Goal: Task Accomplishment & Management: Complete application form

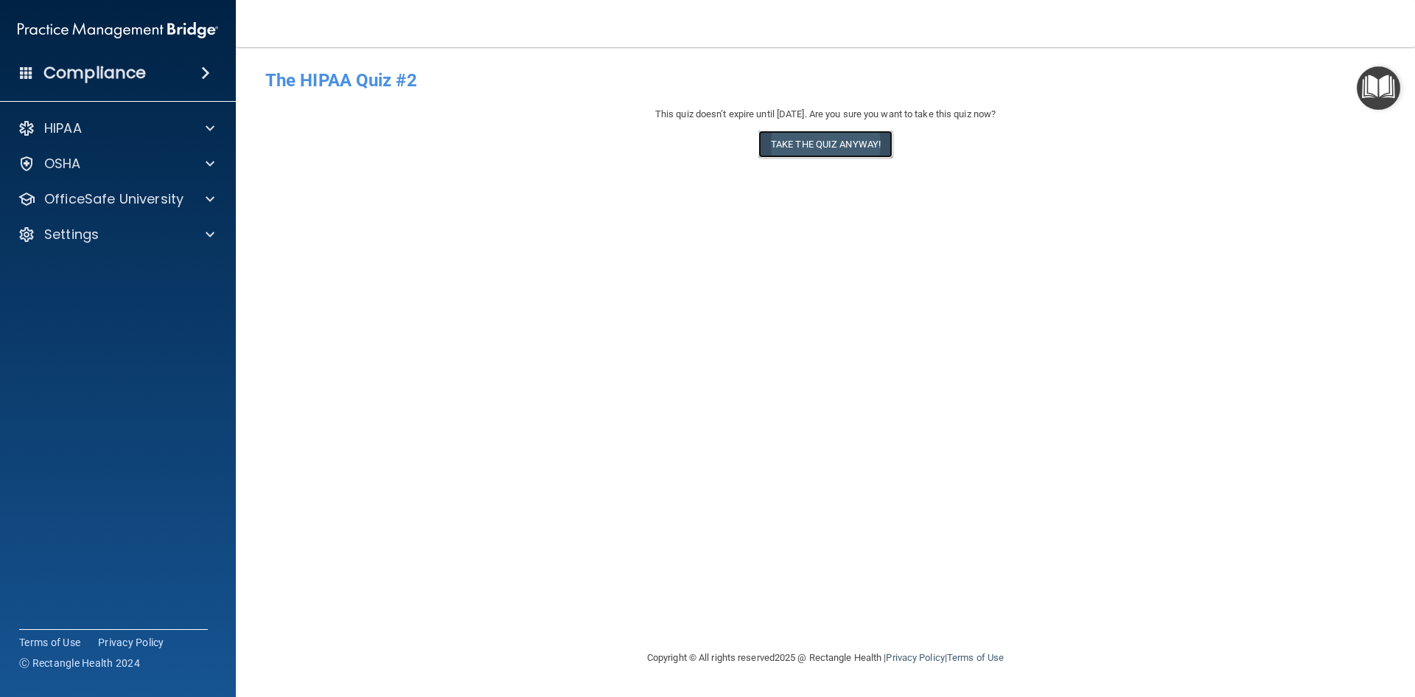
click at [833, 136] on button "Take the quiz anyway!" at bounding box center [826, 143] width 134 height 27
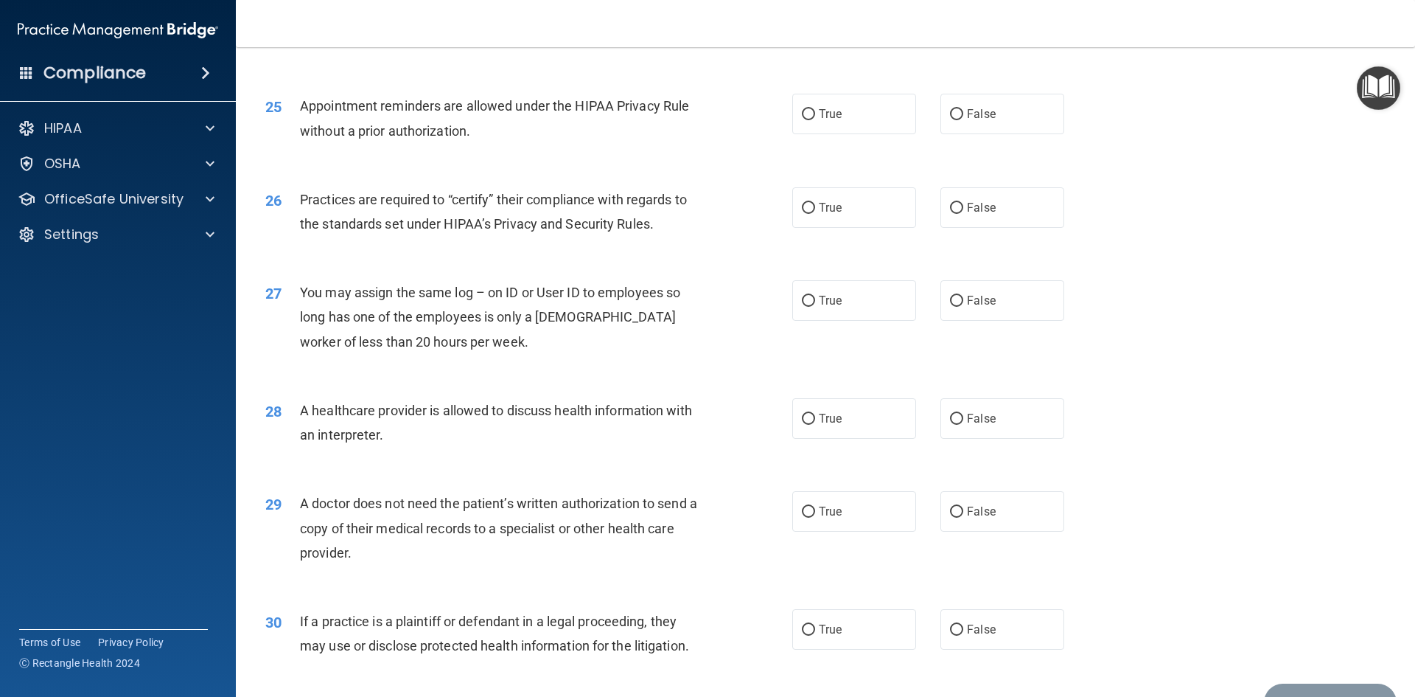
scroll to position [2735, 0]
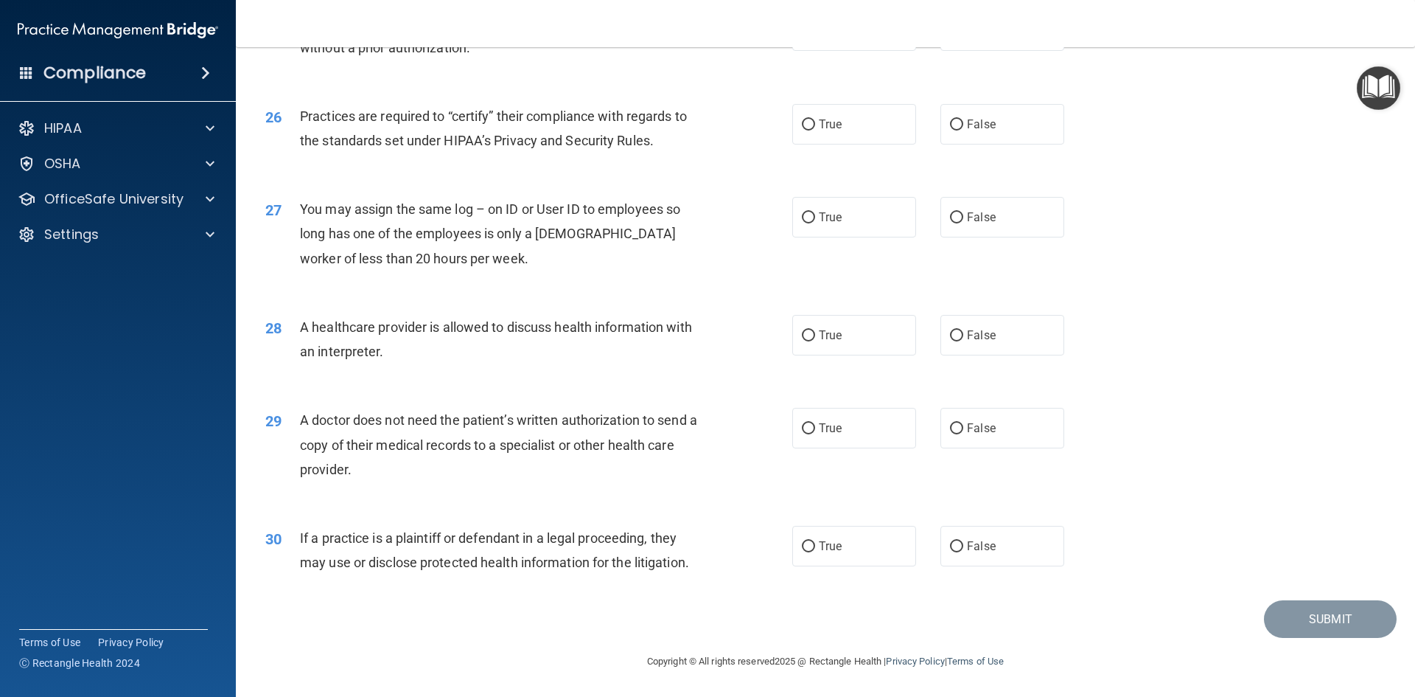
click at [785, 423] on div "29 A doctor does not need the patient’s written authorization to send a copy of…" at bounding box center [528, 448] width 571 height 81
click at [807, 423] on input "True" at bounding box center [808, 428] width 13 height 11
radio input "true"
click at [695, 489] on div "29 A doctor does not need the patient’s written authorization to send a copy of…" at bounding box center [528, 448] width 571 height 81
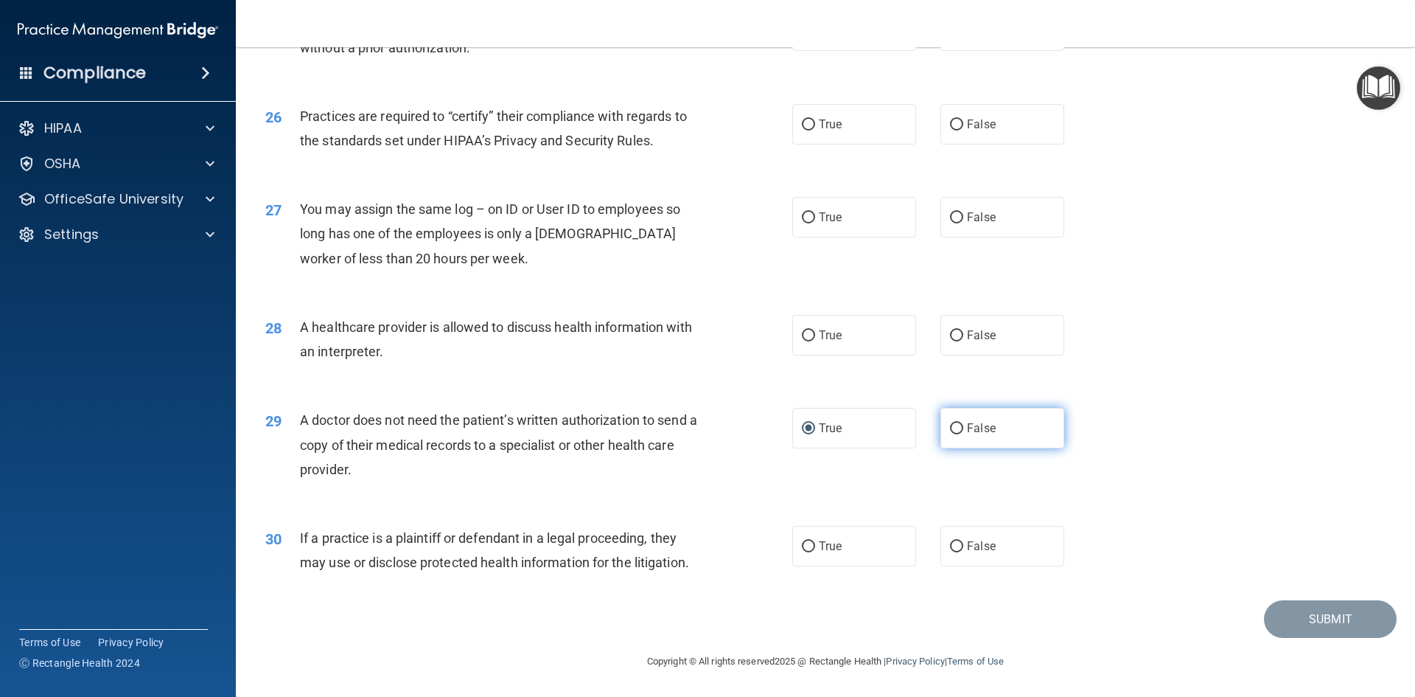
click at [985, 432] on span "False" at bounding box center [981, 428] width 29 height 14
click at [964, 432] on input "False" at bounding box center [956, 428] width 13 height 11
radio input "true"
radio input "false"
click at [1039, 550] on label "False" at bounding box center [1003, 546] width 124 height 41
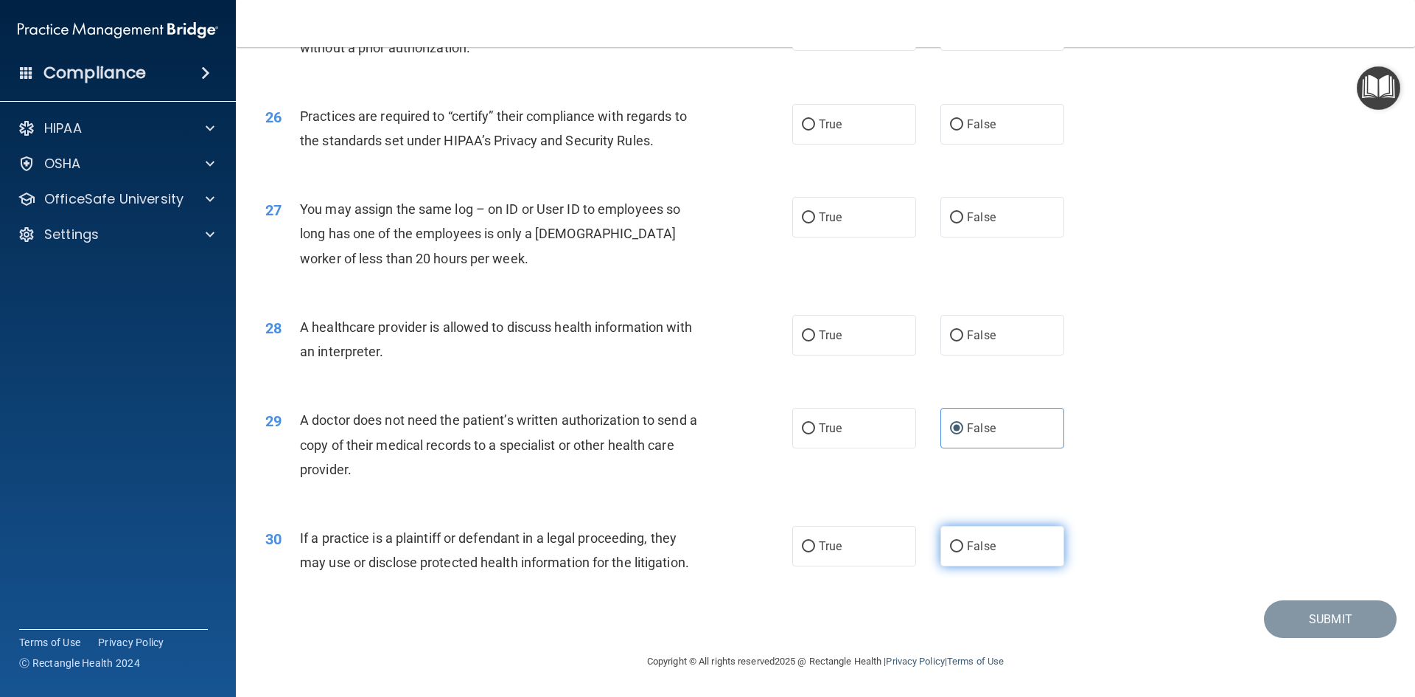
click at [964, 550] on input "False" at bounding box center [956, 546] width 13 height 11
radio input "true"
click at [1006, 344] on label "False" at bounding box center [1003, 335] width 124 height 41
click at [964, 341] on input "False" at bounding box center [956, 335] width 13 height 11
radio input "true"
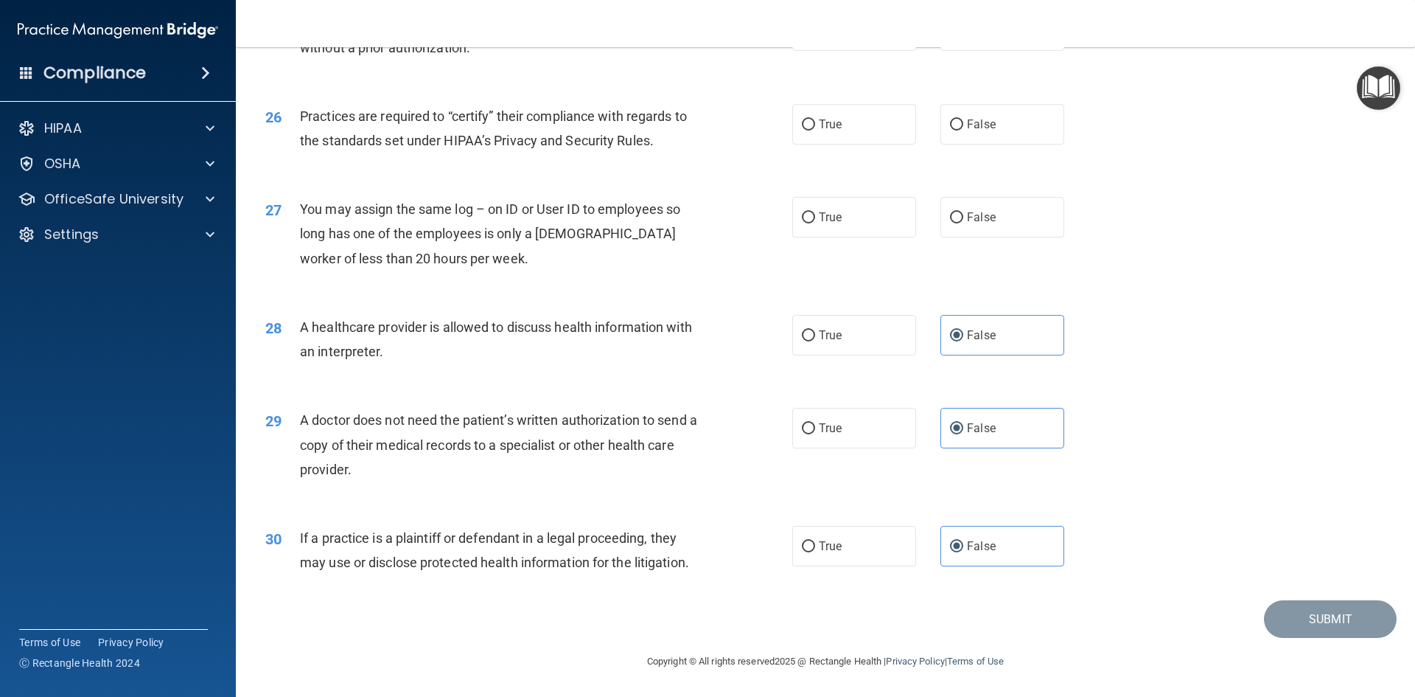
scroll to position [2588, 0]
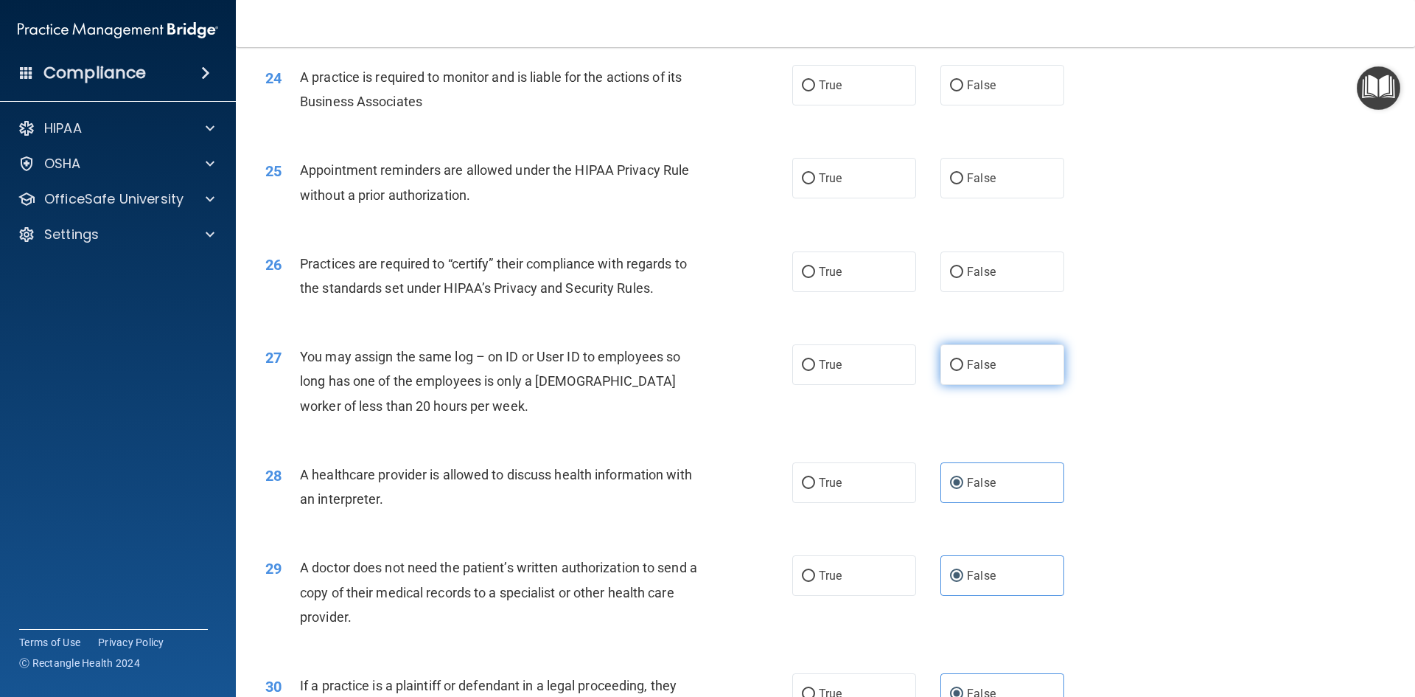
click at [992, 377] on label "False" at bounding box center [1003, 364] width 124 height 41
click at [964, 371] on input "False" at bounding box center [956, 365] width 13 height 11
radio input "true"
click at [805, 277] on input "True" at bounding box center [808, 272] width 13 height 11
radio input "true"
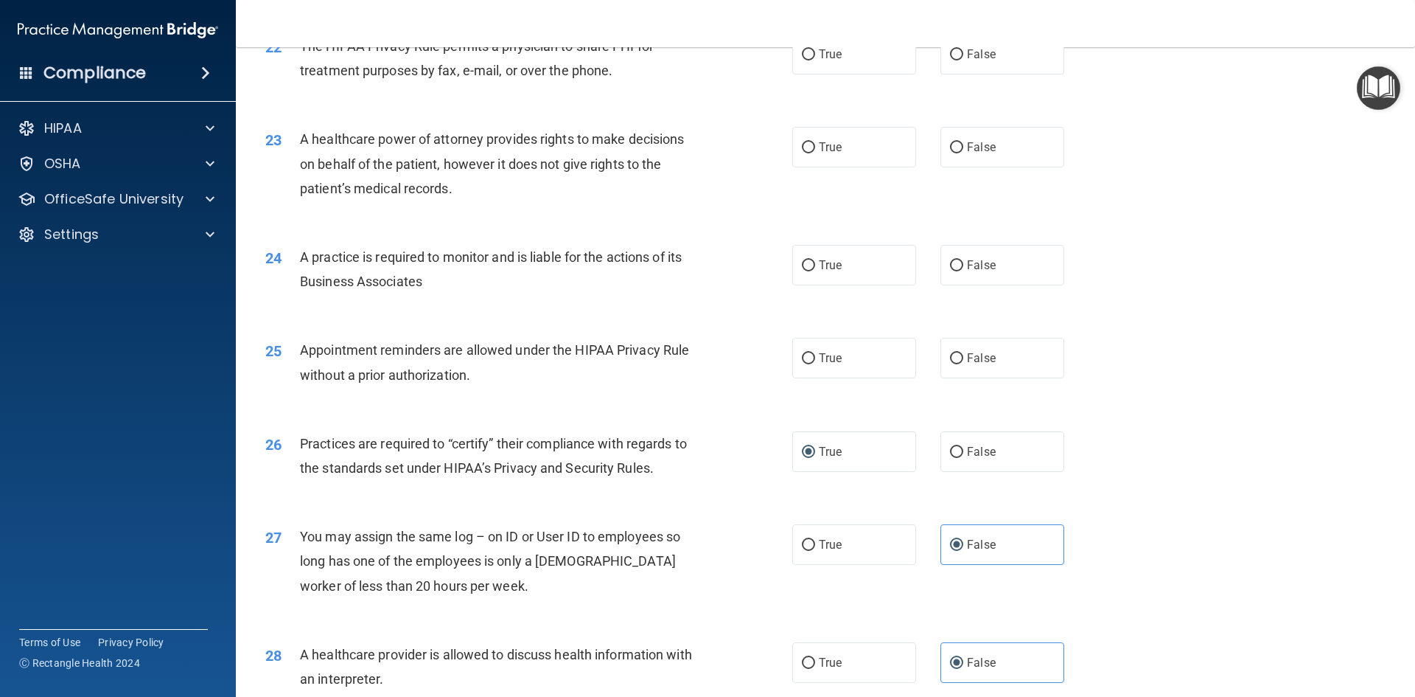
scroll to position [2366, 0]
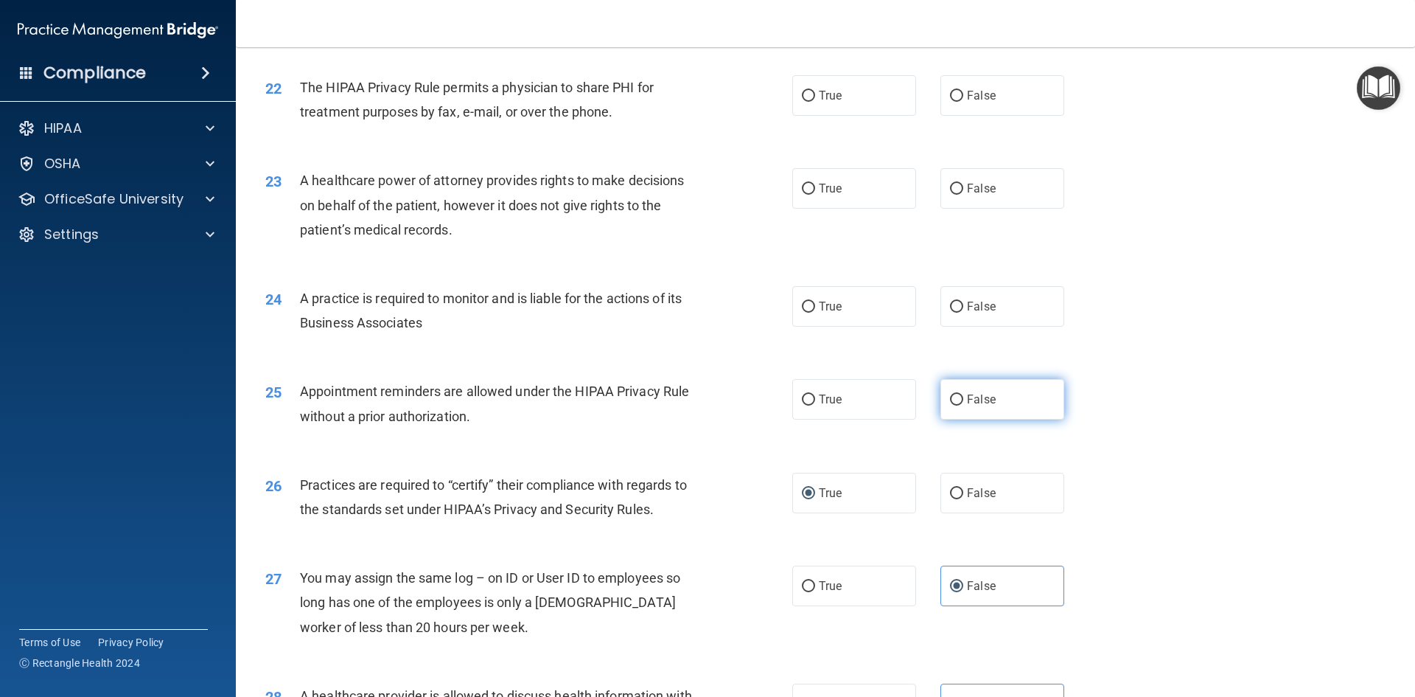
click at [1019, 394] on label "False" at bounding box center [1003, 399] width 124 height 41
click at [964, 394] on input "False" at bounding box center [956, 399] width 13 height 11
radio input "true"
click at [807, 314] on label "True" at bounding box center [855, 306] width 124 height 41
click at [807, 313] on input "True" at bounding box center [808, 307] width 13 height 11
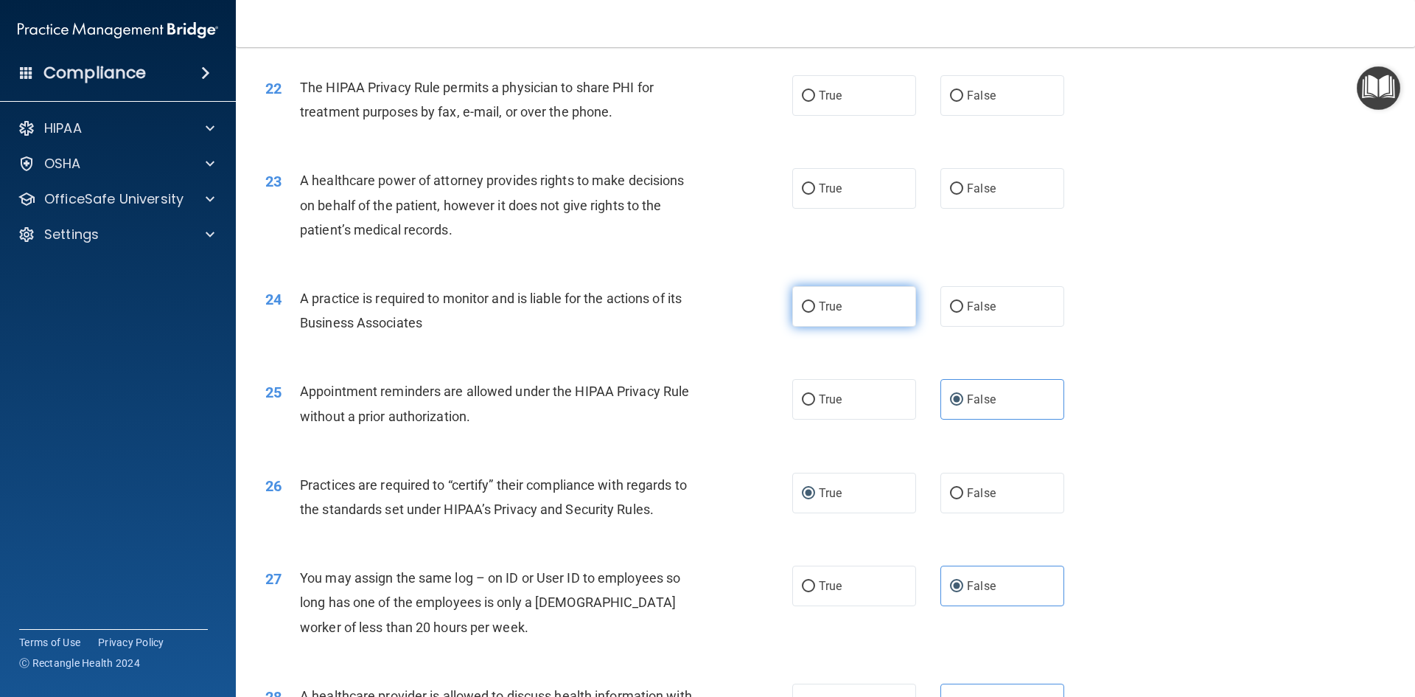
radio input "true"
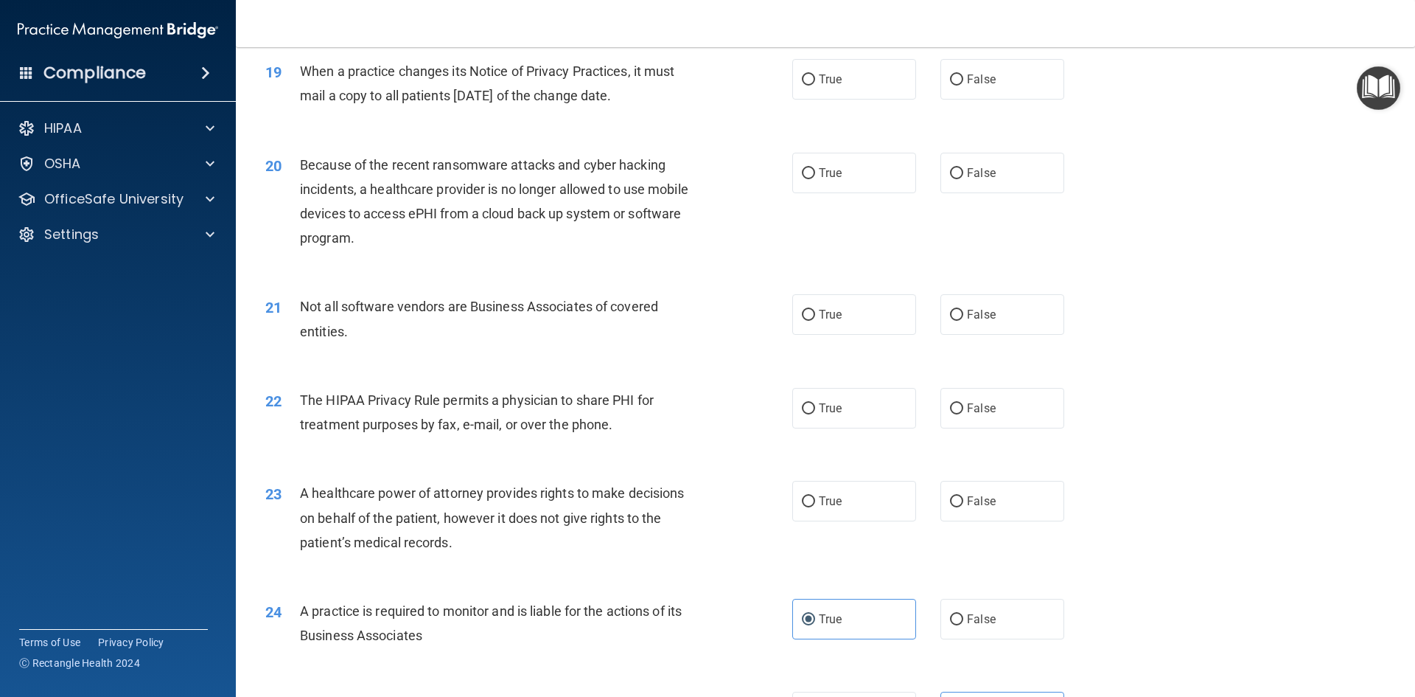
scroll to position [1998, 0]
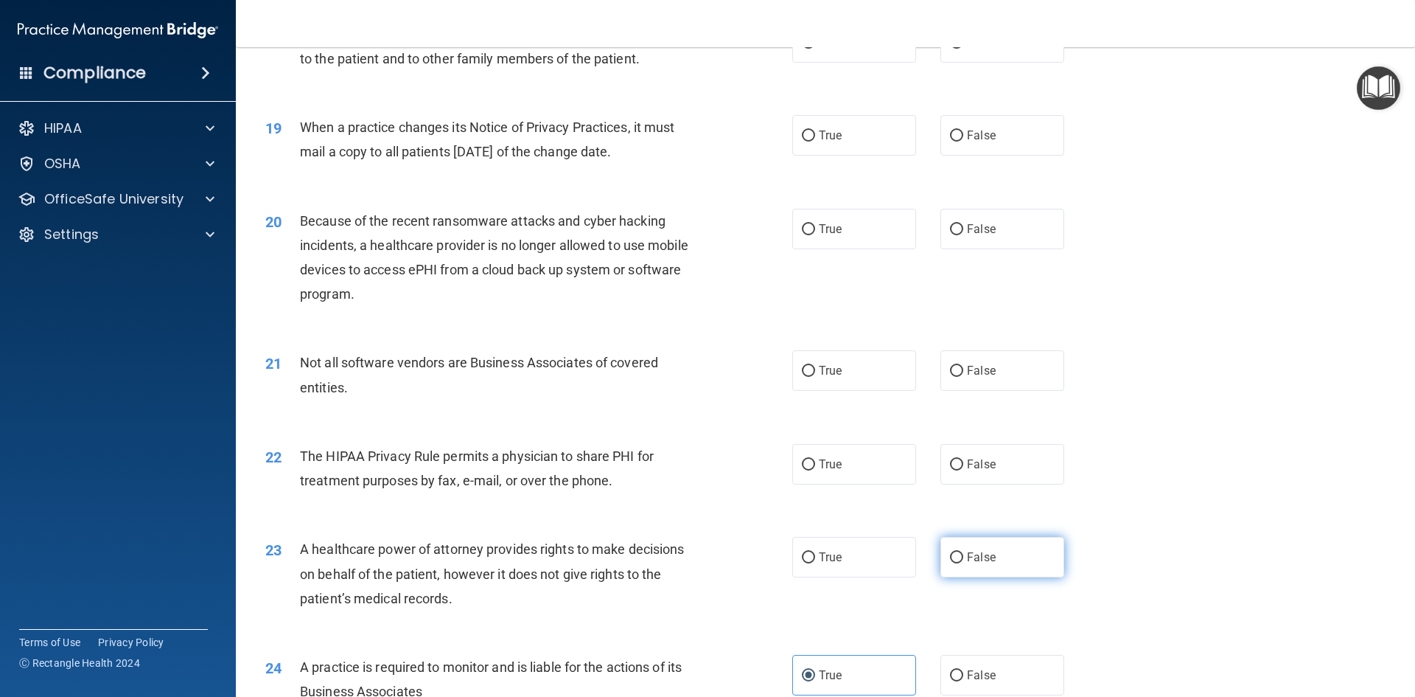
click at [952, 560] on input "False" at bounding box center [956, 557] width 13 height 11
radio input "true"
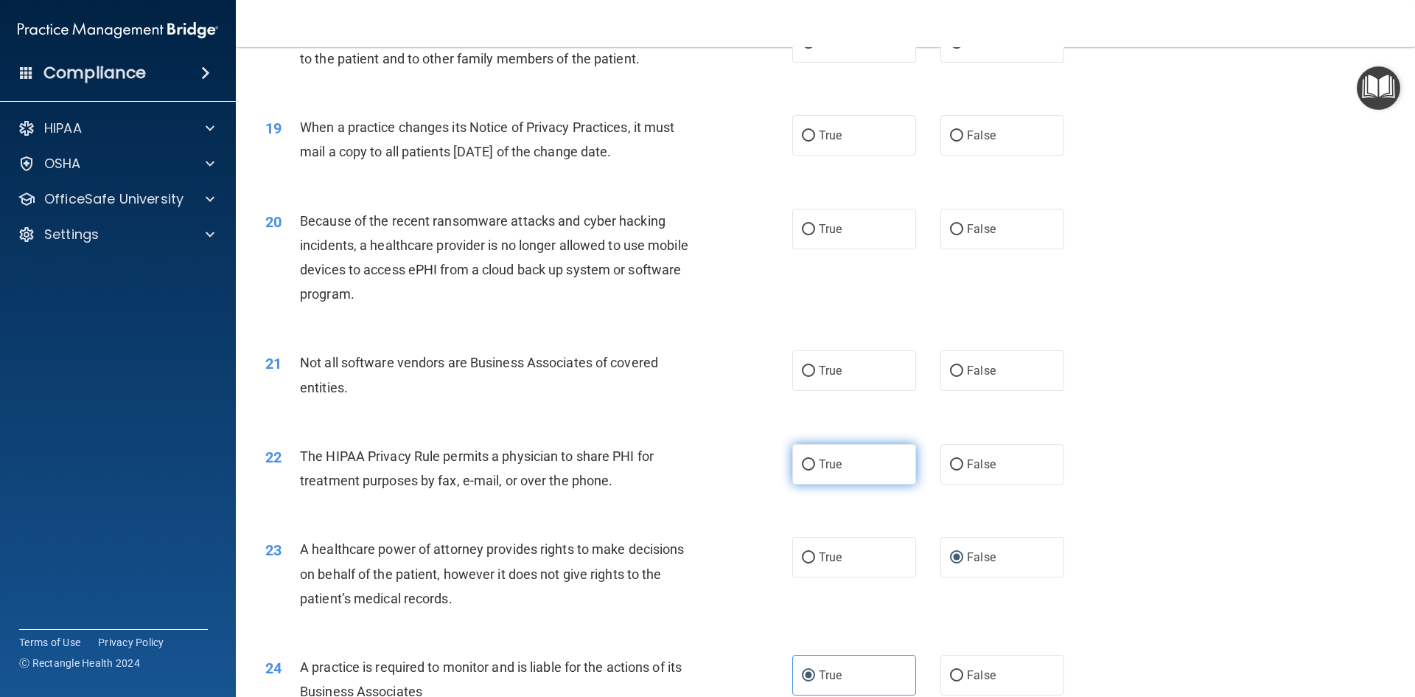
click at [823, 473] on label "True" at bounding box center [855, 464] width 124 height 41
click at [815, 470] on input "True" at bounding box center [808, 464] width 13 height 11
radio input "true"
click at [950, 373] on input "False" at bounding box center [956, 371] width 13 height 11
radio input "true"
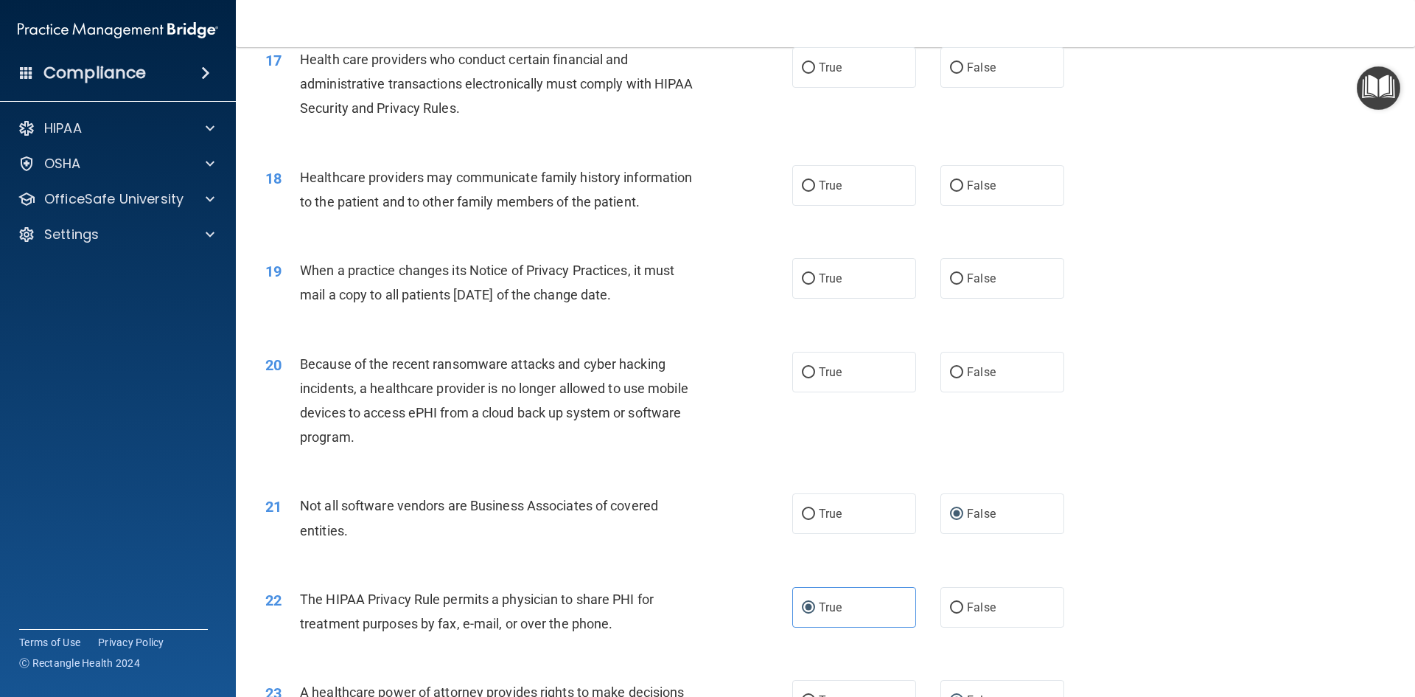
scroll to position [1777, 0]
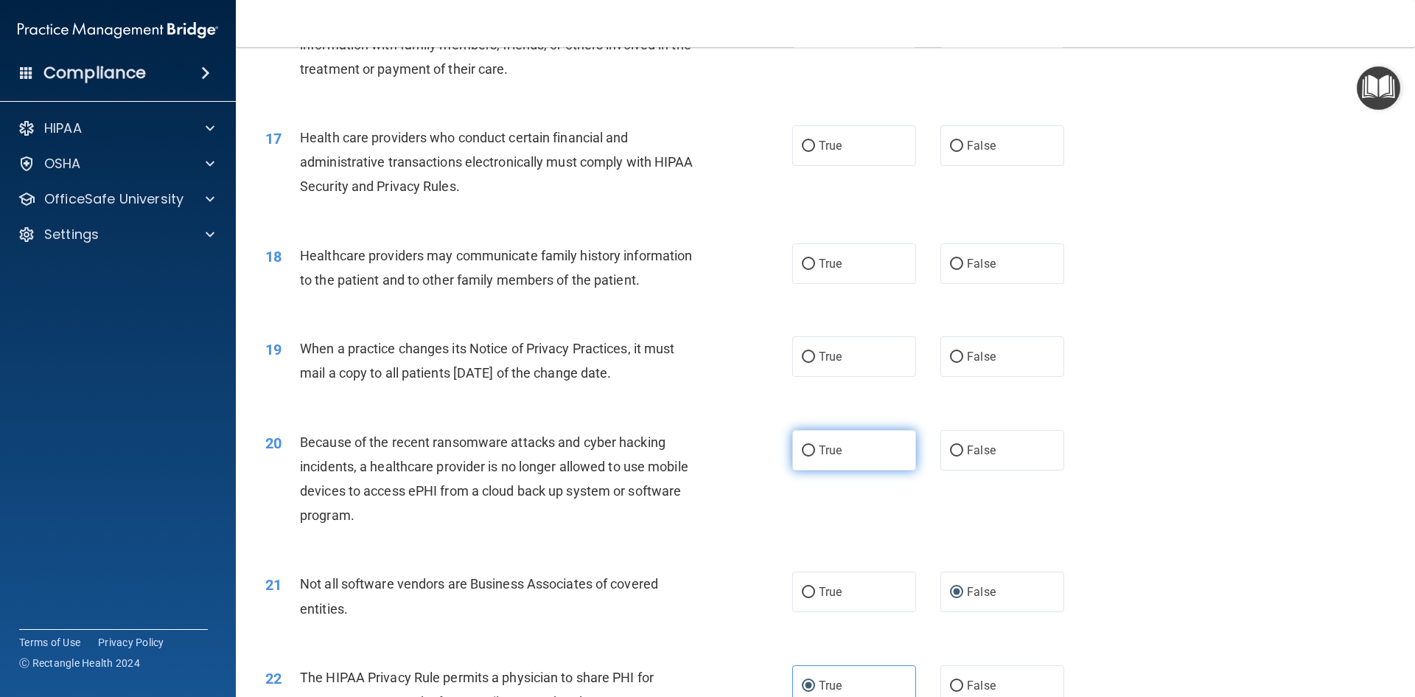
click at [832, 447] on span "True" at bounding box center [830, 450] width 23 height 14
click at [815, 447] on input "True" at bounding box center [808, 450] width 13 height 11
radio input "true"
click at [819, 354] on span "True" at bounding box center [830, 356] width 23 height 14
click at [815, 354] on input "True" at bounding box center [808, 357] width 13 height 11
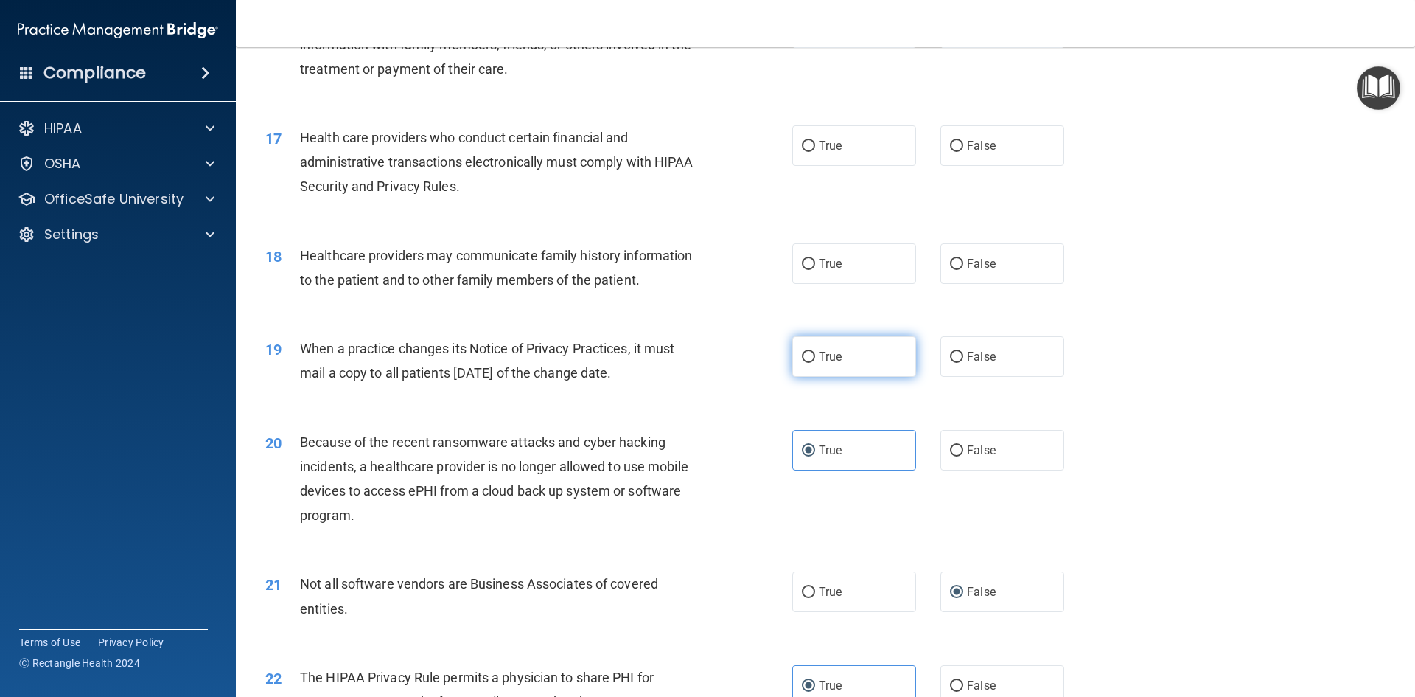
radio input "true"
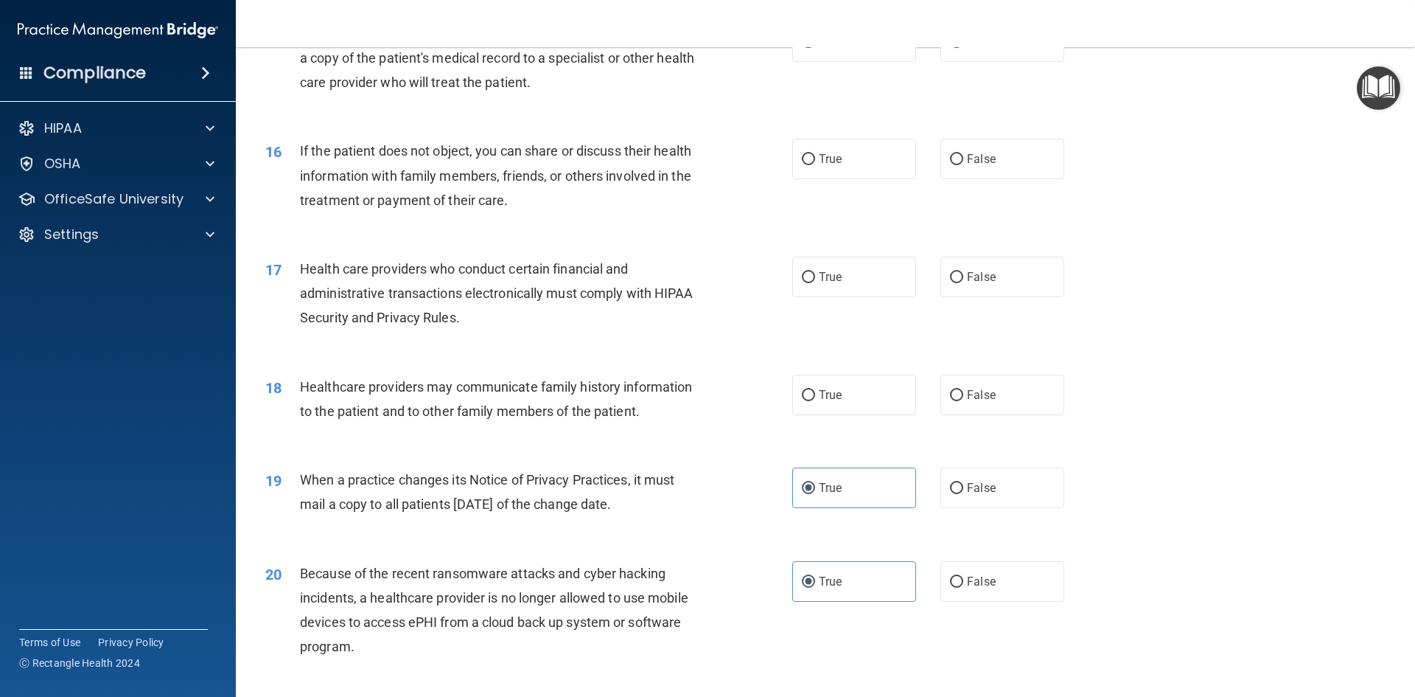
scroll to position [1629, 0]
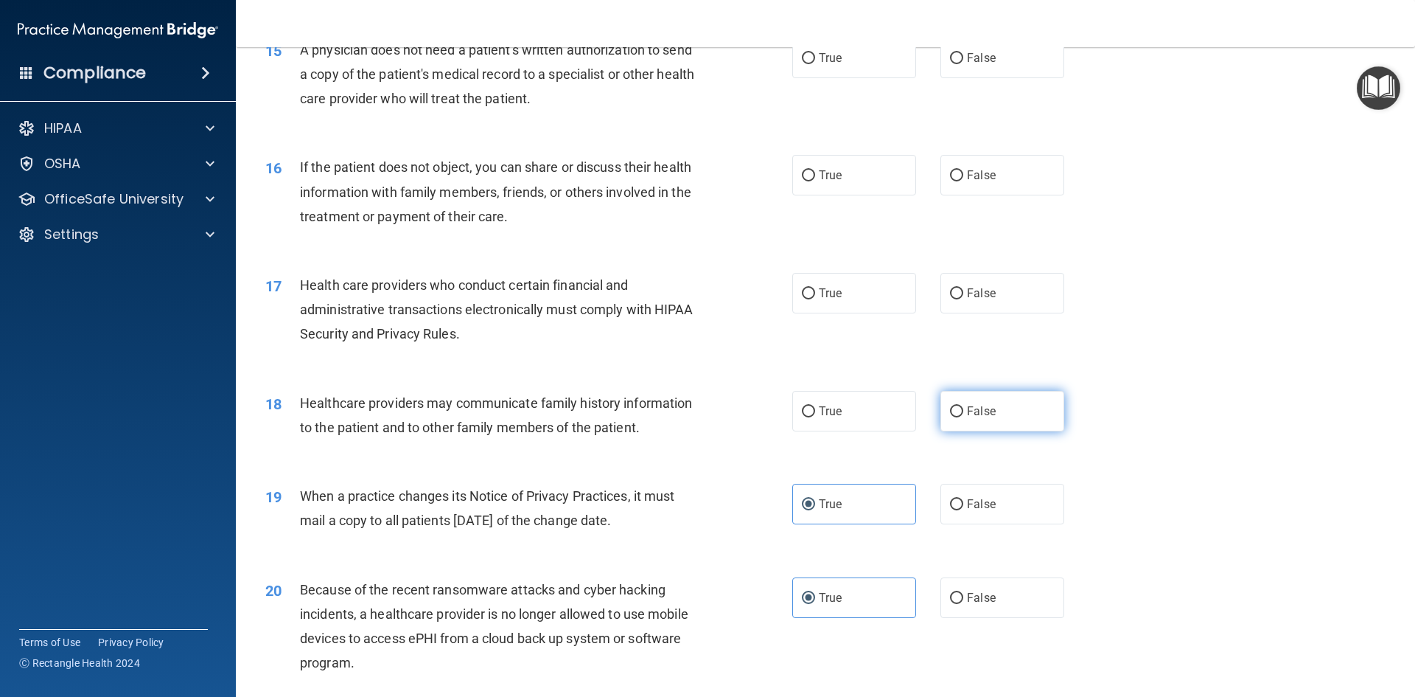
click at [953, 414] on input "False" at bounding box center [956, 411] width 13 height 11
radio input "true"
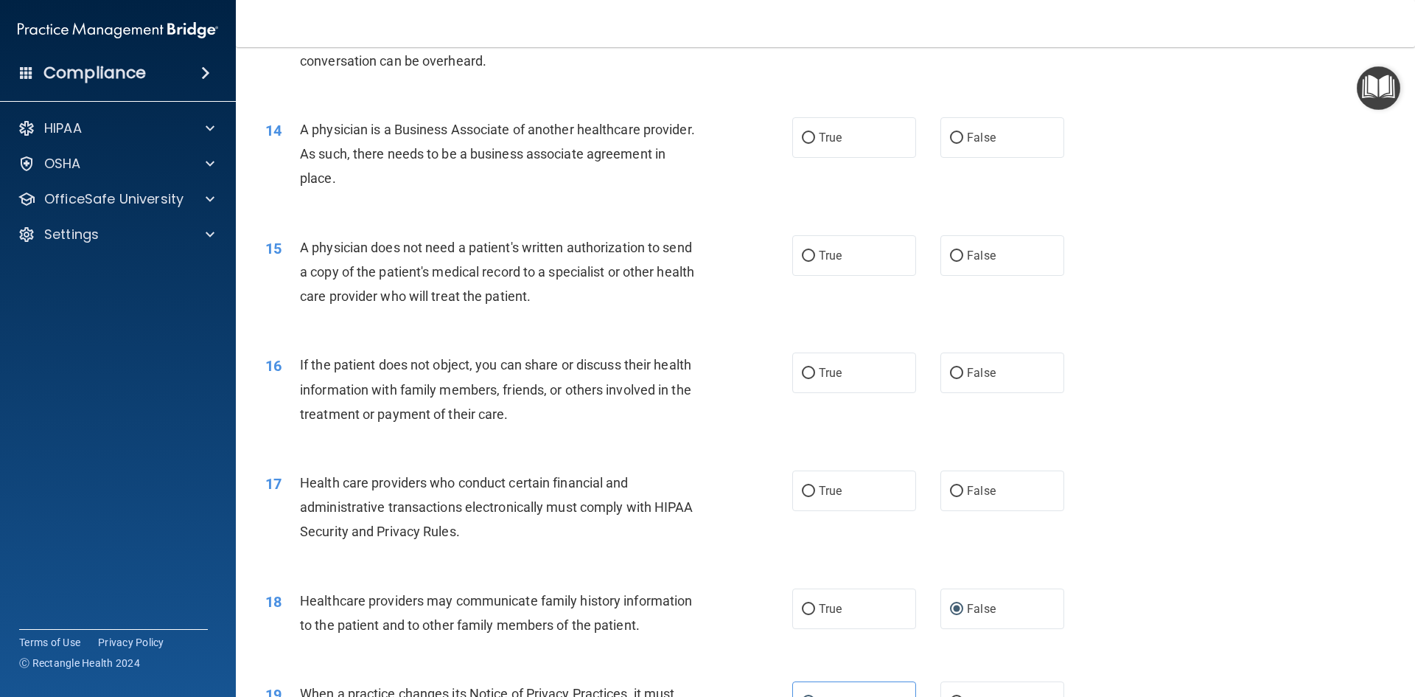
scroll to position [1408, 0]
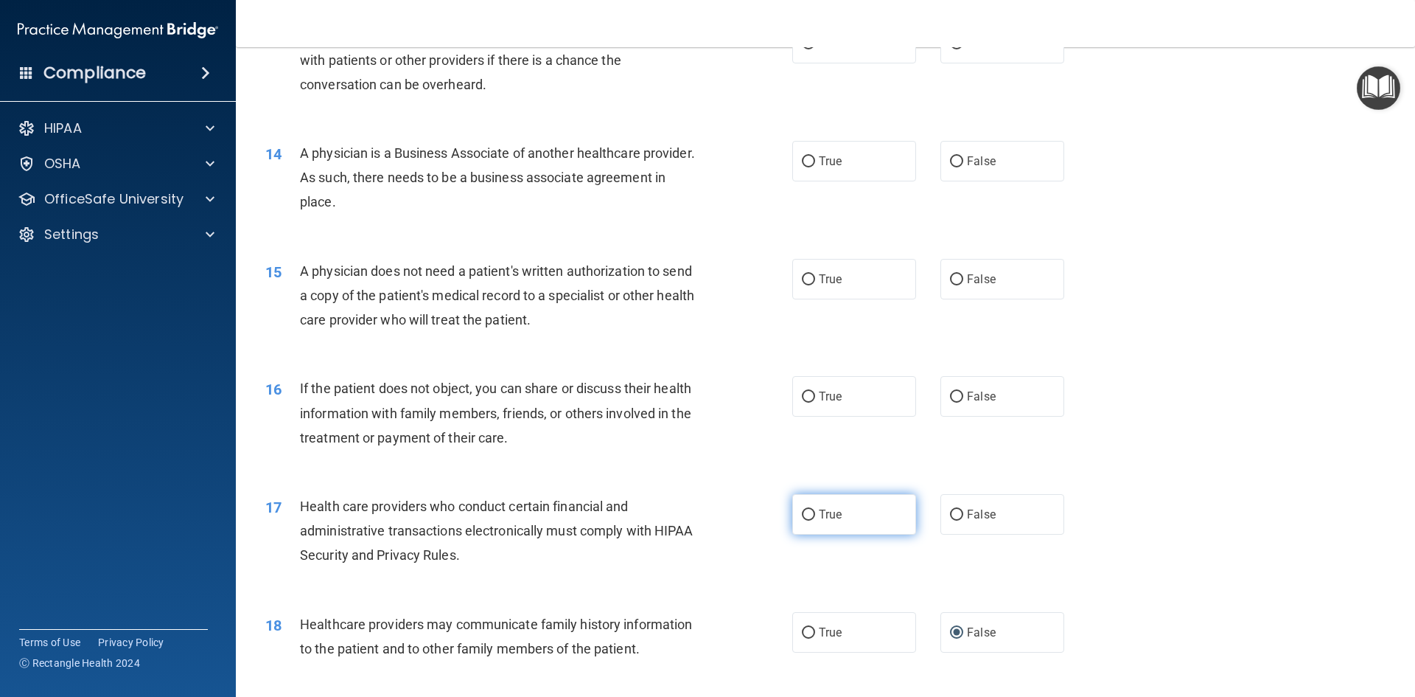
click at [854, 516] on label "True" at bounding box center [855, 514] width 124 height 41
click at [815, 516] on input "True" at bounding box center [808, 514] width 13 height 11
radio input "true"
drag, startPoint x: 1005, startPoint y: 411, endPoint x: 984, endPoint y: 411, distance: 20.6
click at [1005, 411] on label "False" at bounding box center [1003, 396] width 124 height 41
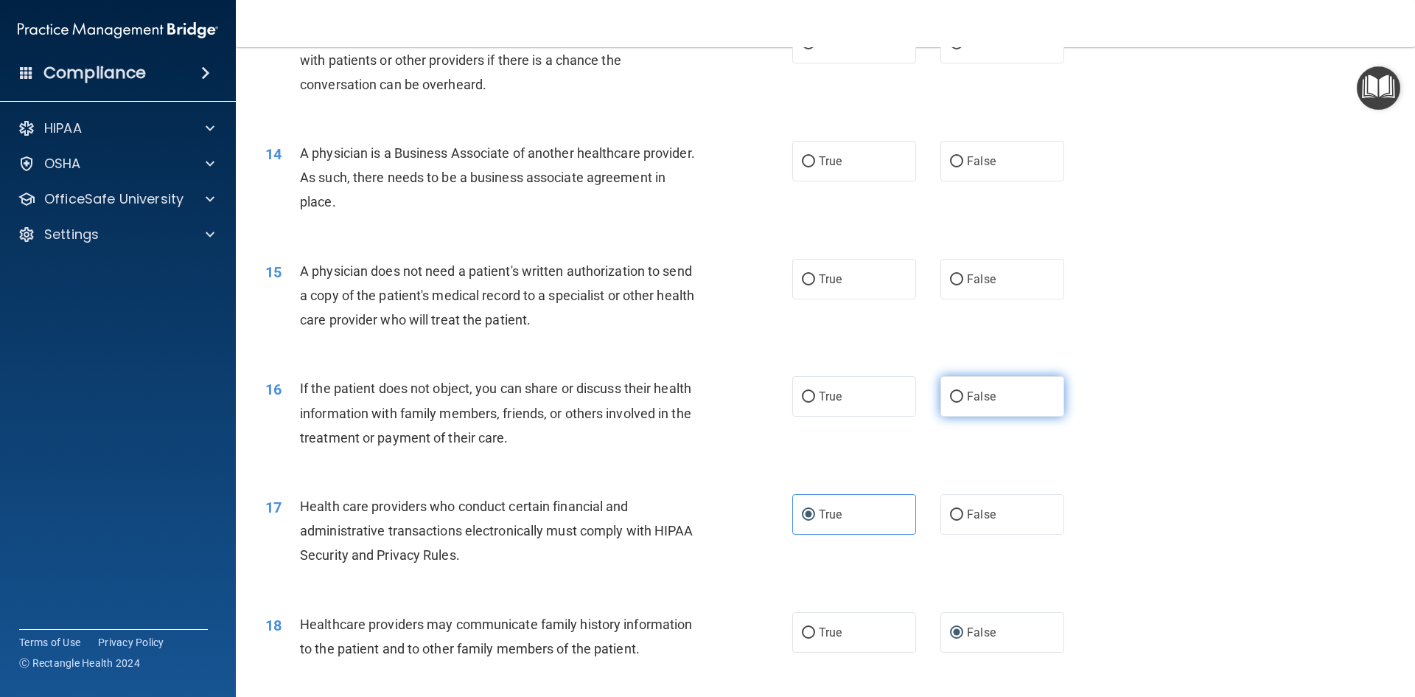
click at [964, 403] on input "False" at bounding box center [956, 396] width 13 height 11
radio input "true"
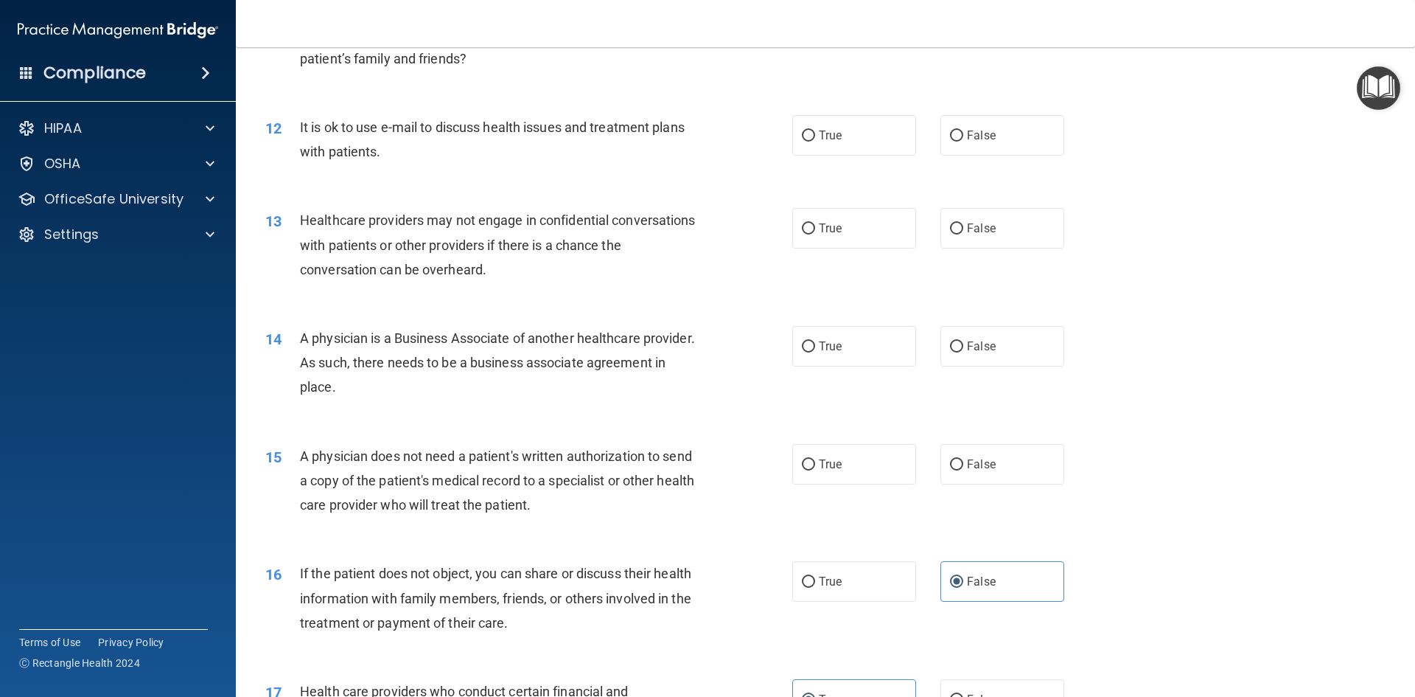
scroll to position [1187, 0]
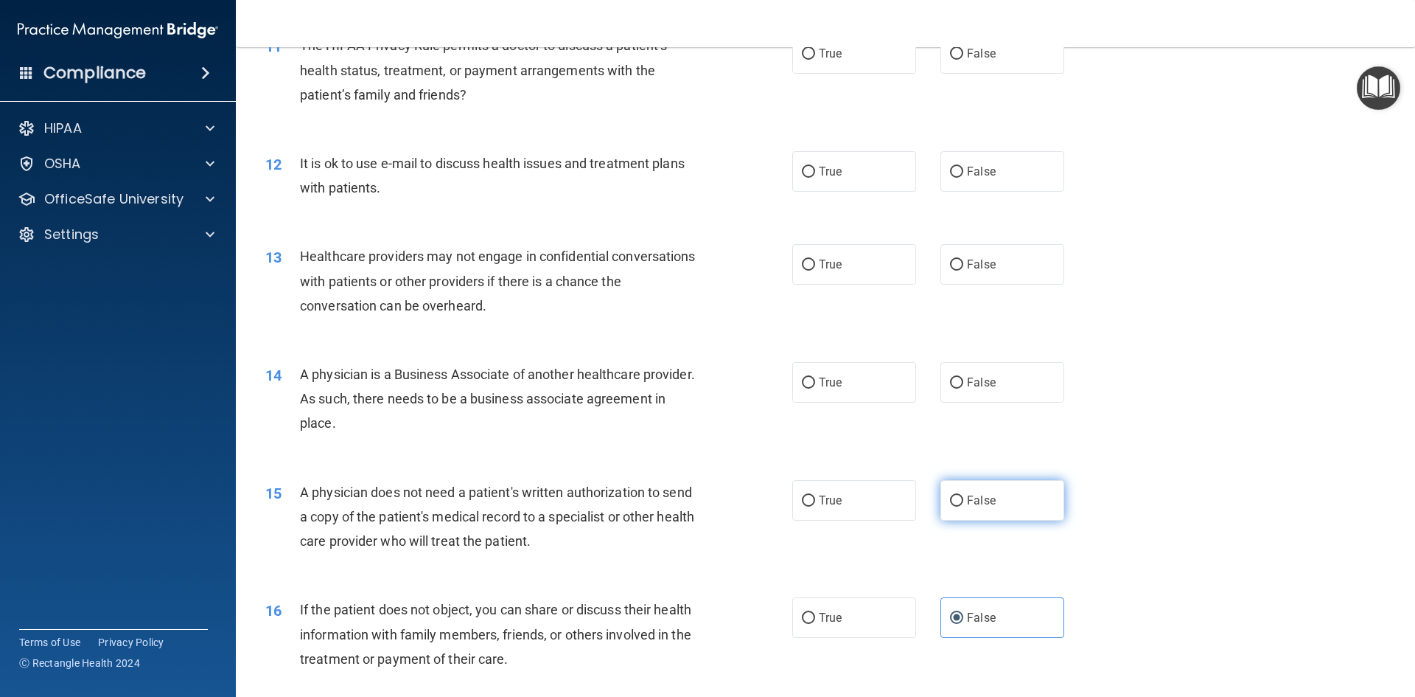
click at [974, 512] on label "False" at bounding box center [1003, 500] width 124 height 41
click at [964, 506] on input "False" at bounding box center [956, 500] width 13 height 11
radio input "true"
click at [809, 388] on input "True" at bounding box center [808, 382] width 13 height 11
radio input "true"
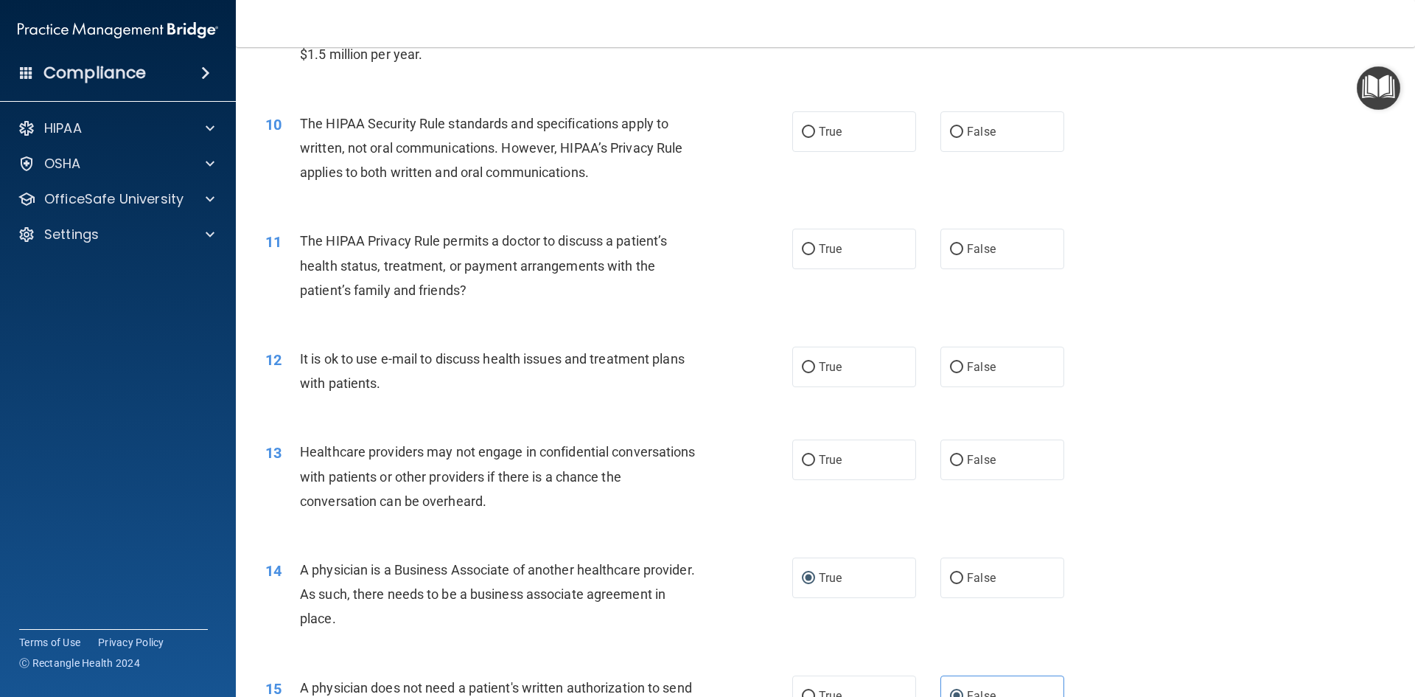
scroll to position [892, 0]
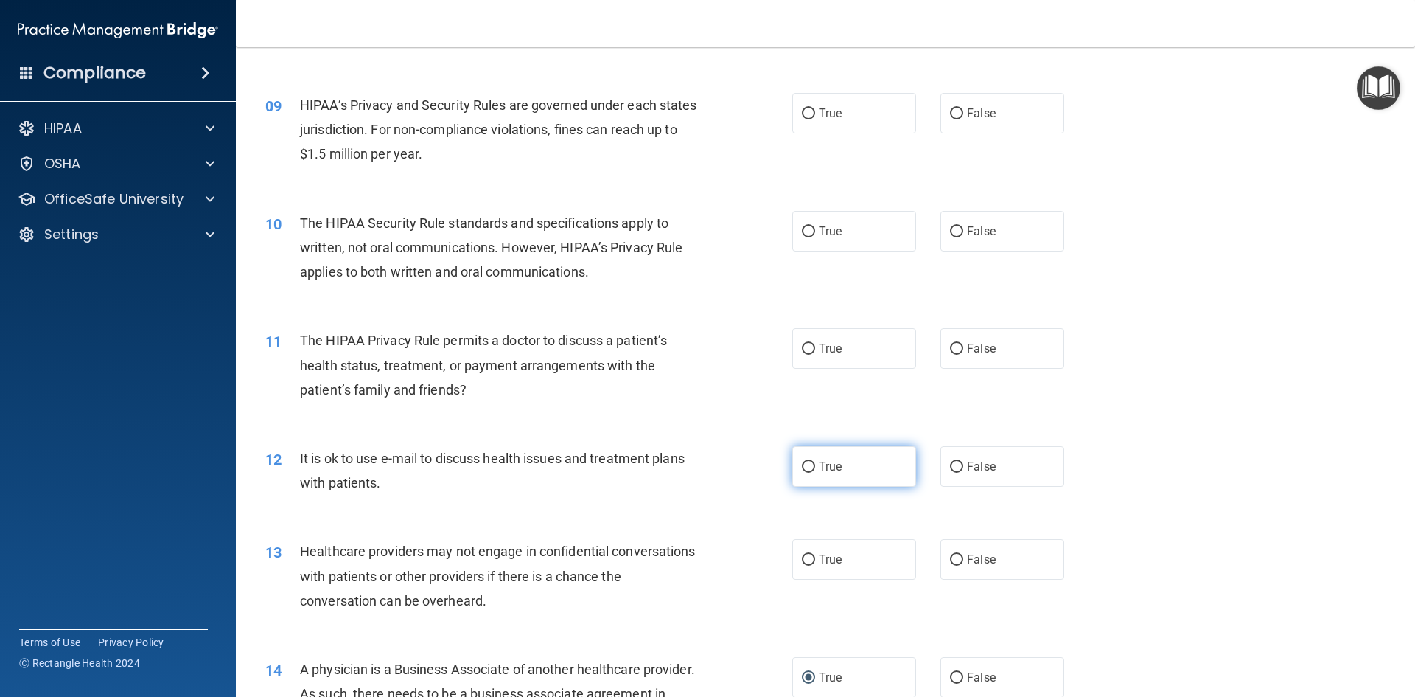
click at [861, 462] on label "True" at bounding box center [855, 466] width 124 height 41
click at [815, 462] on input "True" at bounding box center [808, 467] width 13 height 11
radio input "true"
click at [802, 560] on input "True" at bounding box center [808, 559] width 13 height 11
radio input "true"
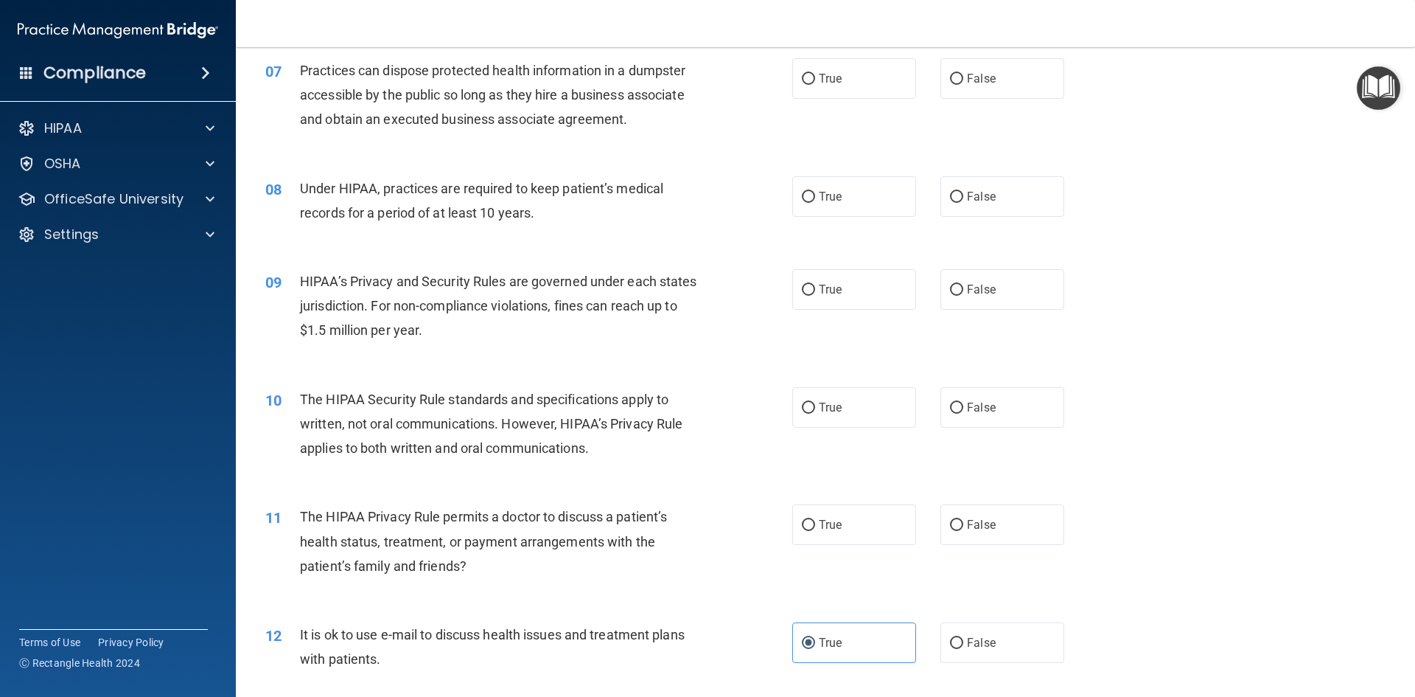
scroll to position [671, 0]
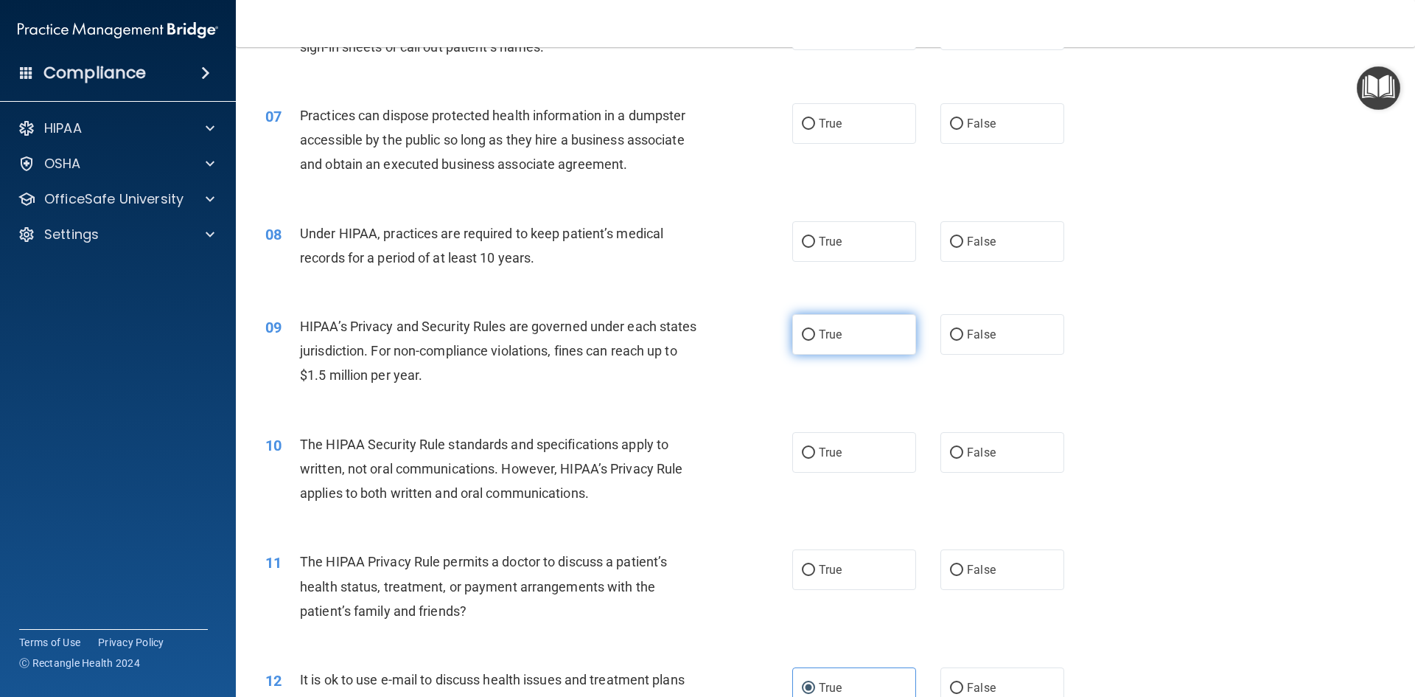
click at [793, 353] on label "True" at bounding box center [855, 334] width 124 height 41
click at [802, 341] on input "True" at bounding box center [808, 335] width 13 height 11
radio input "true"
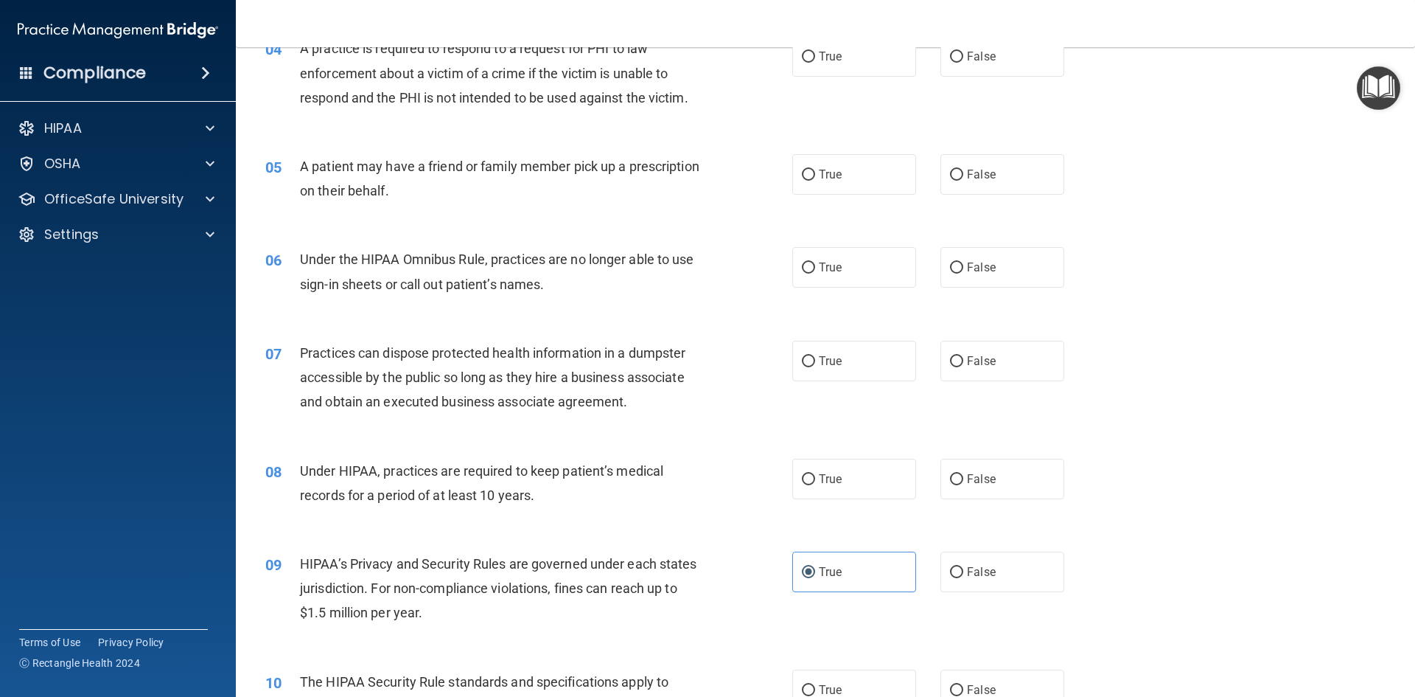
scroll to position [376, 0]
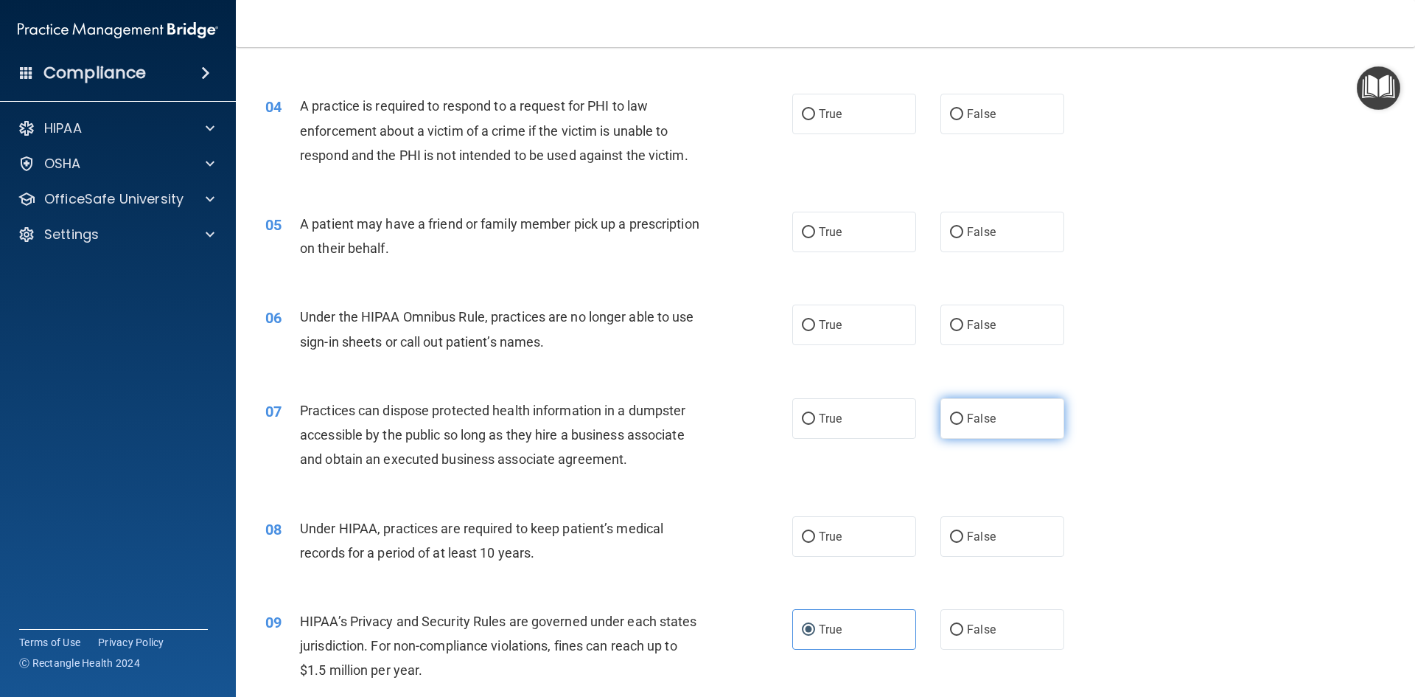
click at [985, 422] on span "False" at bounding box center [981, 418] width 29 height 14
click at [964, 422] on input "False" at bounding box center [956, 419] width 13 height 11
radio input "true"
click at [874, 543] on label "True" at bounding box center [855, 536] width 124 height 41
click at [815, 543] on input "True" at bounding box center [808, 537] width 13 height 11
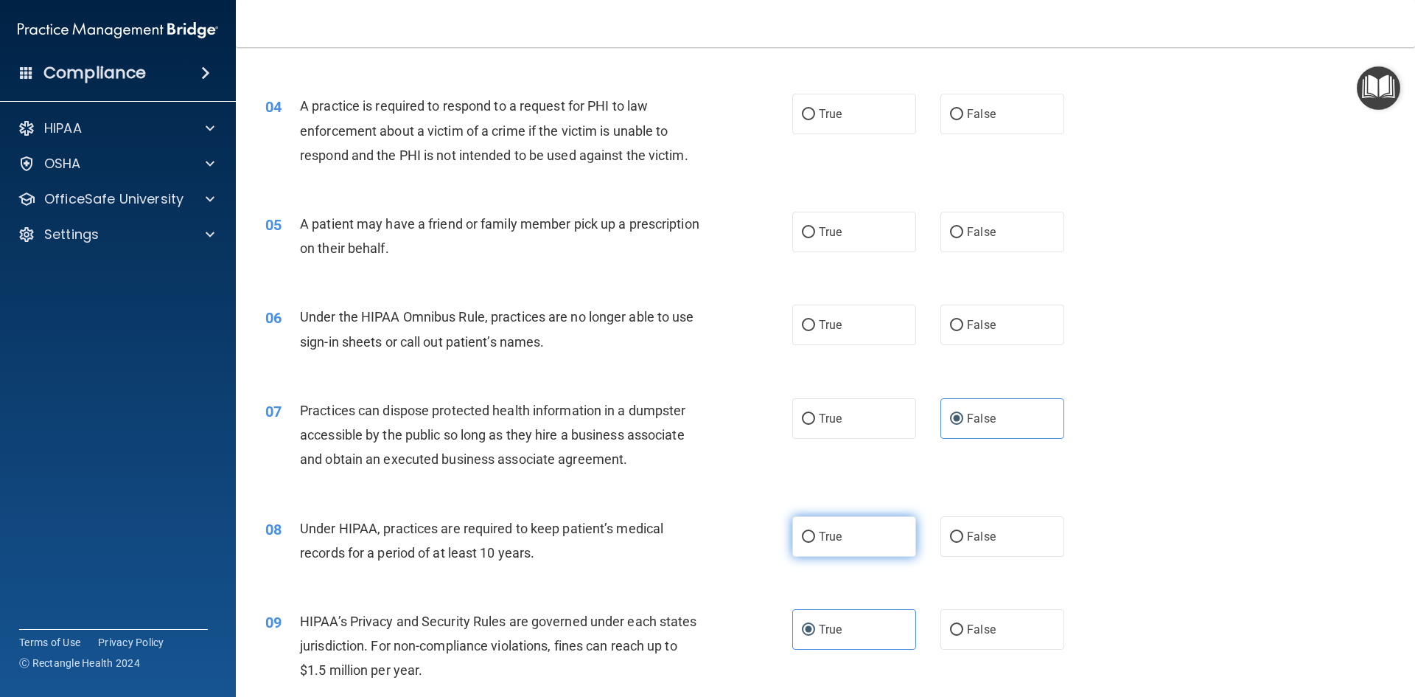
radio input "true"
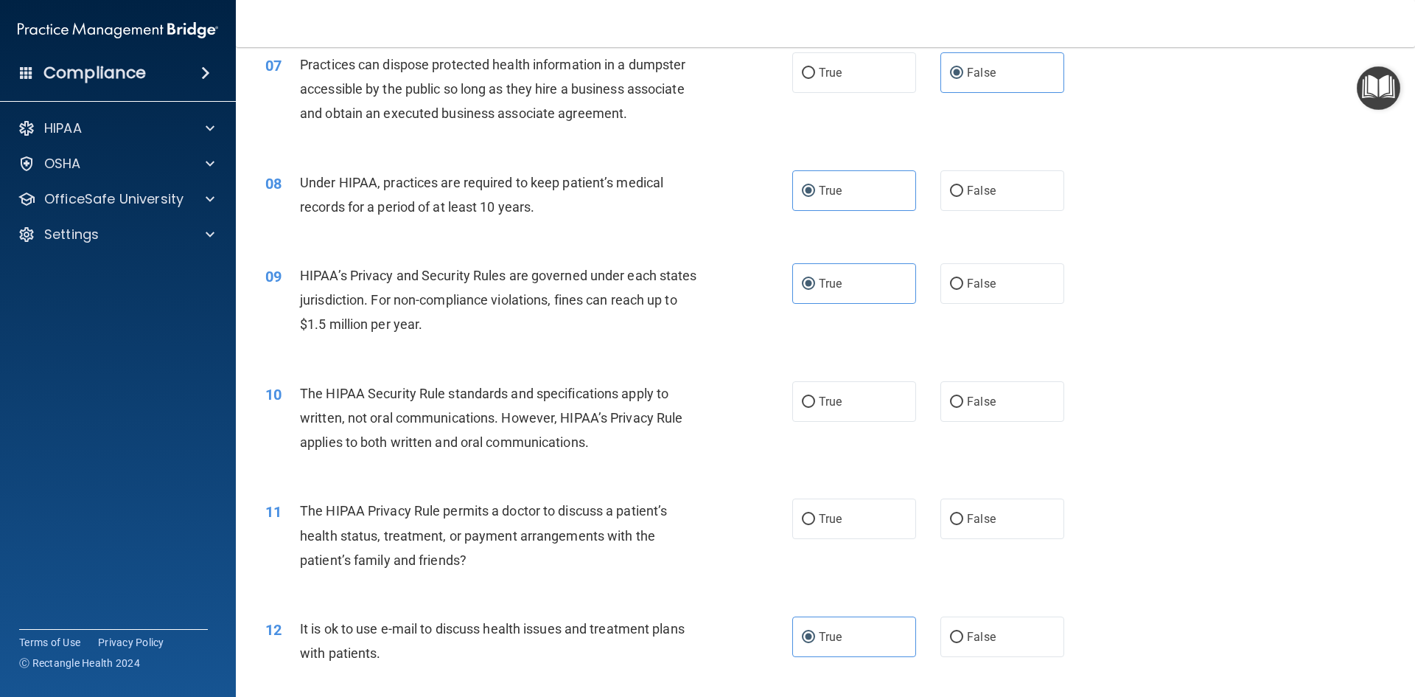
scroll to position [745, 0]
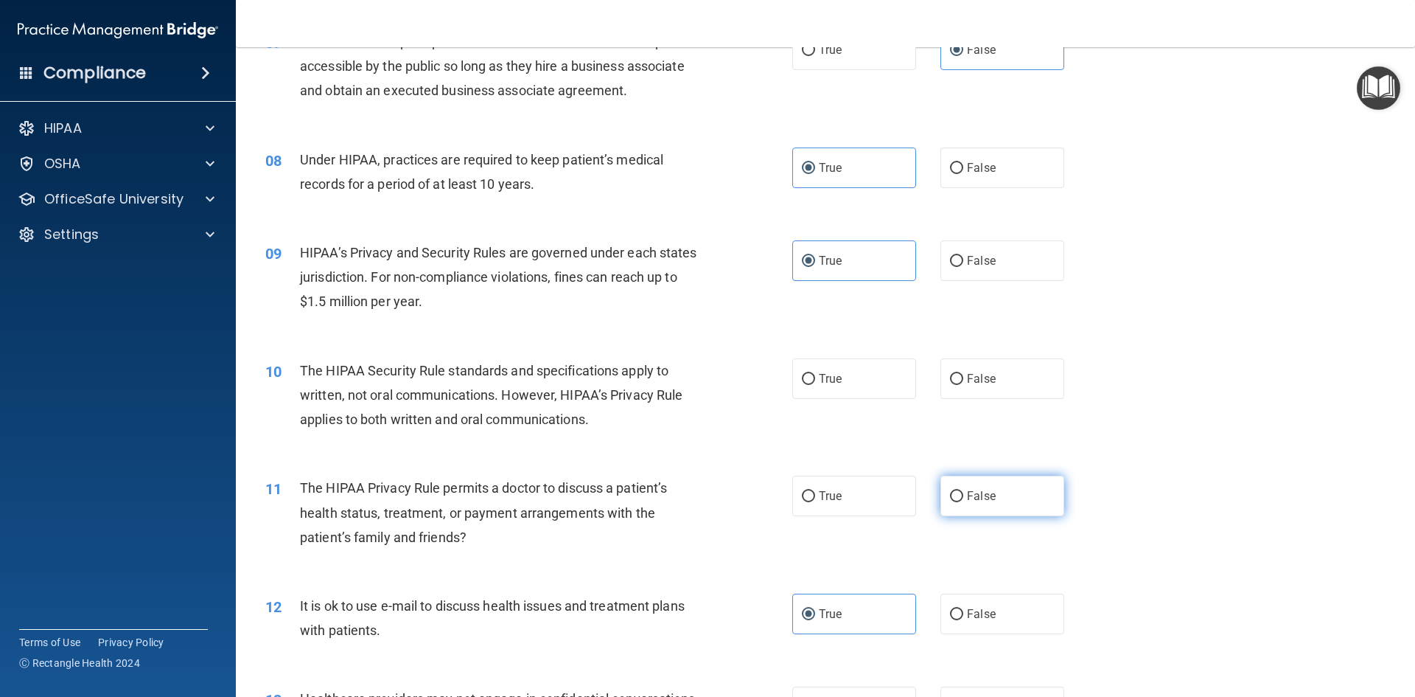
click at [990, 501] on label "False" at bounding box center [1003, 496] width 124 height 41
click at [964, 501] on input "False" at bounding box center [956, 496] width 13 height 11
radio input "true"
click at [827, 506] on label "True" at bounding box center [855, 496] width 124 height 41
click at [815, 502] on input "True" at bounding box center [808, 496] width 13 height 11
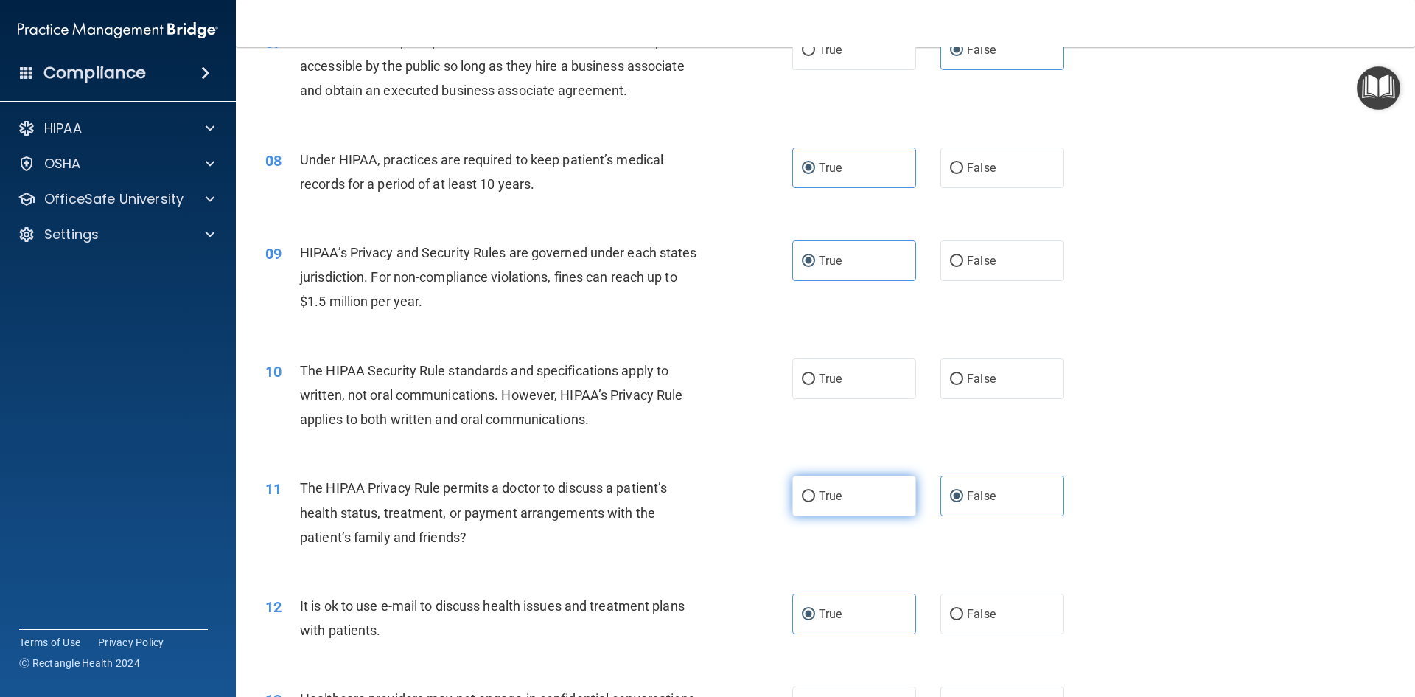
radio input "true"
radio input "false"
click at [836, 394] on label "True" at bounding box center [855, 378] width 124 height 41
click at [815, 385] on input "True" at bounding box center [808, 379] width 13 height 11
radio input "true"
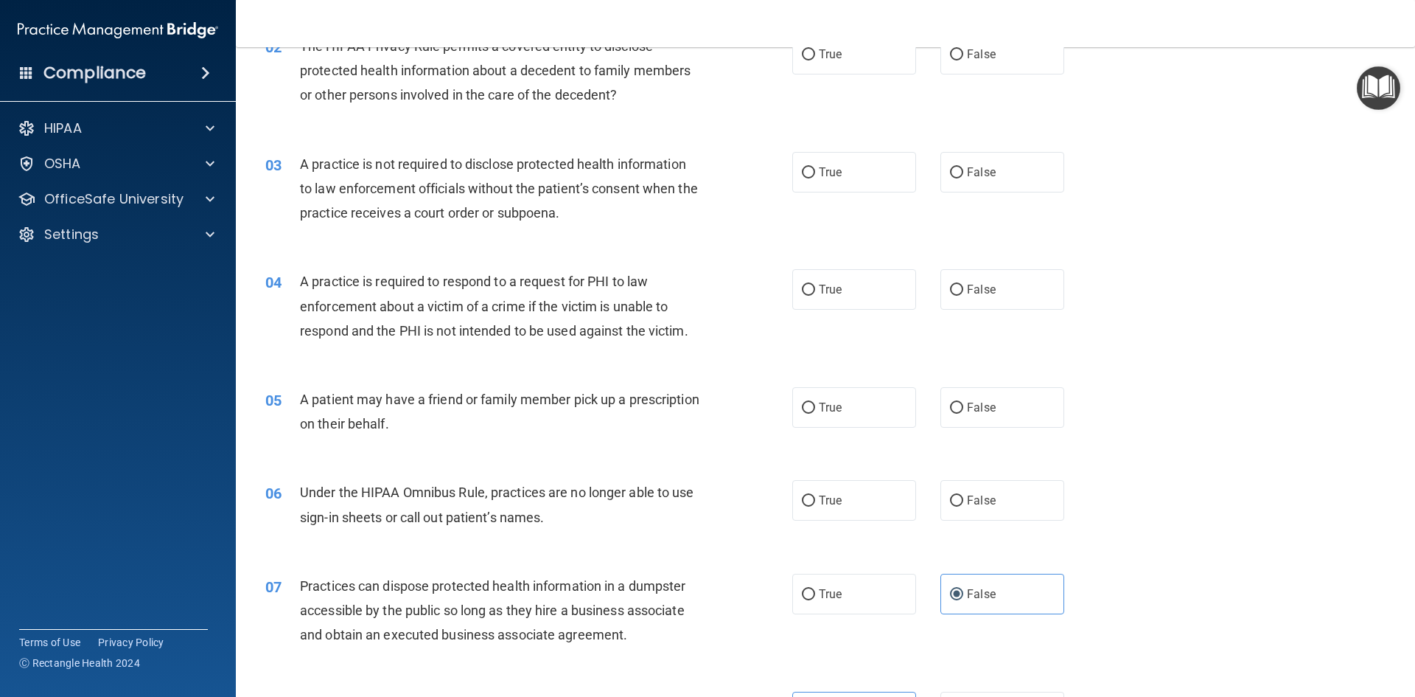
scroll to position [155, 0]
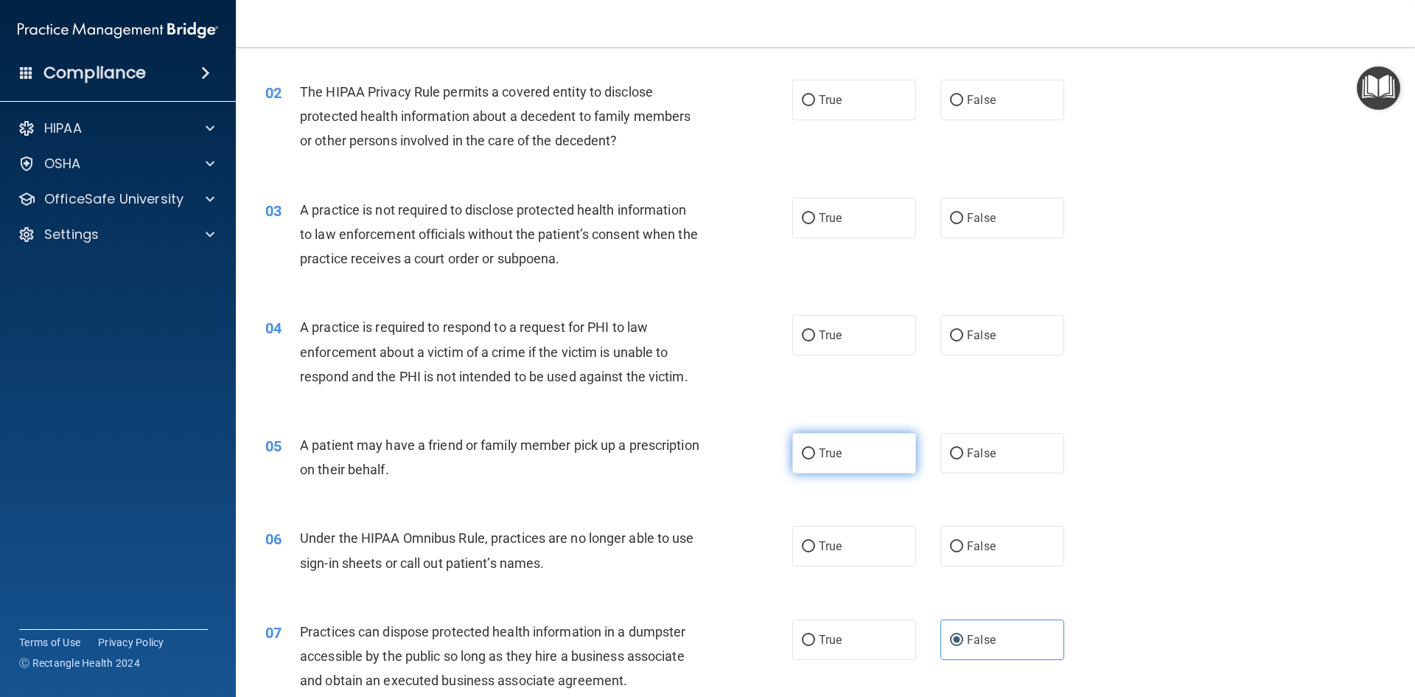
click at [841, 471] on label "True" at bounding box center [855, 453] width 124 height 41
click at [815, 459] on input "True" at bounding box center [808, 453] width 13 height 11
radio input "true"
click at [963, 533] on label "False" at bounding box center [1003, 546] width 124 height 41
click at [963, 541] on input "False" at bounding box center [956, 546] width 13 height 11
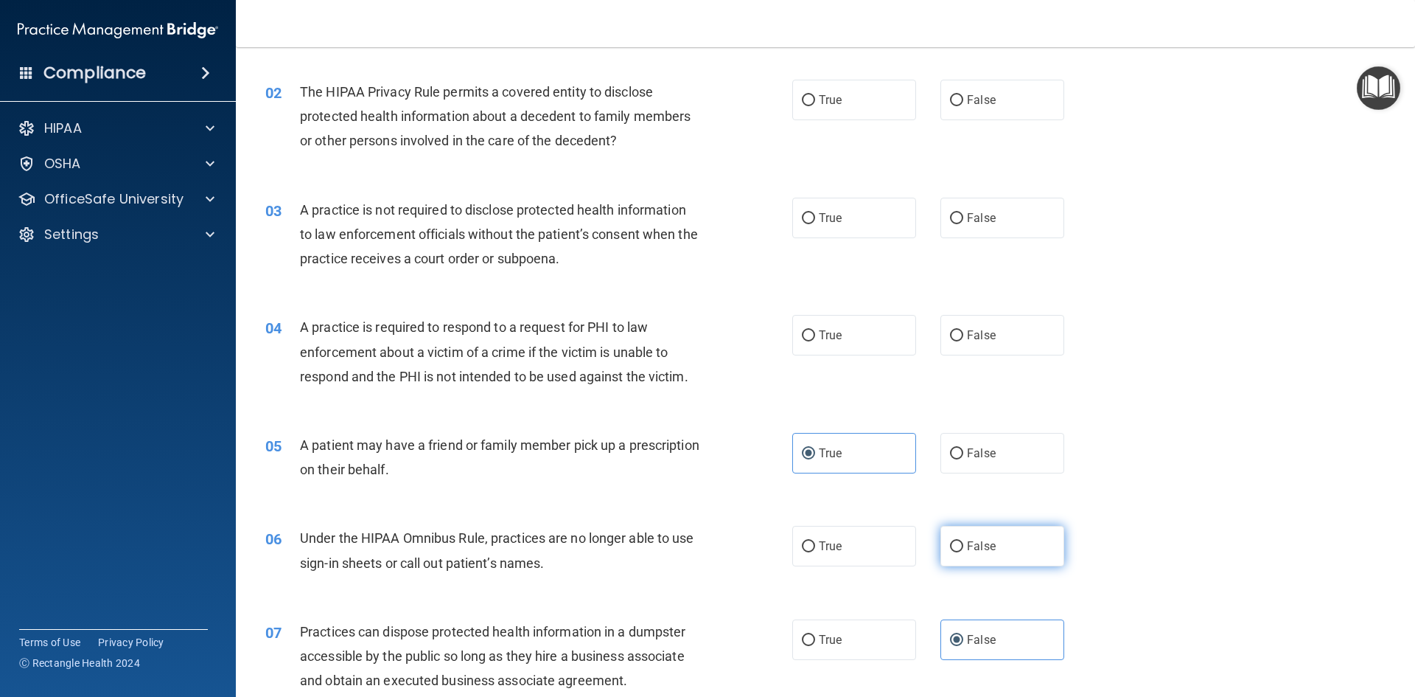
radio input "true"
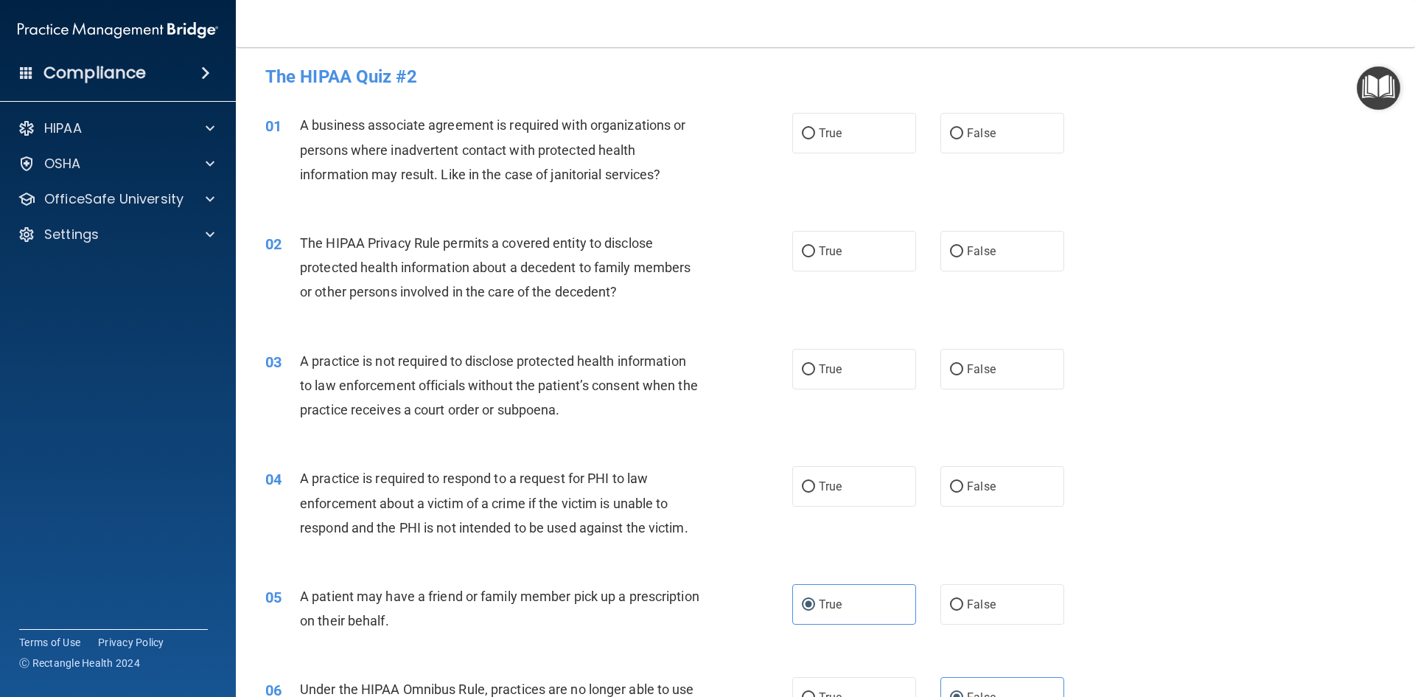
scroll to position [0, 0]
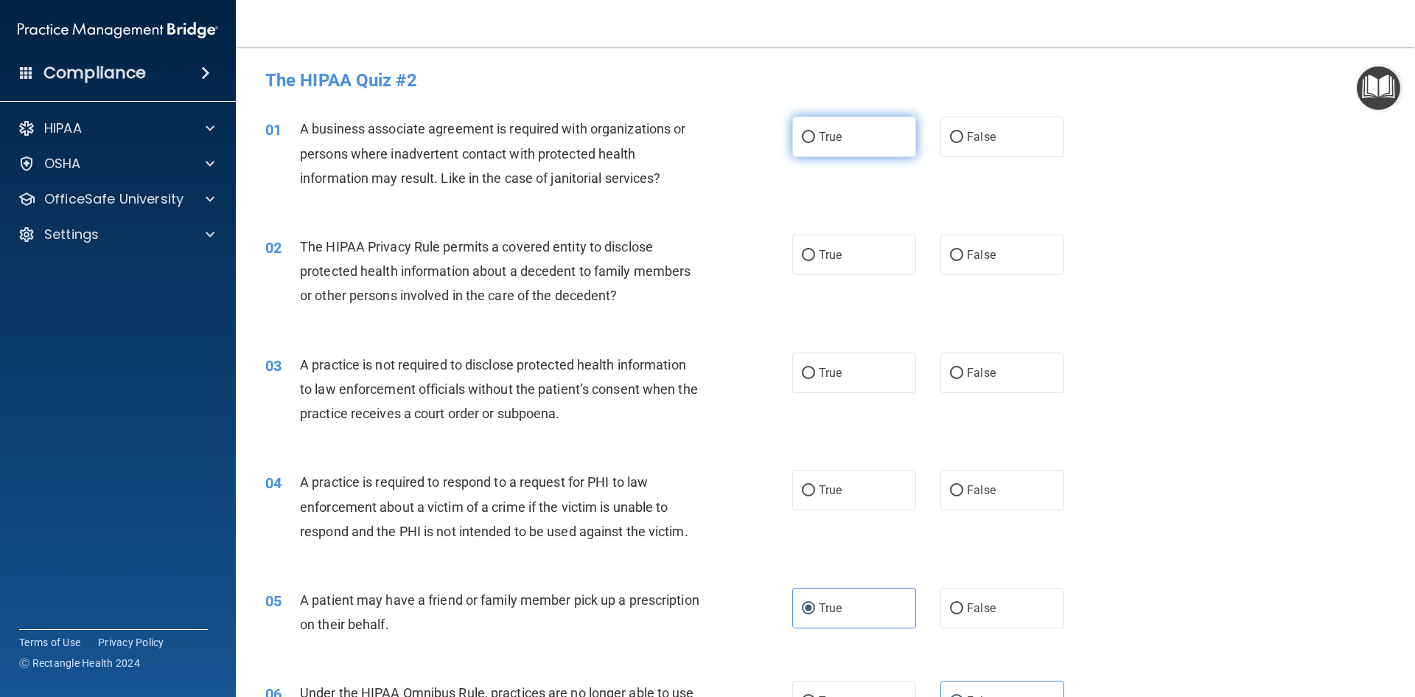
click at [796, 150] on label "True" at bounding box center [855, 136] width 124 height 41
click at [802, 143] on input "True" at bounding box center [808, 137] width 13 height 11
radio input "true"
click at [969, 150] on label "False" at bounding box center [1003, 136] width 124 height 41
click at [964, 143] on input "False" at bounding box center [956, 137] width 13 height 11
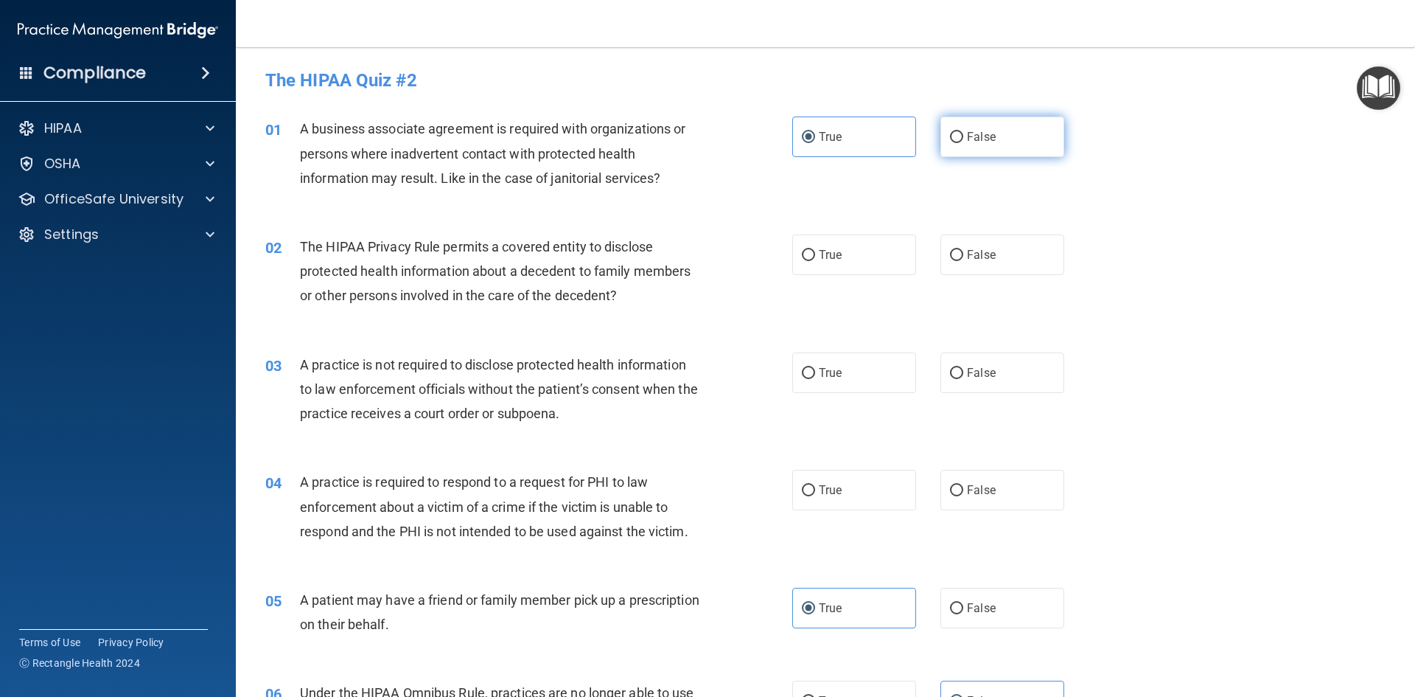
radio input "true"
radio input "false"
click at [986, 493] on span "False" at bounding box center [981, 490] width 29 height 14
click at [964, 493] on input "False" at bounding box center [956, 490] width 13 height 11
radio input "true"
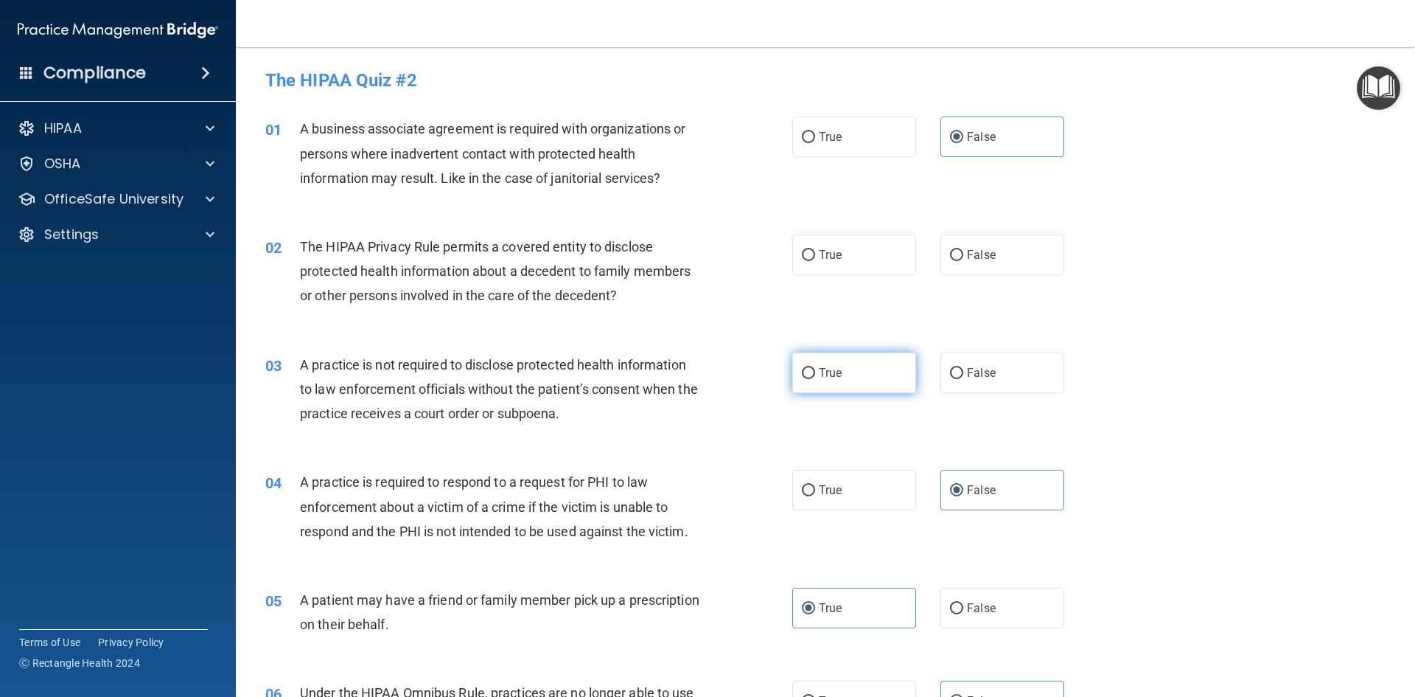
click at [801, 381] on label "True" at bounding box center [855, 372] width 124 height 41
click at [802, 379] on input "True" at bounding box center [808, 373] width 13 height 11
radio input "true"
click at [851, 263] on label "True" at bounding box center [855, 254] width 124 height 41
click at [815, 261] on input "True" at bounding box center [808, 255] width 13 height 11
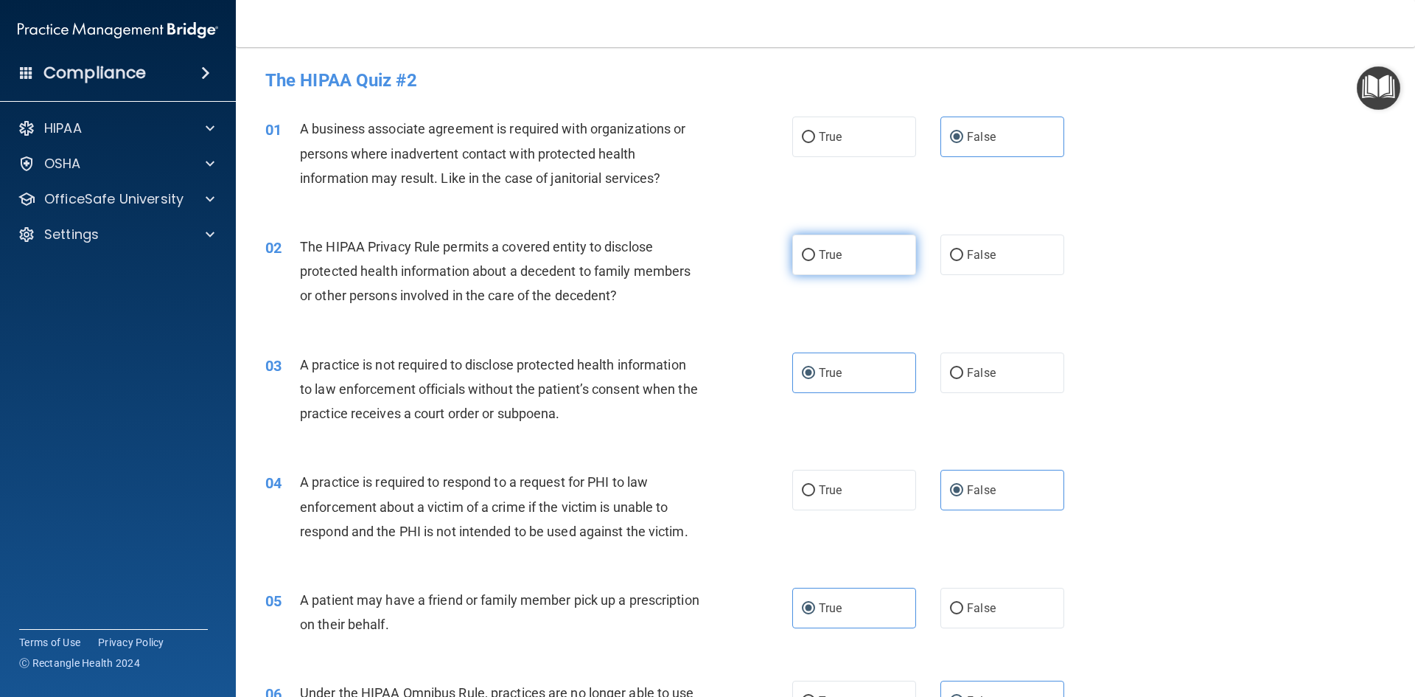
radio input "true"
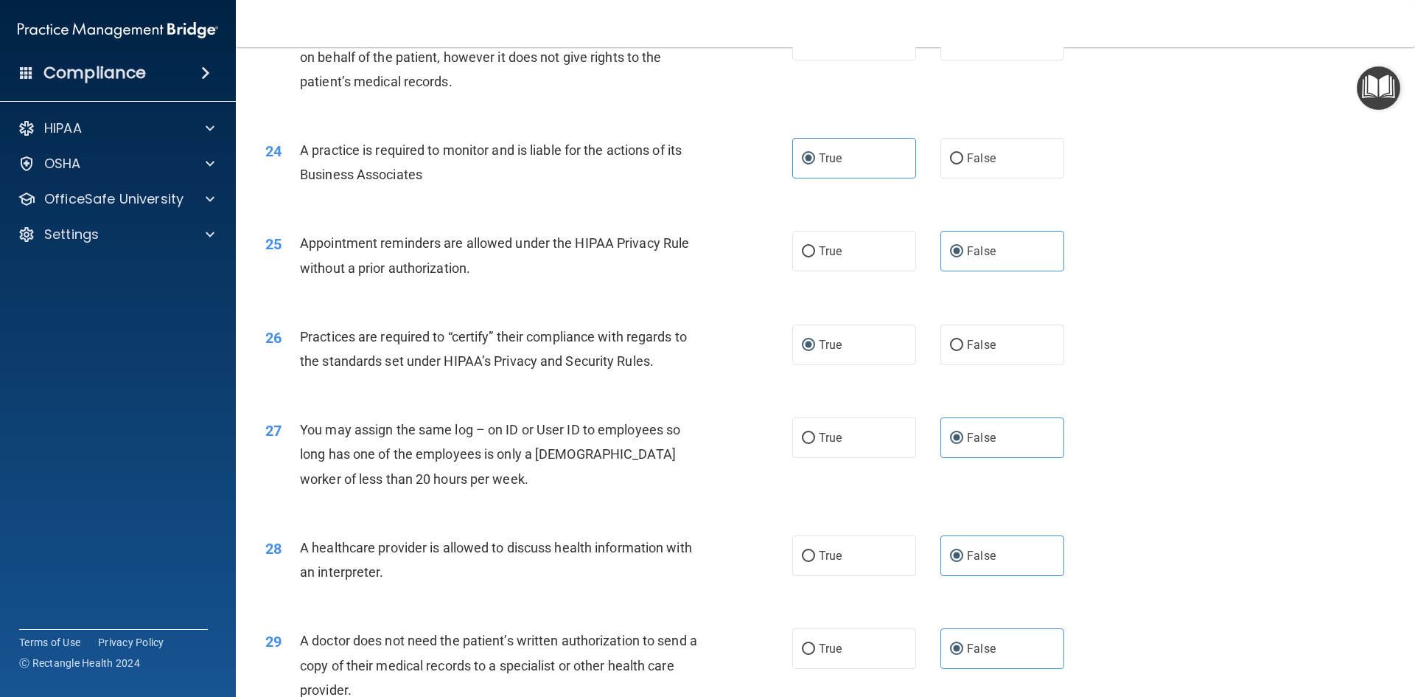
scroll to position [2735, 0]
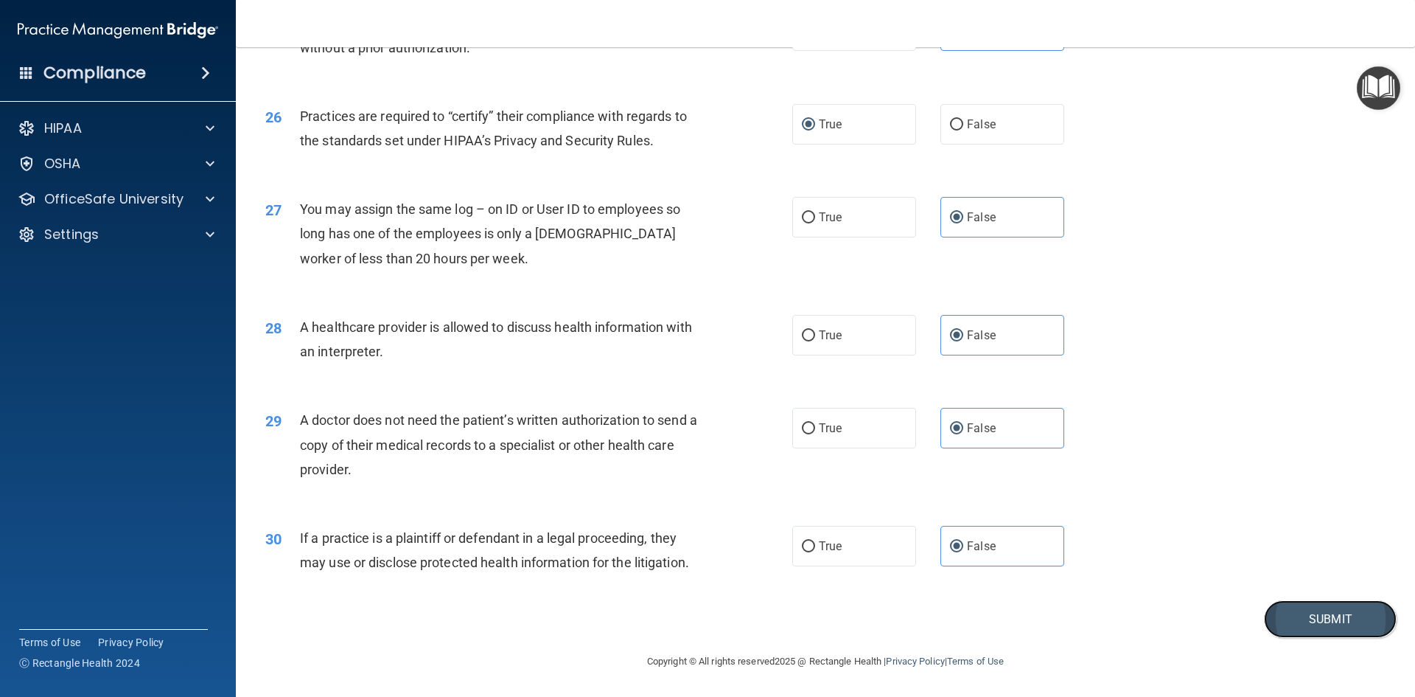
click at [1338, 624] on button "Submit" at bounding box center [1330, 619] width 133 height 38
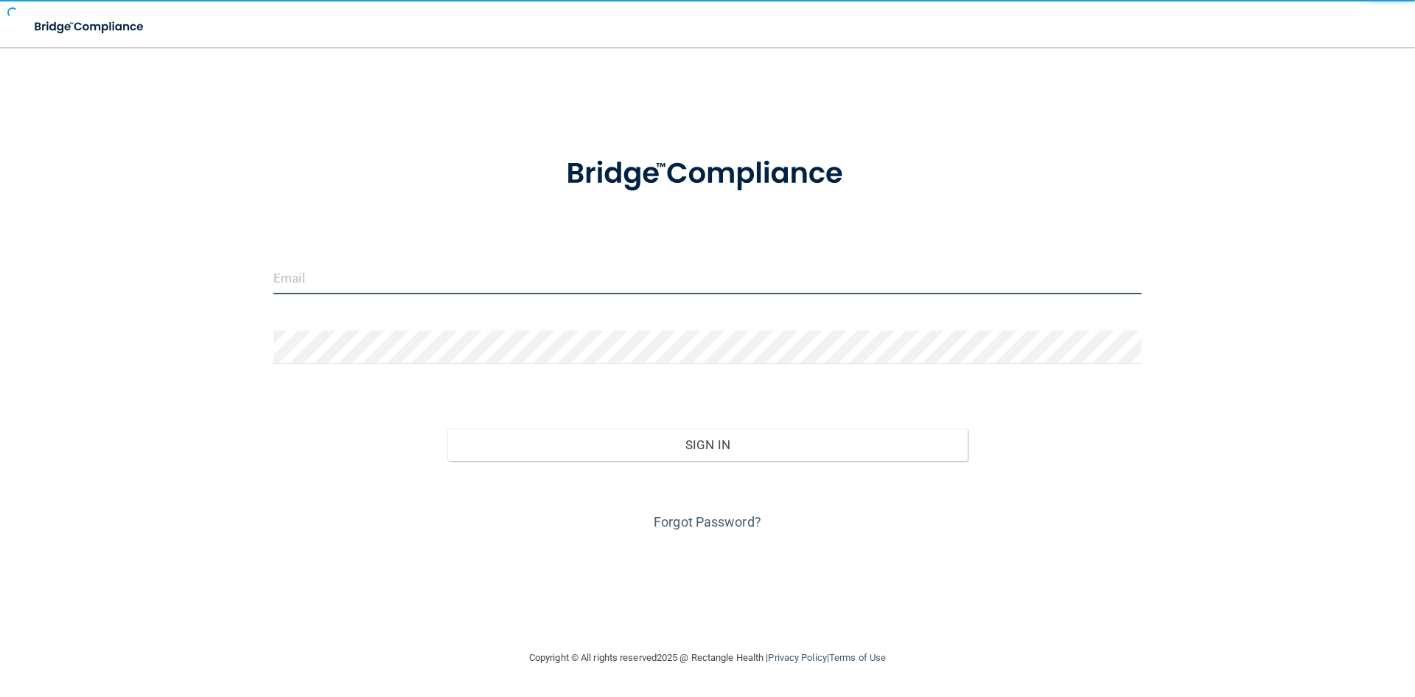
type input "[EMAIL_ADDRESS][DOMAIN_NAME]"
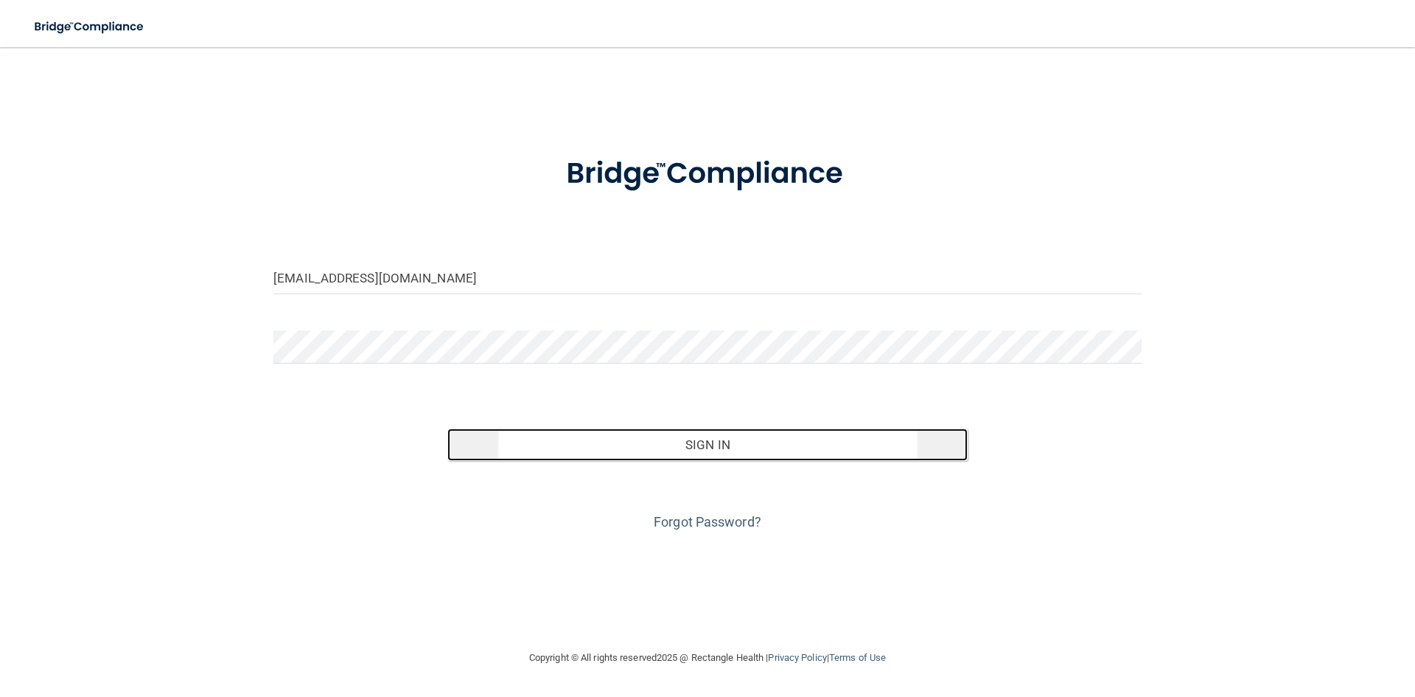
click at [718, 435] on button "Sign In" at bounding box center [707, 444] width 521 height 32
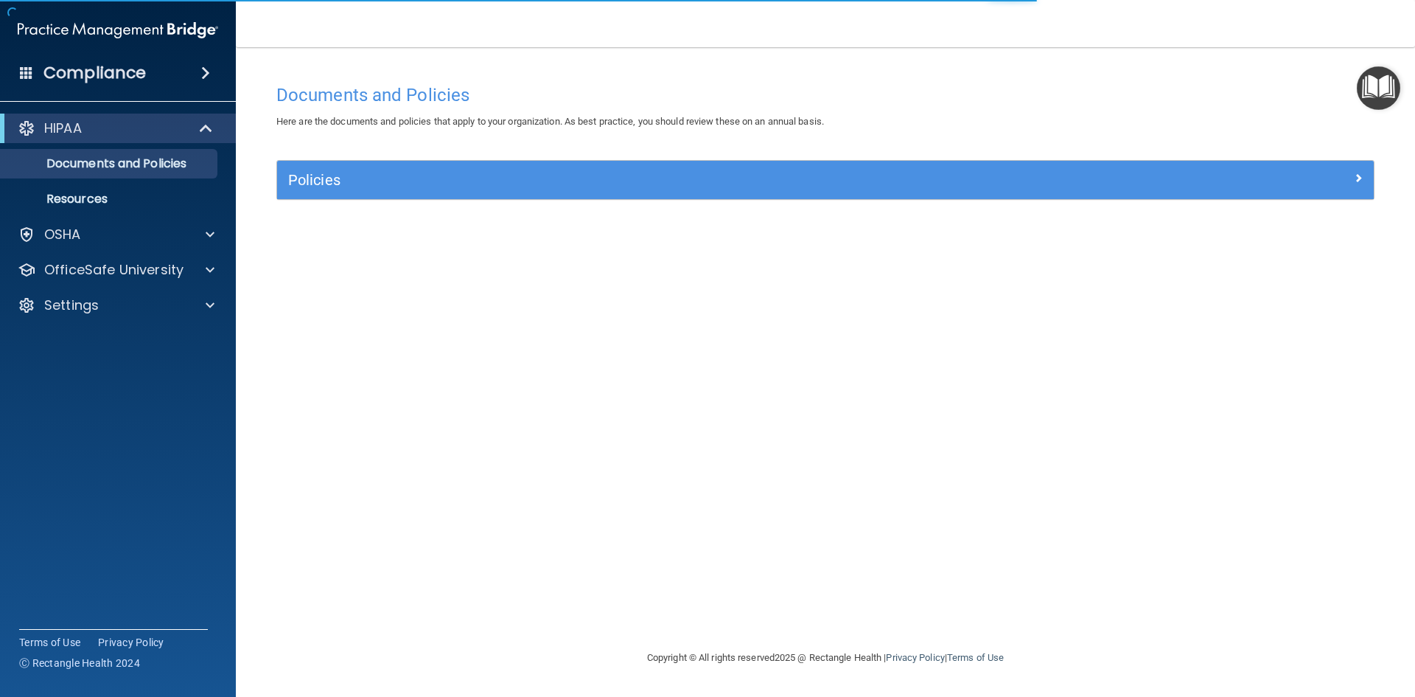
click at [1393, 84] on img "Open Resource Center" at bounding box center [1378, 87] width 43 height 43
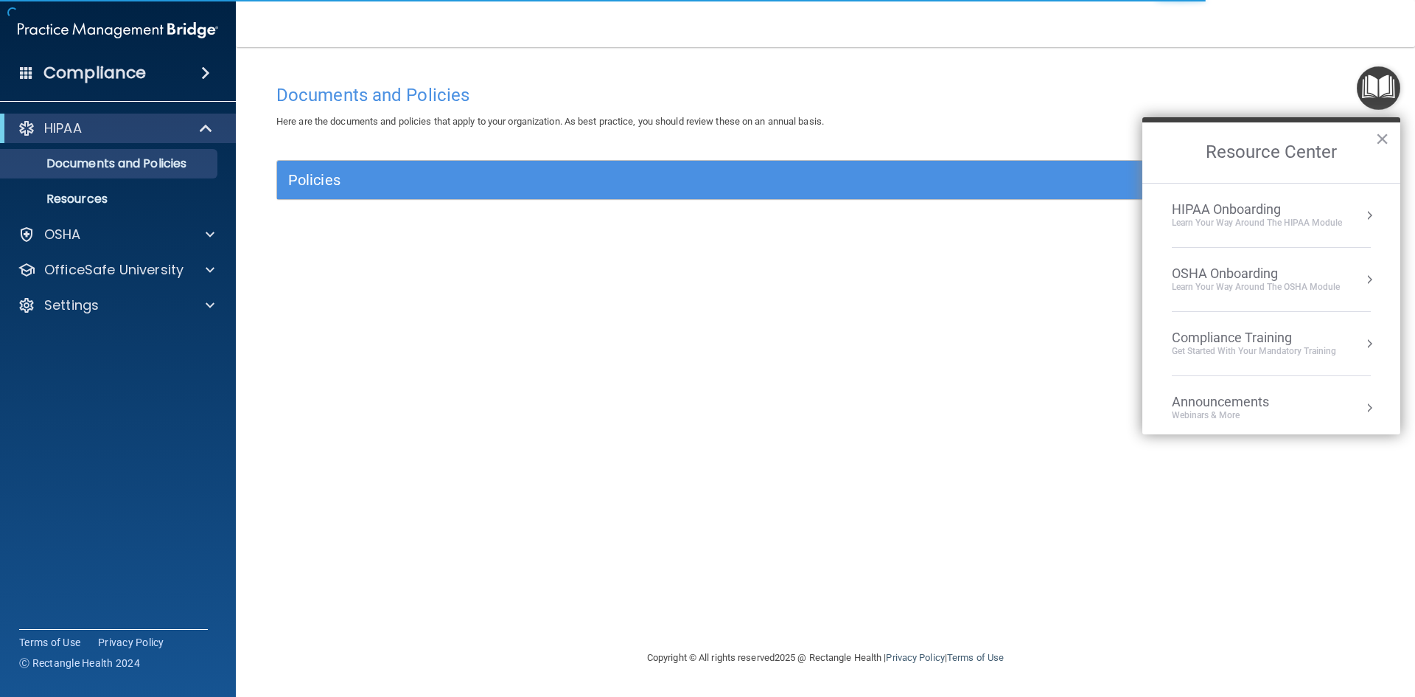
click at [1362, 217] on button "Resource Center" at bounding box center [1369, 215] width 15 height 15
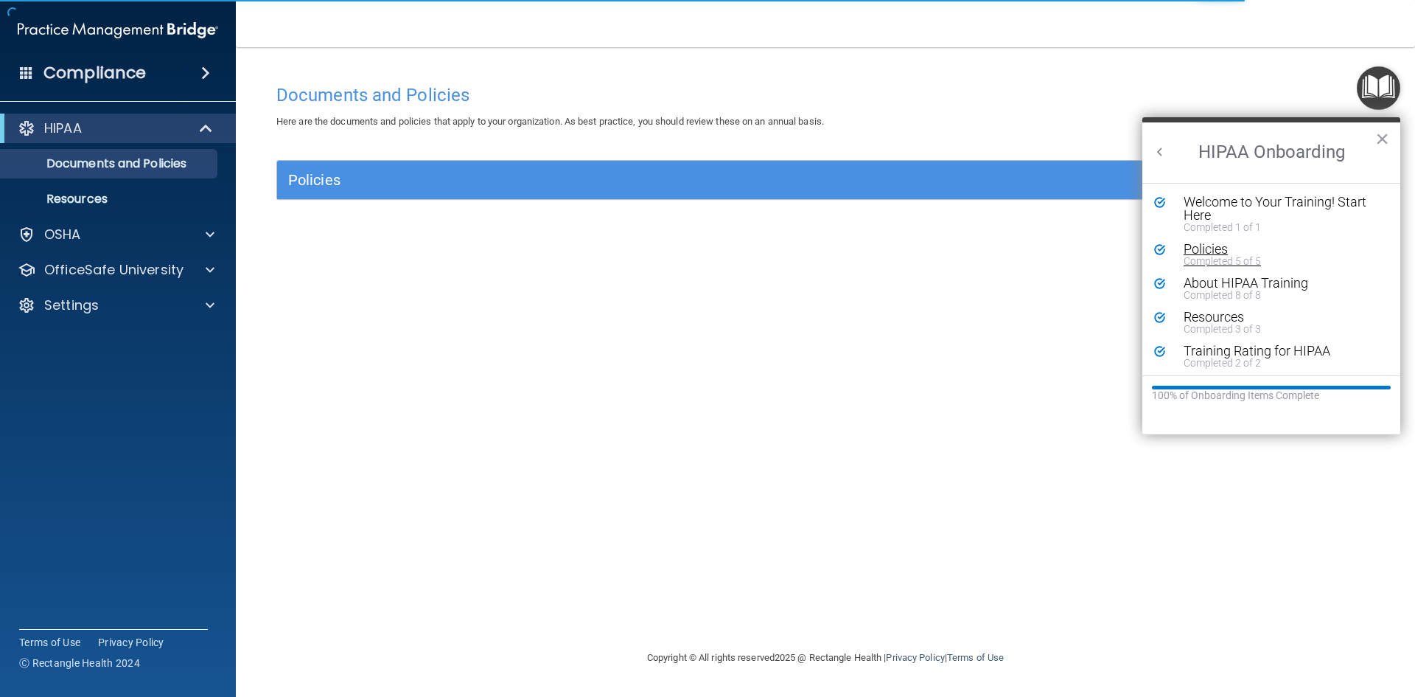
scroll to position [3, 0]
click at [1258, 280] on div "About HIPAA Training" at bounding box center [1277, 280] width 187 height 13
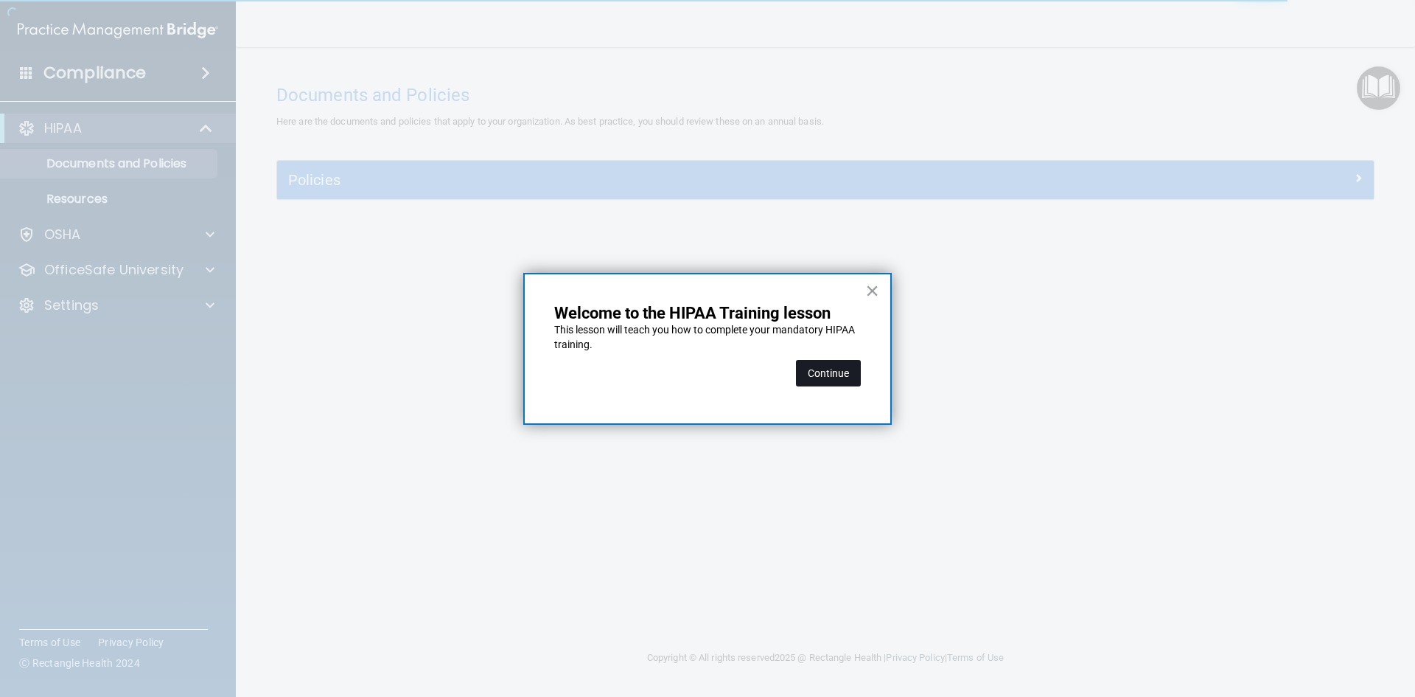
click at [804, 367] on button "Continue" at bounding box center [828, 373] width 65 height 27
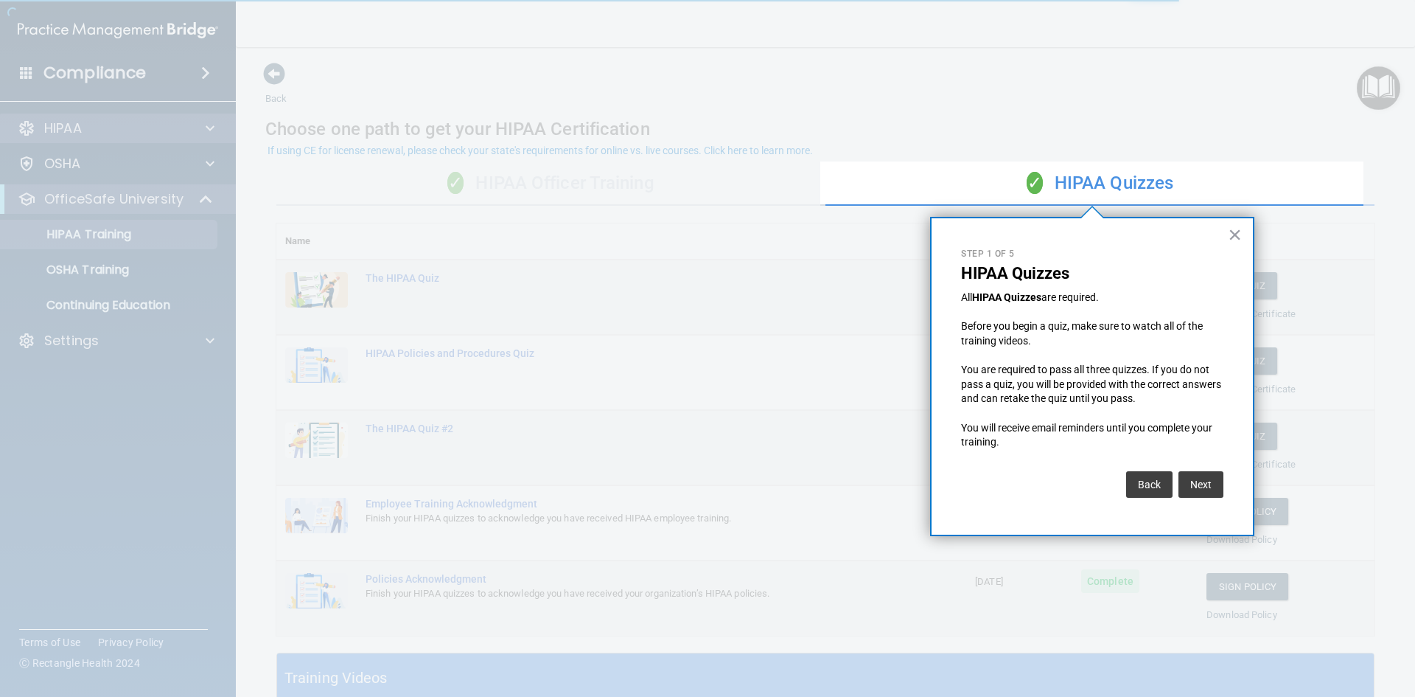
click at [189, 127] on div at bounding box center [410, 348] width 821 height 697
click at [1233, 233] on button "×" at bounding box center [1235, 235] width 14 height 24
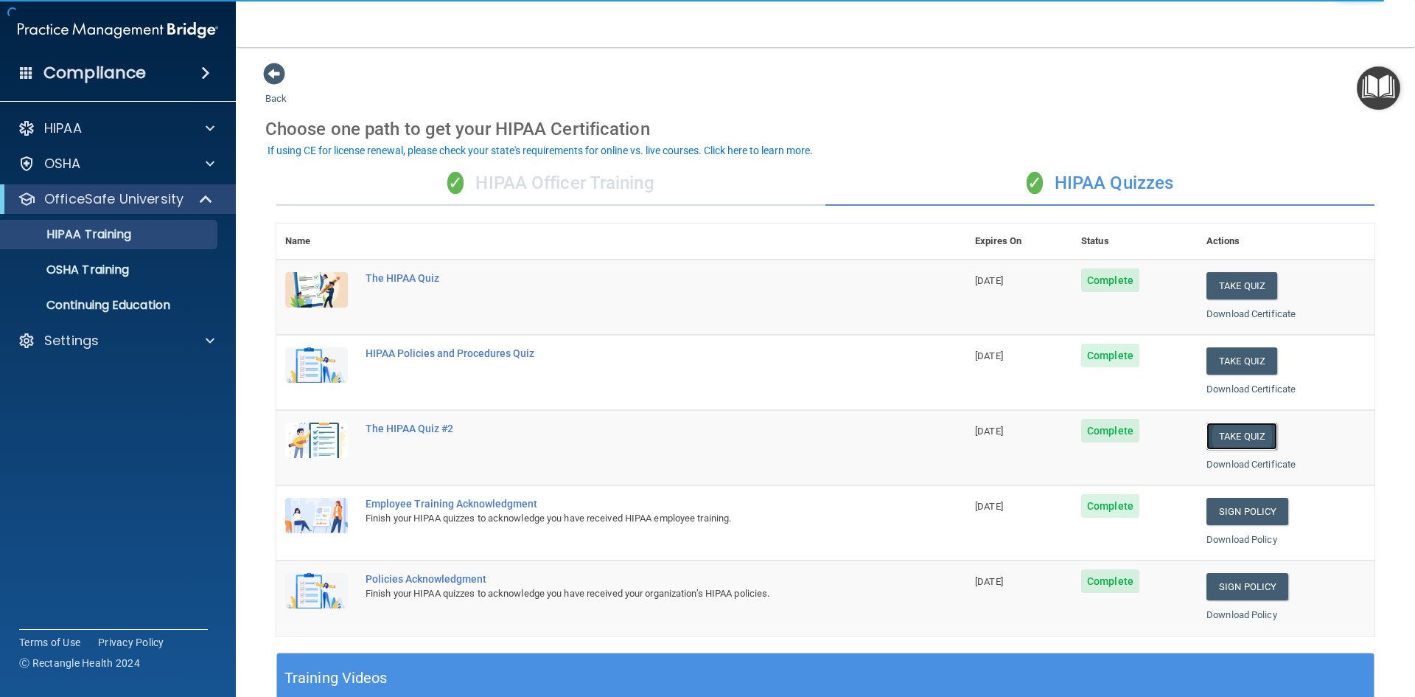
click at [1244, 434] on button "Take Quiz" at bounding box center [1242, 435] width 71 height 27
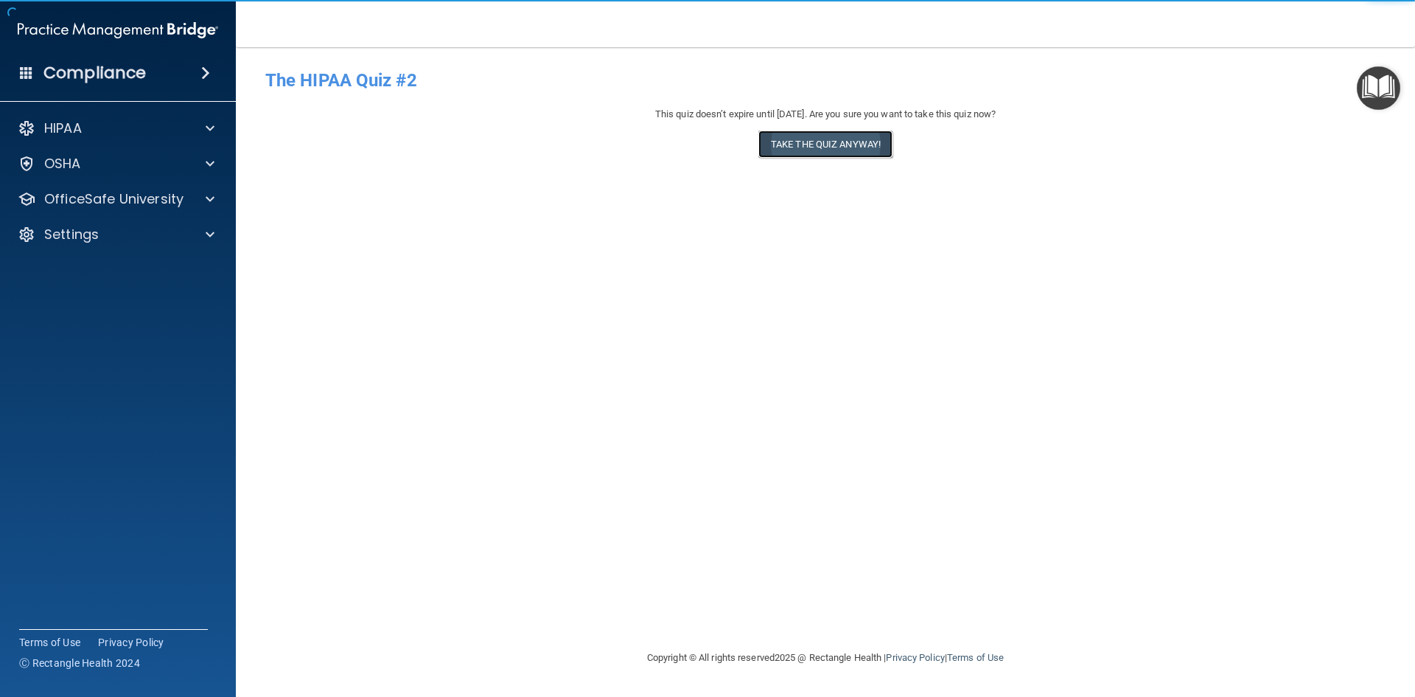
click at [838, 142] on button "Take the quiz anyway!" at bounding box center [826, 143] width 134 height 27
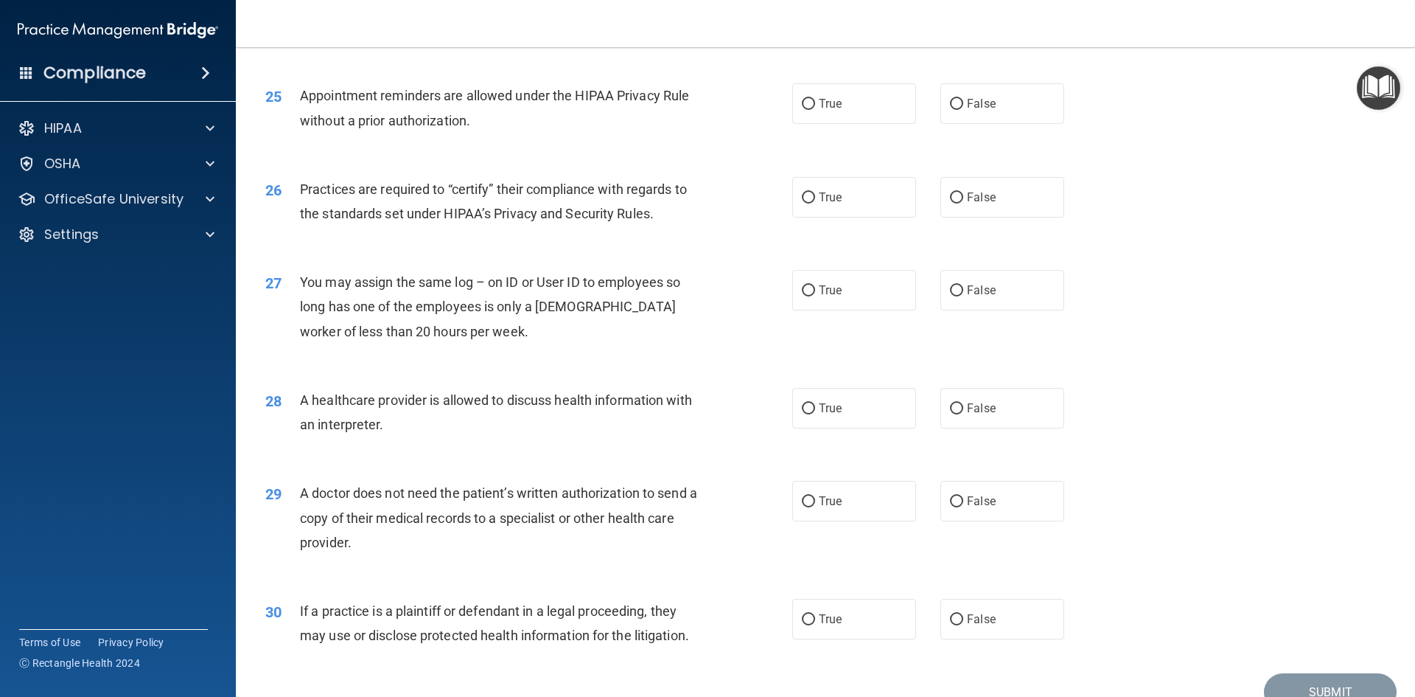
scroll to position [2661, 0]
click at [952, 405] on input "False" at bounding box center [956, 409] width 13 height 11
radio input "true"
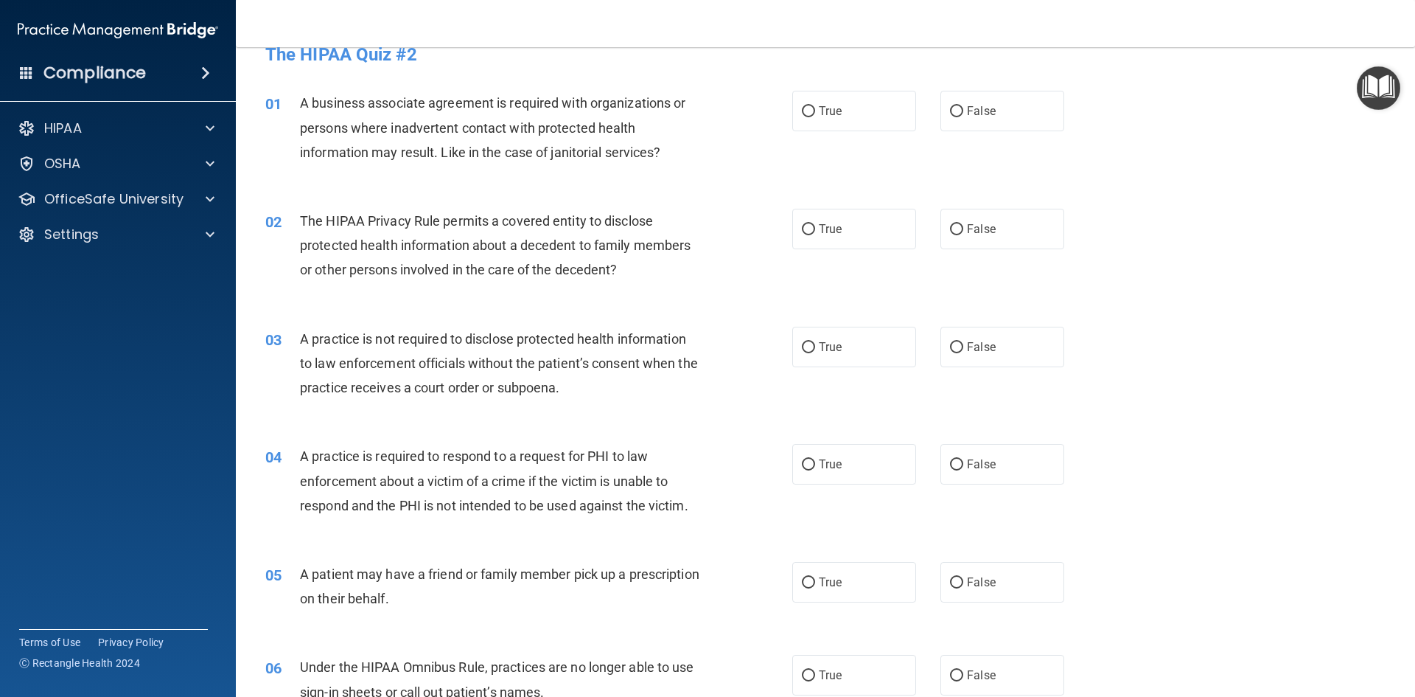
scroll to position [0, 0]
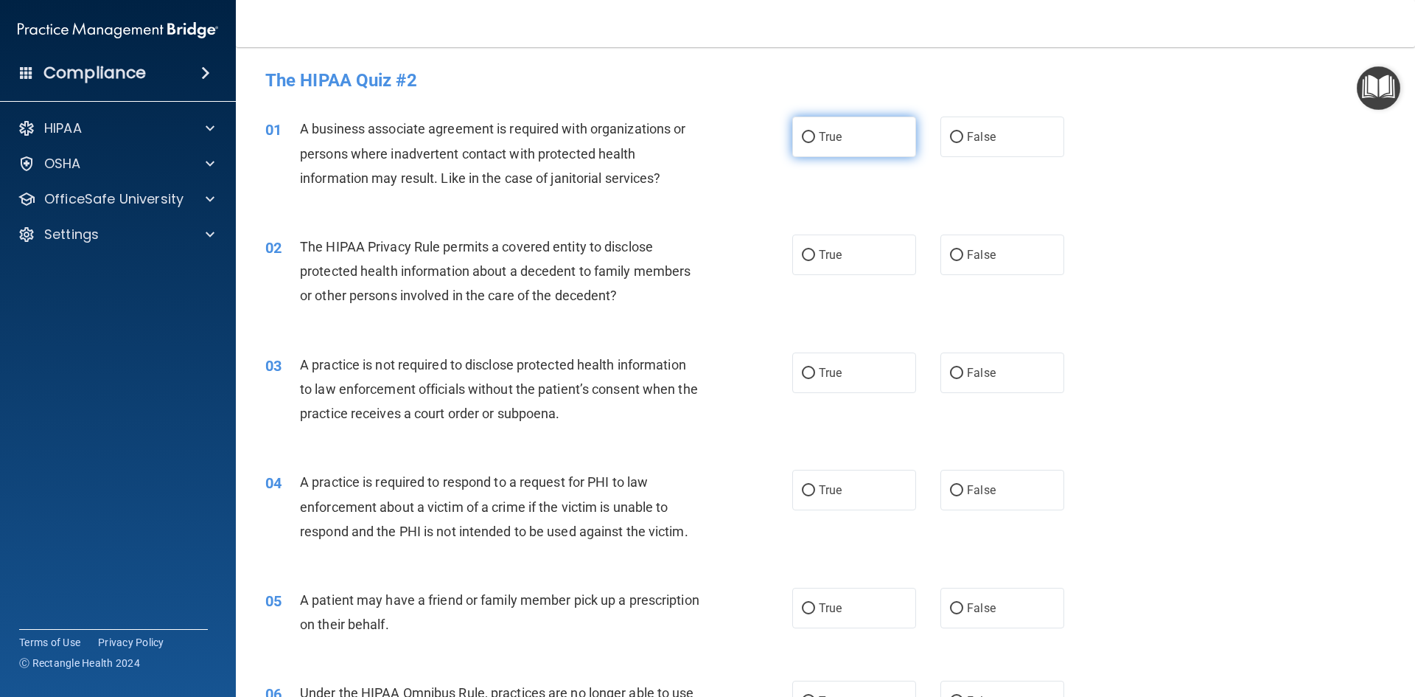
click at [811, 141] on label "True" at bounding box center [855, 136] width 124 height 41
click at [811, 141] on input "True" at bounding box center [808, 137] width 13 height 11
radio input "true"
click at [802, 267] on label "True" at bounding box center [855, 254] width 124 height 41
click at [802, 261] on input "True" at bounding box center [808, 255] width 13 height 11
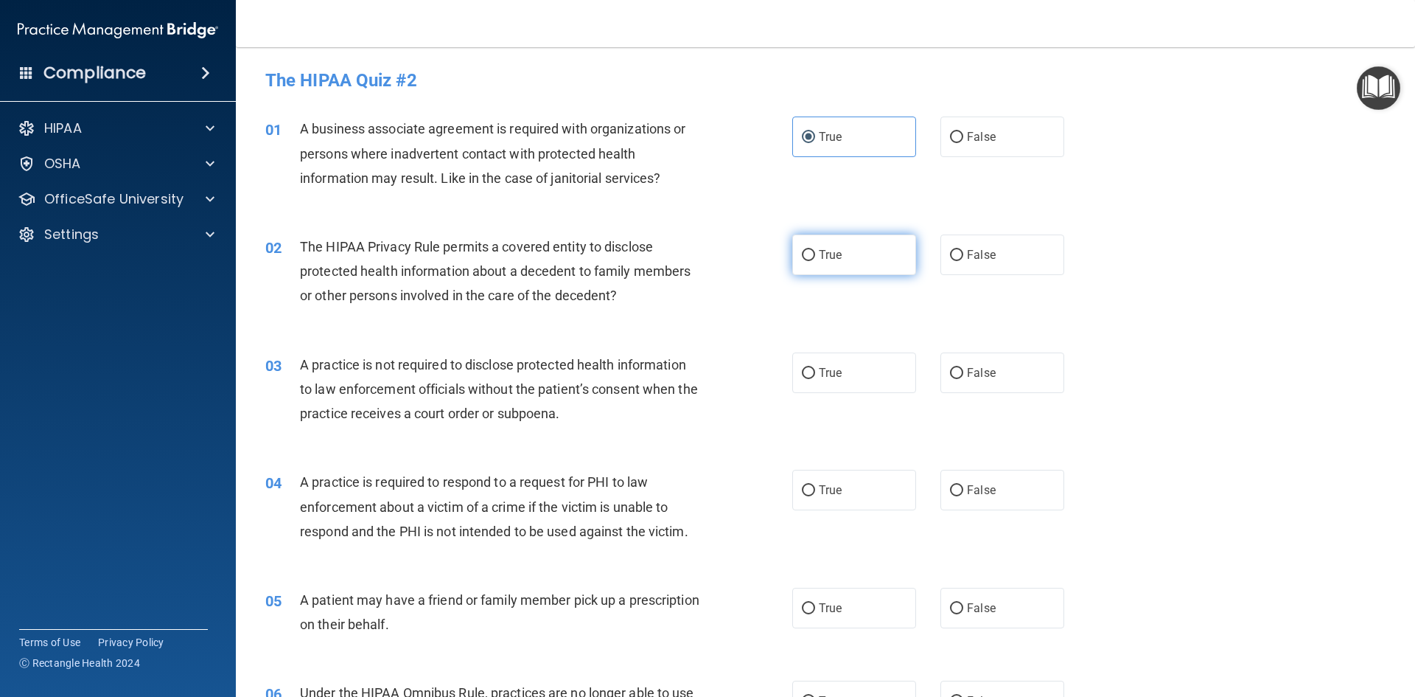
radio input "true"
click at [892, 388] on label "True" at bounding box center [855, 372] width 124 height 41
click at [815, 379] on input "True" at bounding box center [808, 373] width 13 height 11
radio input "true"
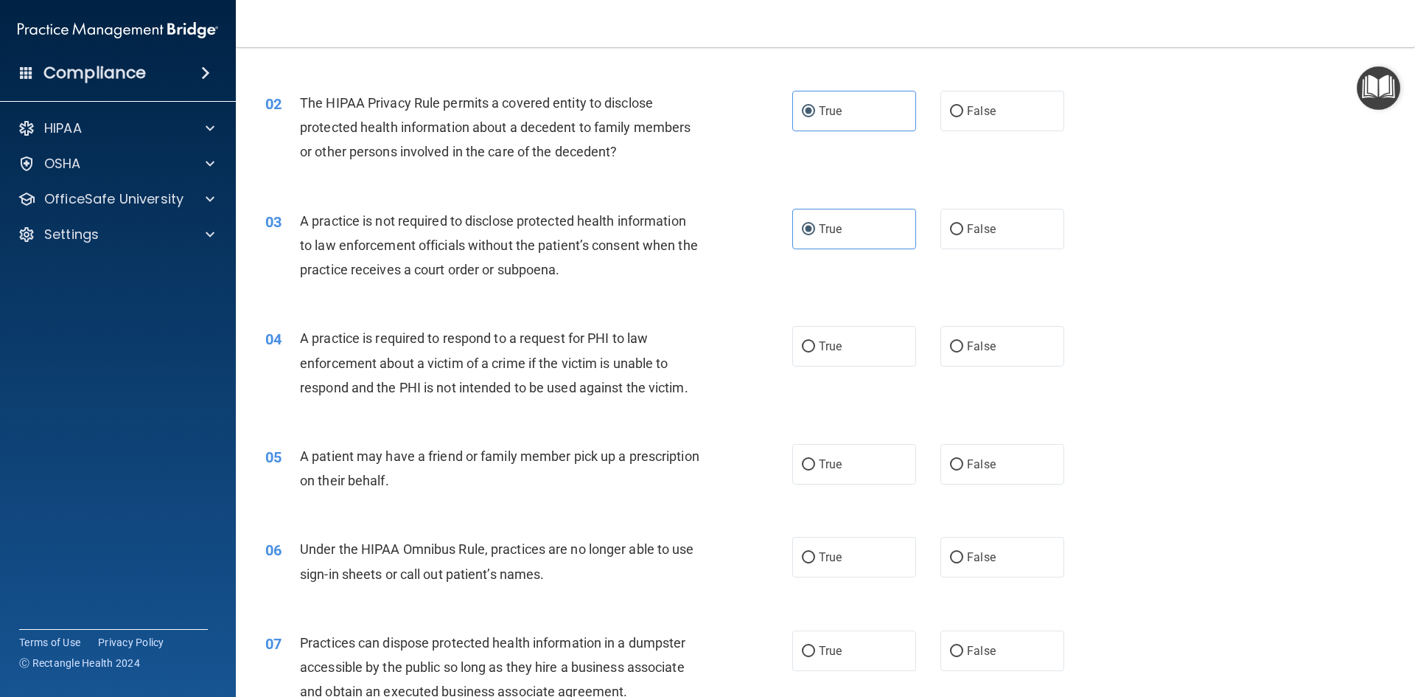
scroll to position [147, 0]
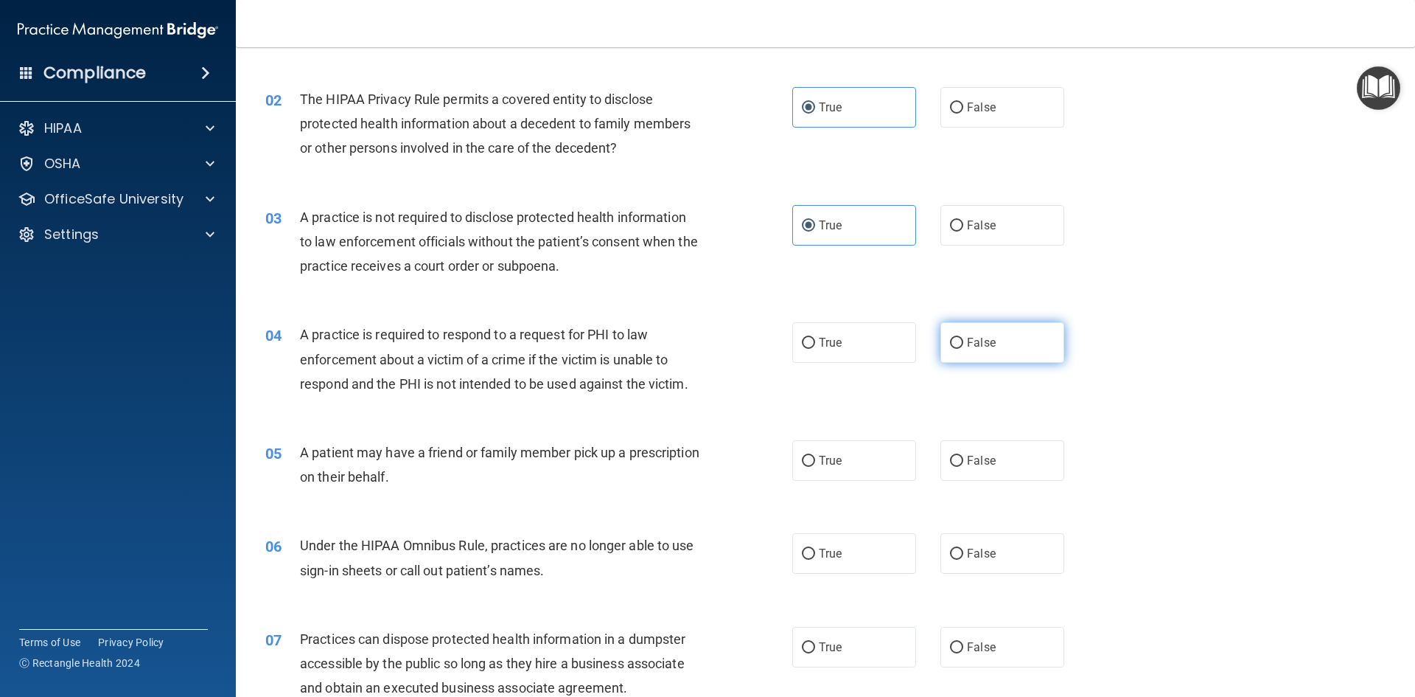
click at [964, 352] on label "False" at bounding box center [1003, 342] width 124 height 41
click at [964, 349] on input "False" at bounding box center [956, 343] width 13 height 11
radio input "true"
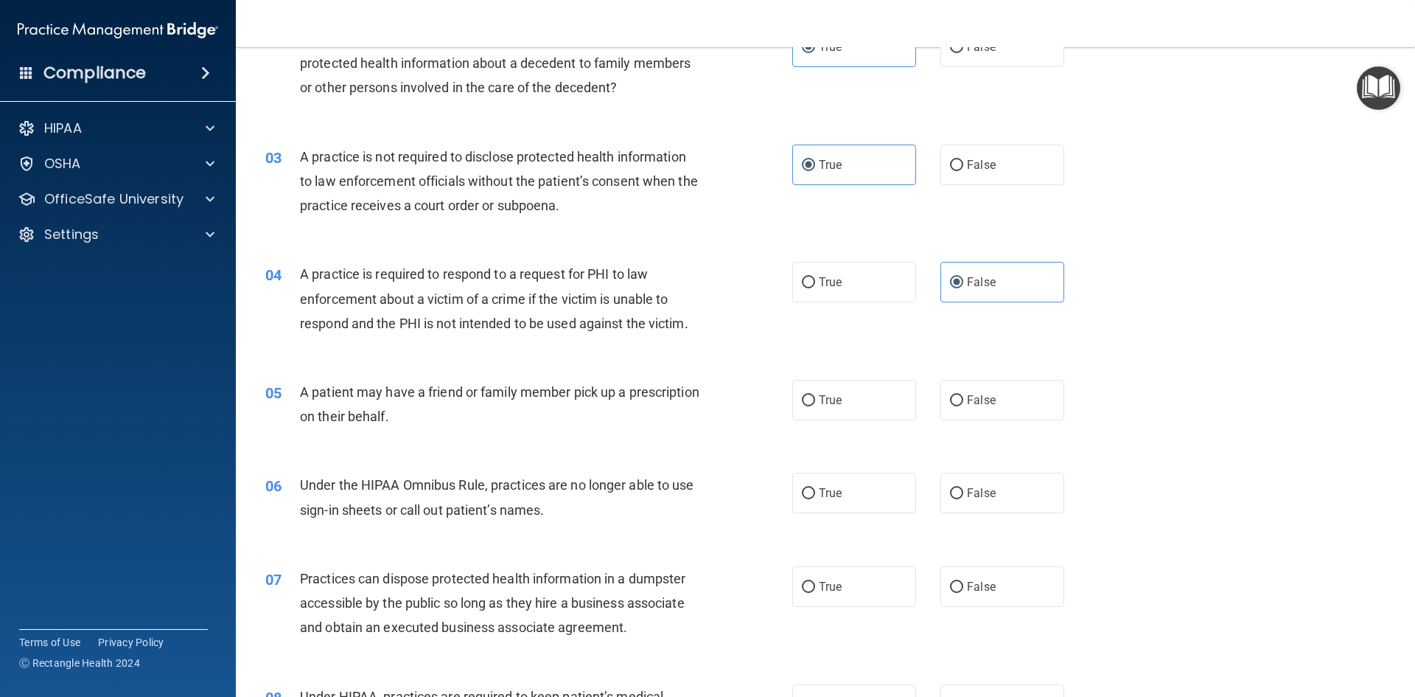
scroll to position [295, 0]
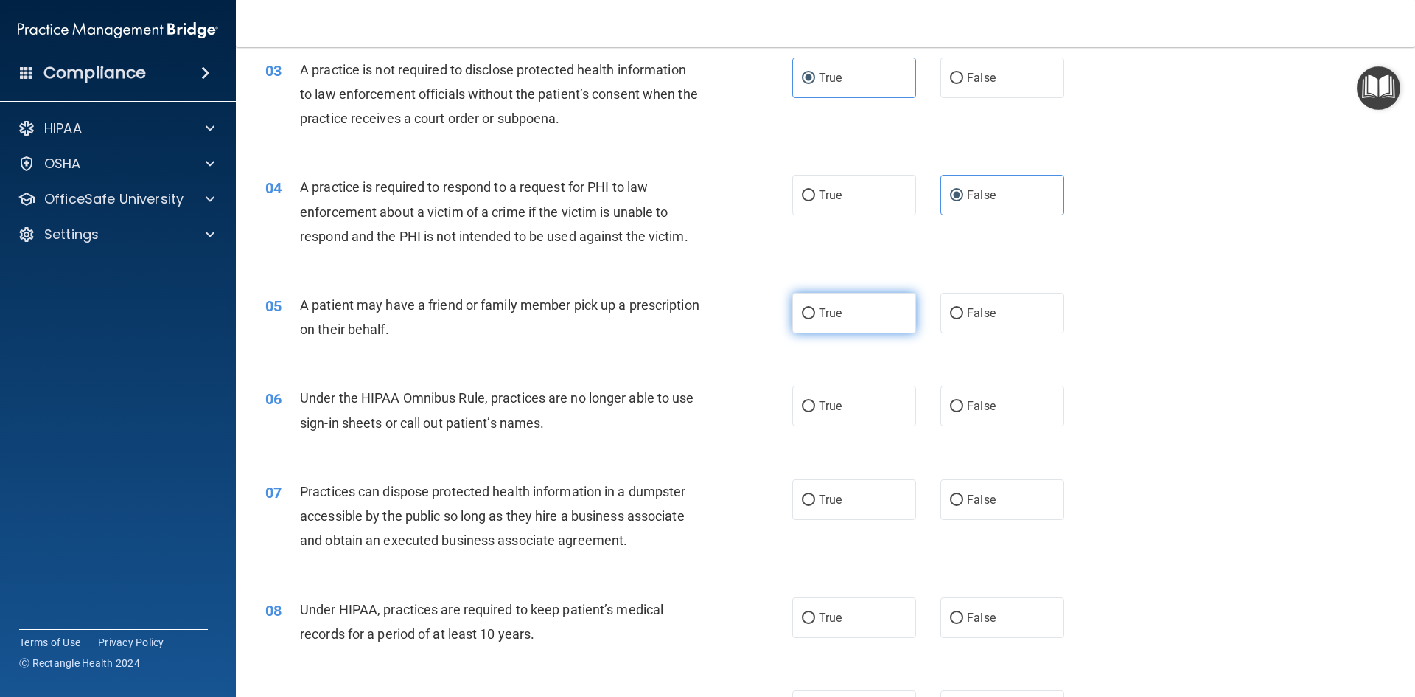
click at [855, 319] on label "True" at bounding box center [855, 313] width 124 height 41
click at [815, 319] on input "True" at bounding box center [808, 313] width 13 height 11
radio input "true"
click at [932, 407] on div "True False" at bounding box center [941, 406] width 297 height 41
click at [978, 407] on span "False" at bounding box center [981, 406] width 29 height 14
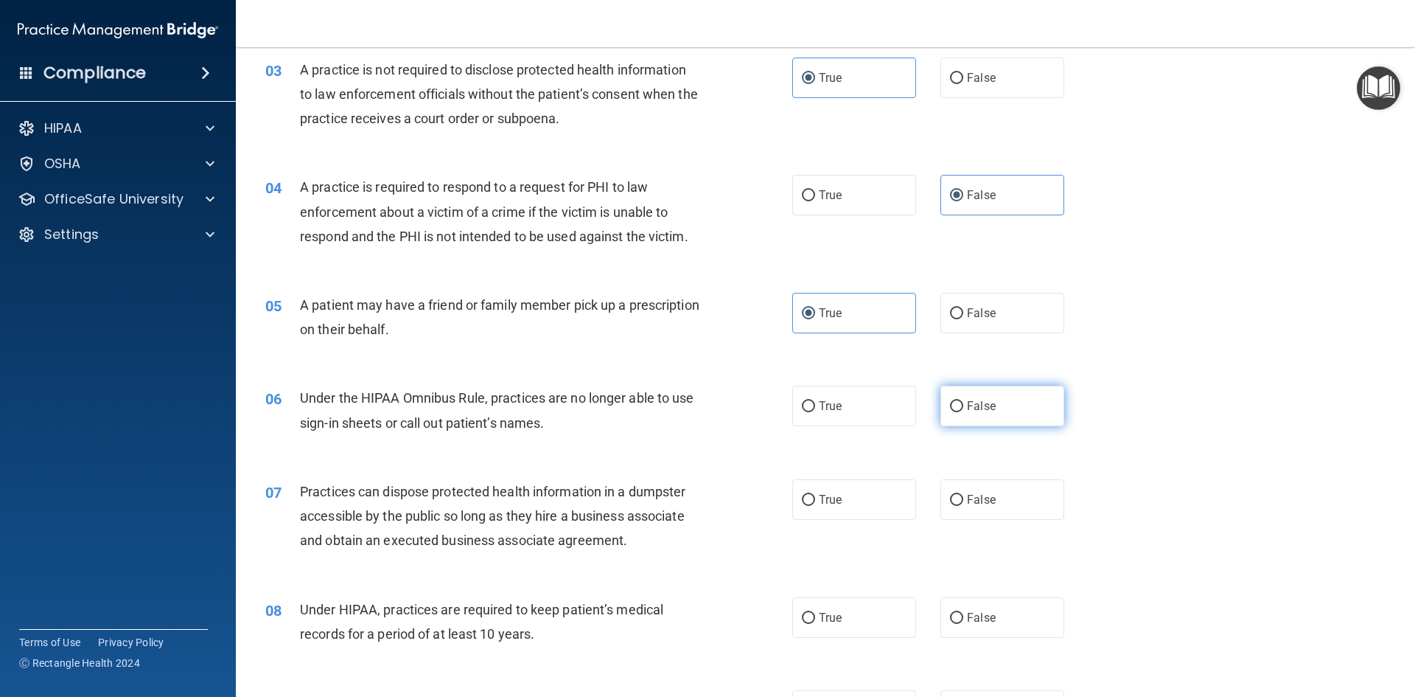
click at [964, 407] on input "False" at bounding box center [956, 406] width 13 height 11
radio input "true"
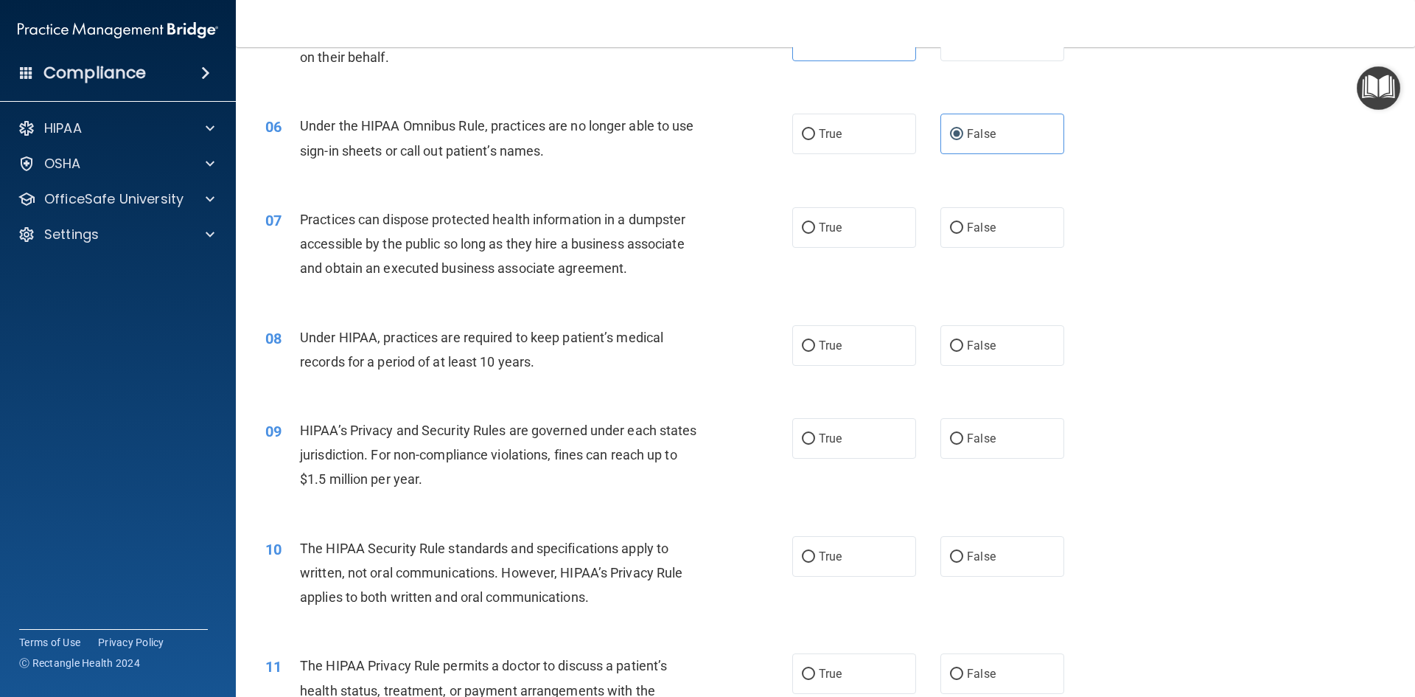
scroll to position [590, 0]
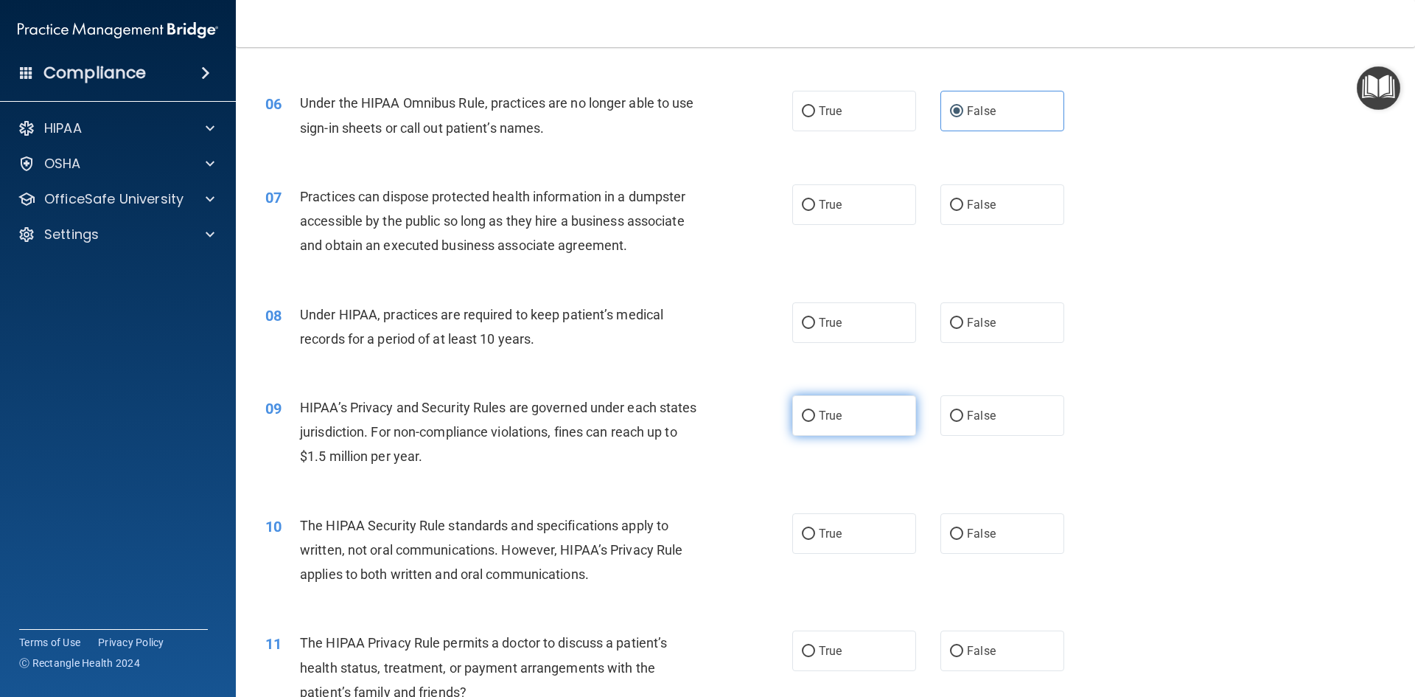
click at [821, 427] on label "True" at bounding box center [855, 415] width 124 height 41
click at [815, 422] on input "True" at bounding box center [808, 416] width 13 height 11
radio input "true"
click at [946, 329] on label "False" at bounding box center [1003, 322] width 124 height 41
click at [950, 329] on input "False" at bounding box center [956, 323] width 13 height 11
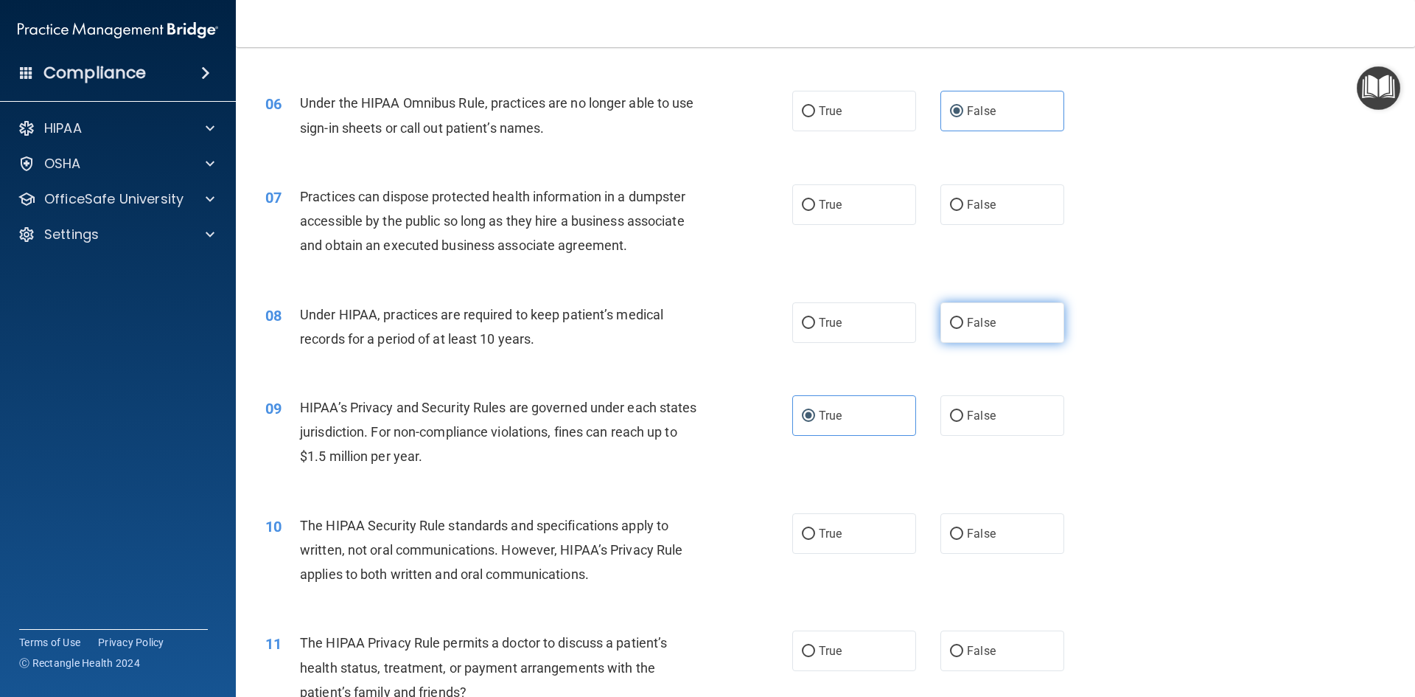
radio input "true"
click at [975, 209] on span "False" at bounding box center [981, 205] width 29 height 14
click at [964, 209] on input "False" at bounding box center [956, 205] width 13 height 11
radio input "true"
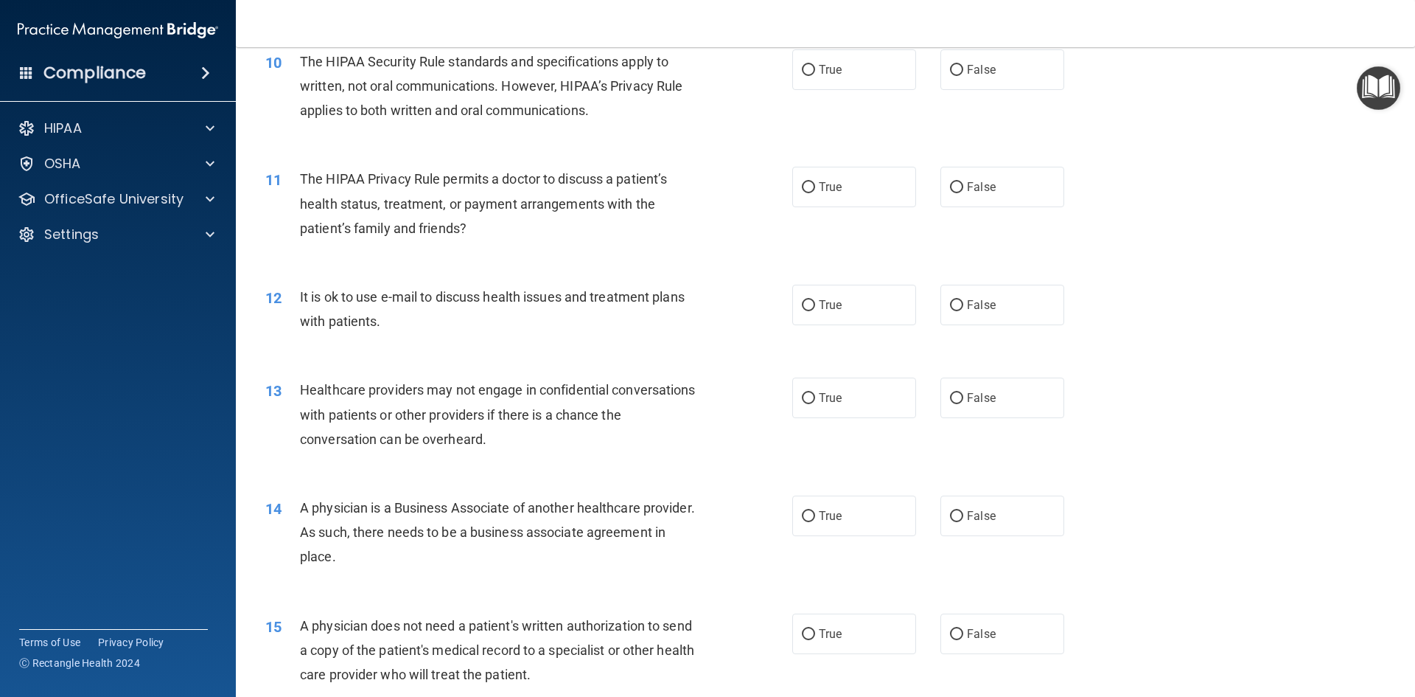
scroll to position [1032, 0]
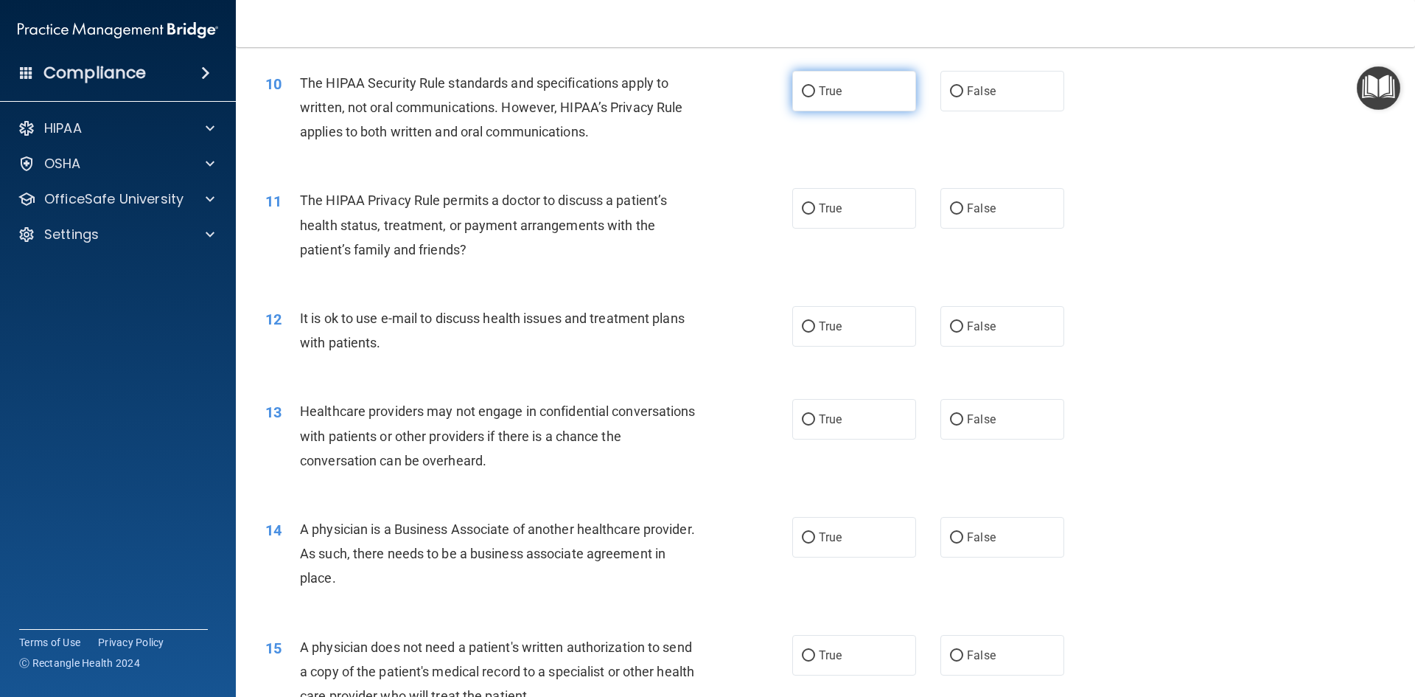
click at [799, 101] on label "True" at bounding box center [855, 91] width 124 height 41
click at [802, 97] on input "True" at bounding box center [808, 91] width 13 height 11
radio input "true"
click at [830, 220] on label "True" at bounding box center [855, 208] width 124 height 41
click at [815, 215] on input "True" at bounding box center [808, 208] width 13 height 11
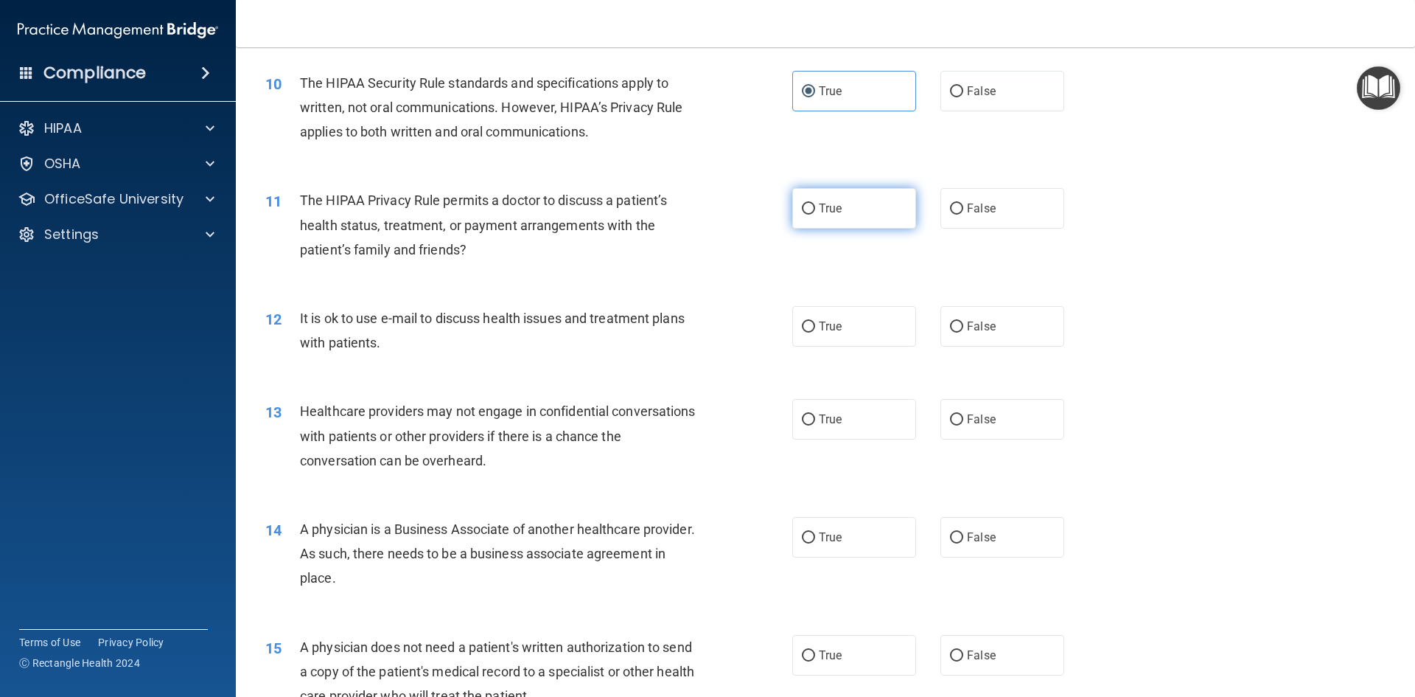
radio input "true"
click at [819, 329] on span "True" at bounding box center [830, 326] width 23 height 14
click at [815, 329] on input "True" at bounding box center [808, 326] width 13 height 11
radio input "true"
click at [875, 417] on label "True" at bounding box center [855, 419] width 124 height 41
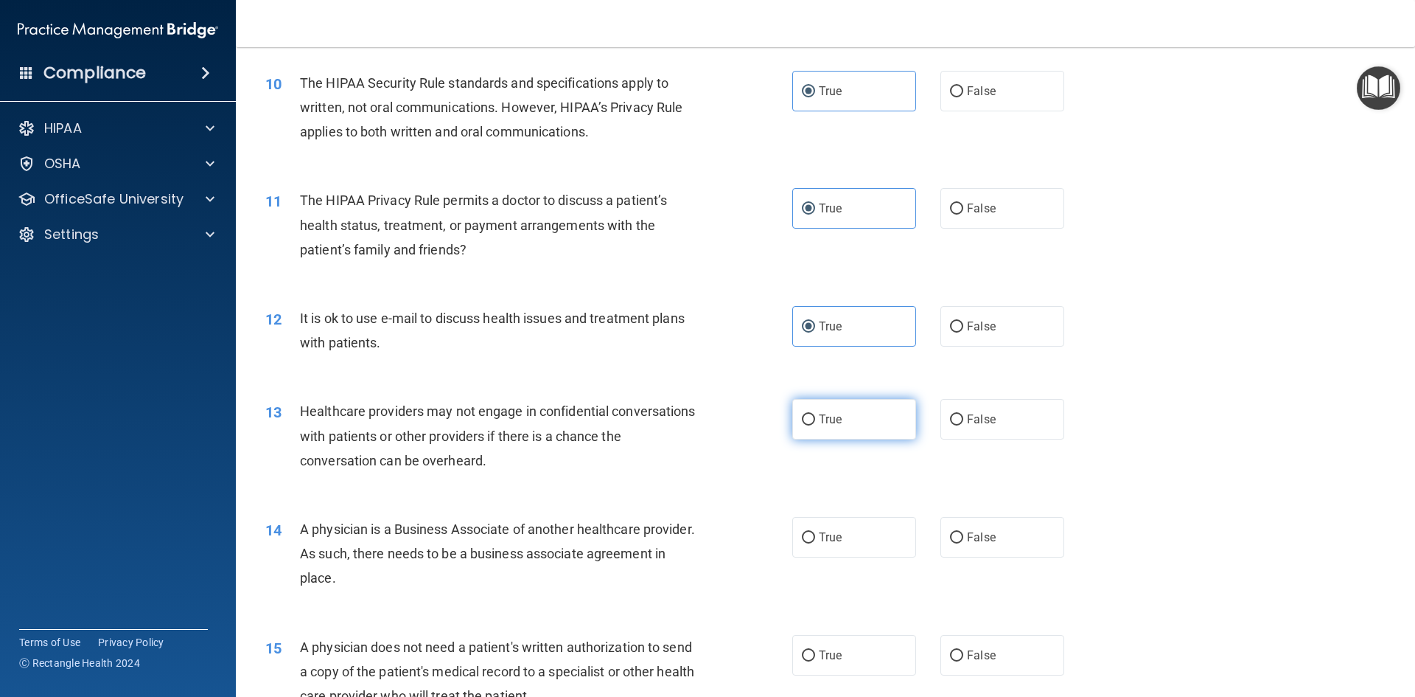
click at [815, 417] on input "True" at bounding box center [808, 419] width 13 height 11
radio input "true"
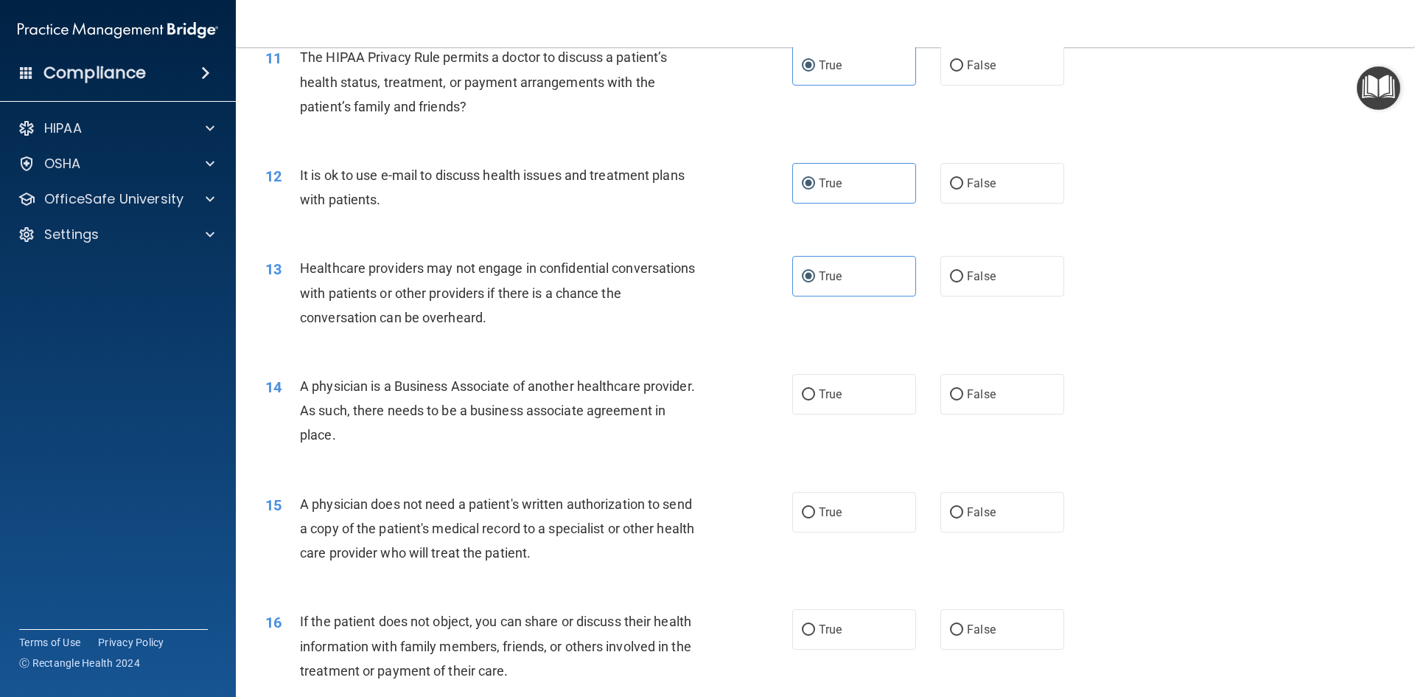
scroll to position [1253, 0]
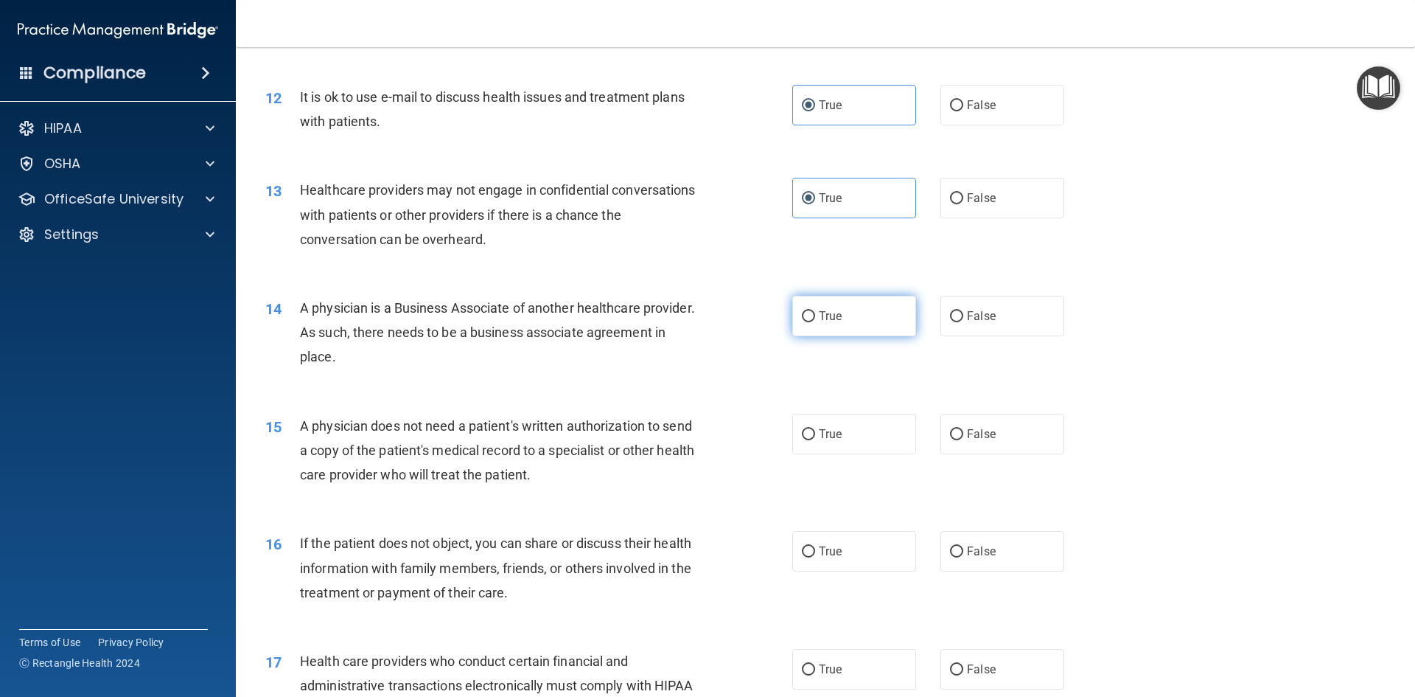
click at [829, 328] on label "True" at bounding box center [855, 316] width 124 height 41
click at [815, 322] on input "True" at bounding box center [808, 316] width 13 height 11
radio input "true"
click at [991, 445] on label "False" at bounding box center [1003, 434] width 124 height 41
click at [964, 440] on input "False" at bounding box center [956, 434] width 13 height 11
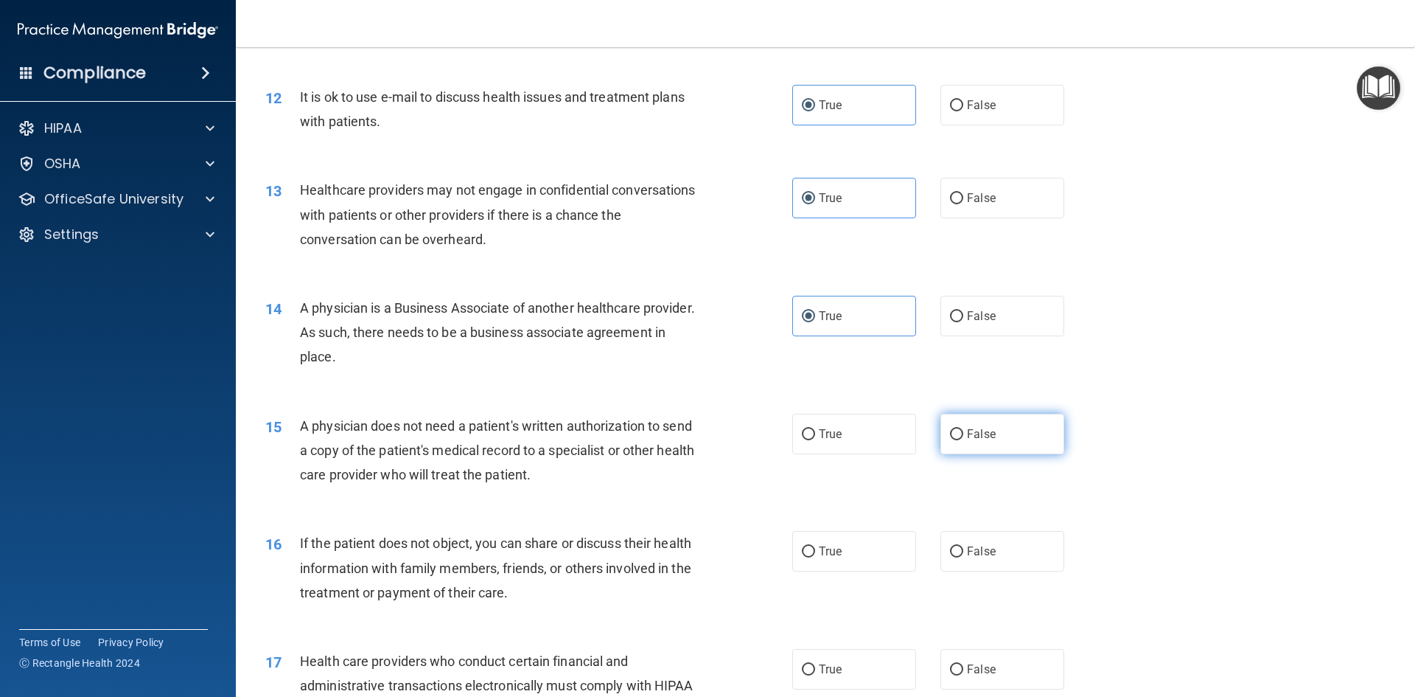
radio input "true"
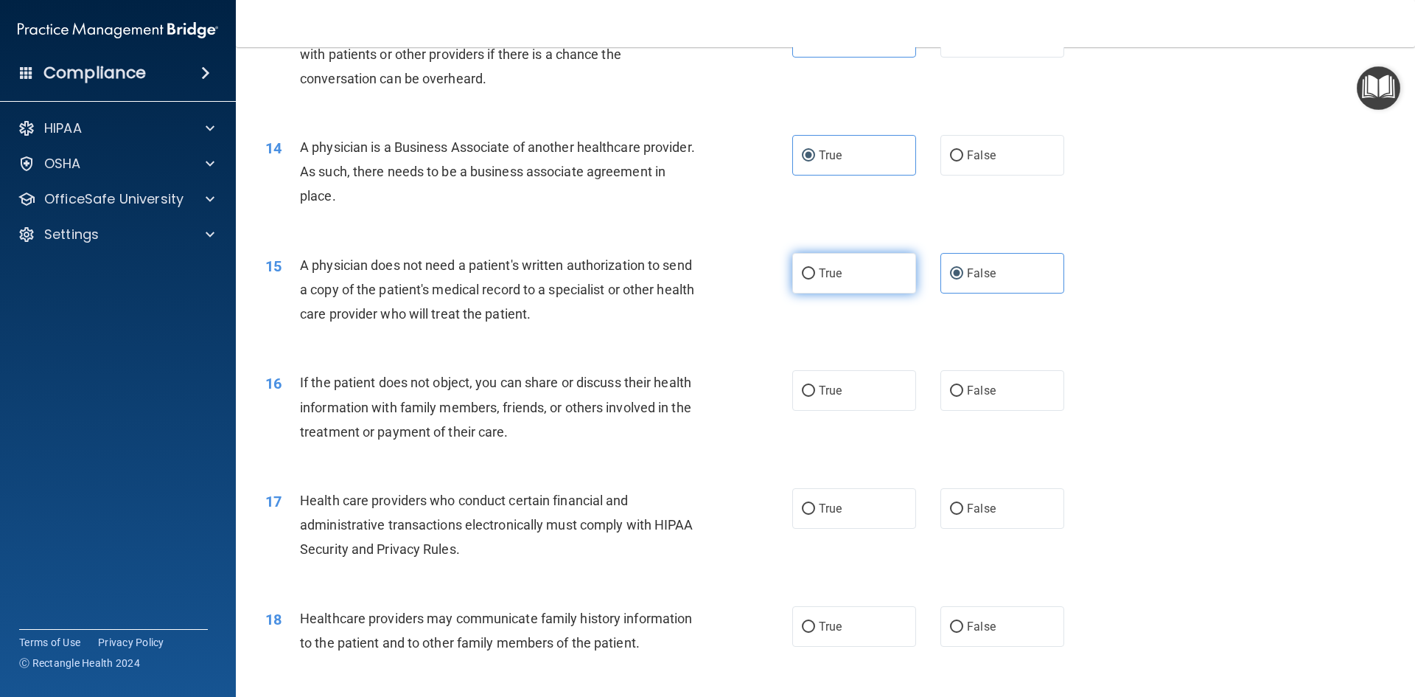
scroll to position [1548, 0]
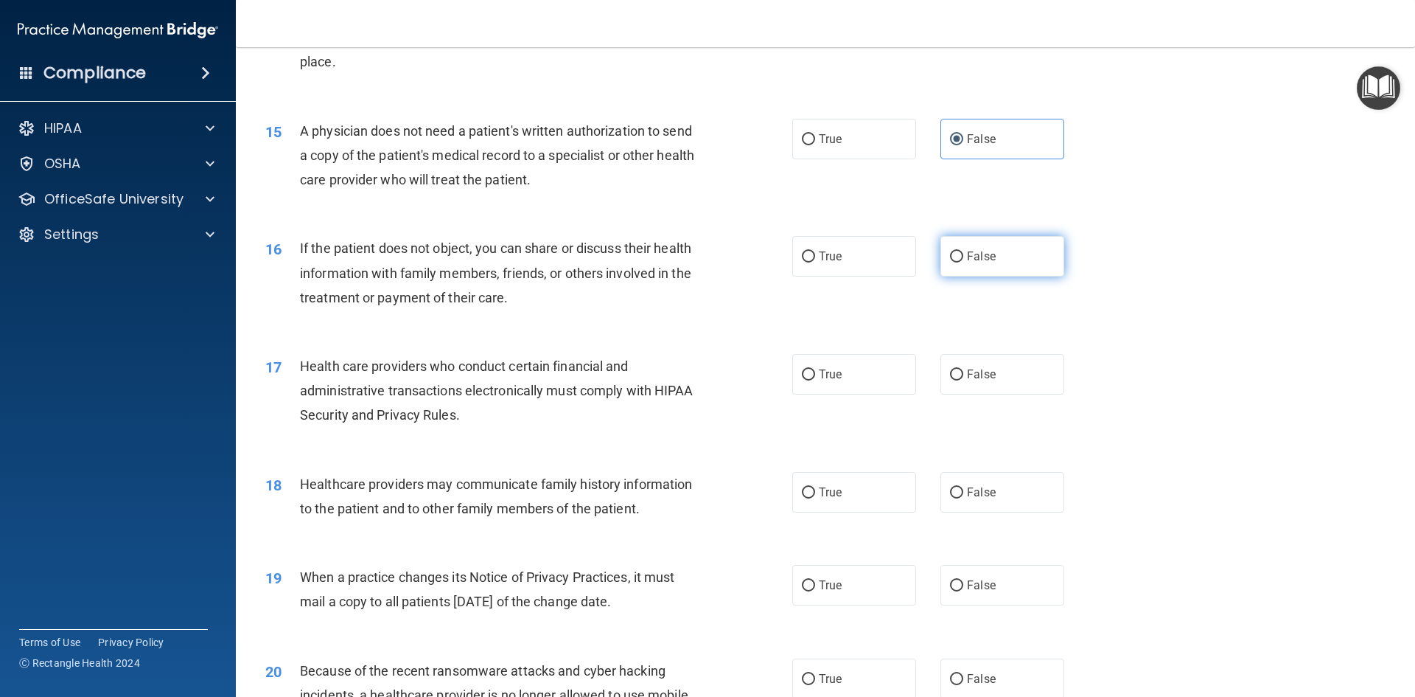
click at [967, 260] on span "False" at bounding box center [981, 256] width 29 height 14
click at [964, 260] on input "False" at bounding box center [956, 256] width 13 height 11
radio input "true"
click at [835, 381] on label "True" at bounding box center [855, 374] width 124 height 41
click at [815, 380] on input "True" at bounding box center [808, 374] width 13 height 11
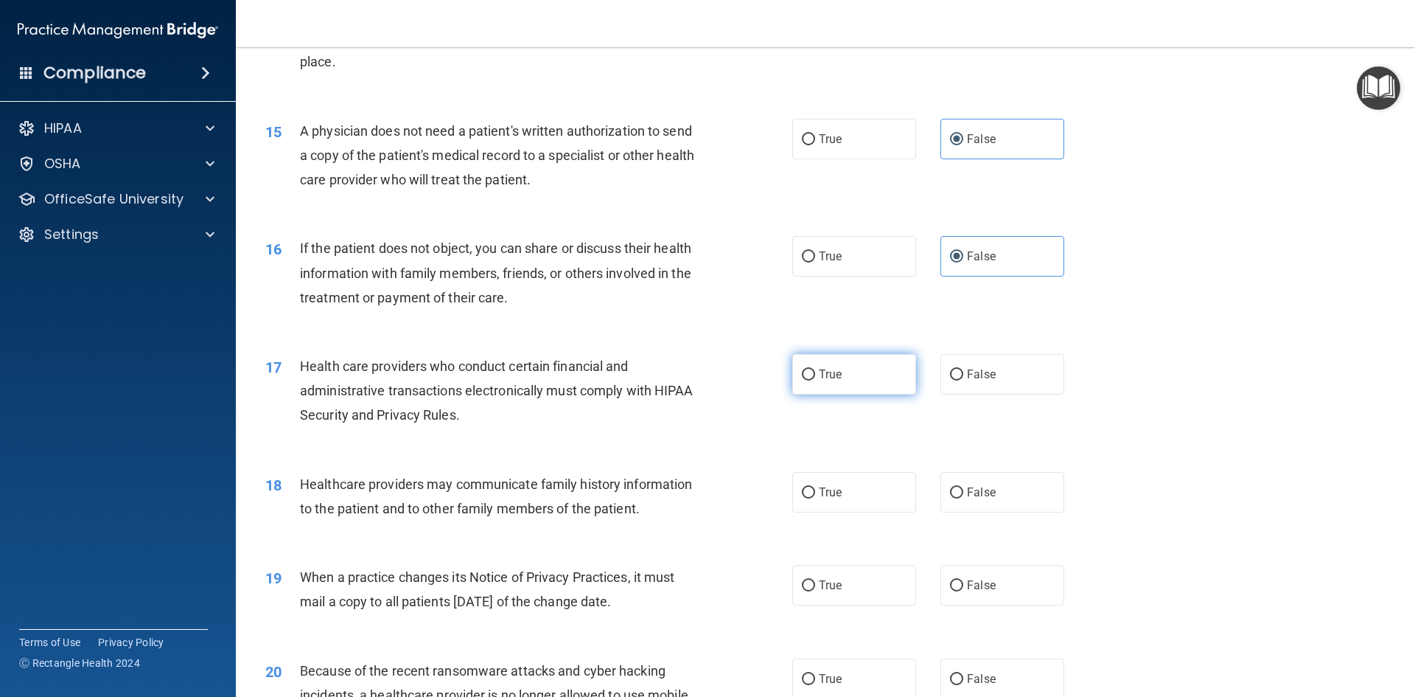
radio input "true"
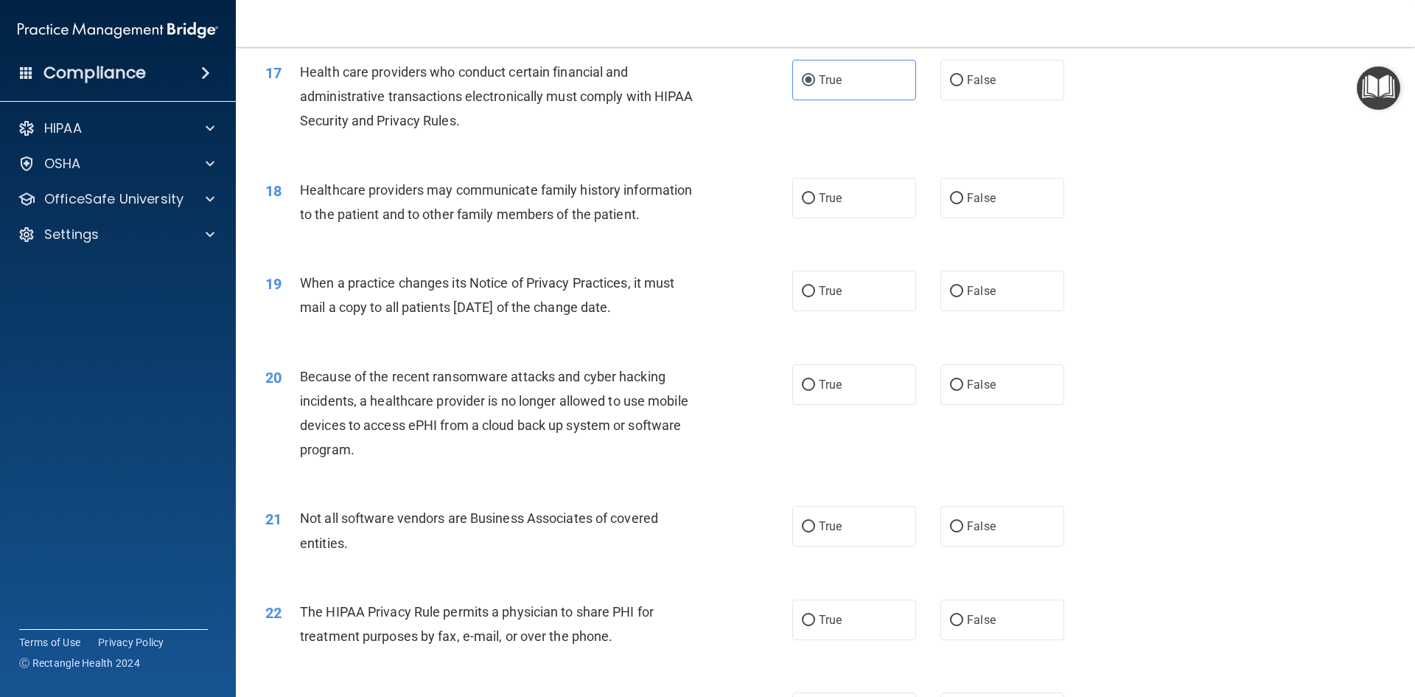
scroll to position [1843, 0]
click at [862, 523] on label "True" at bounding box center [855, 525] width 124 height 41
click at [815, 523] on input "True" at bounding box center [808, 525] width 13 height 11
radio input "true"
click at [880, 294] on label "True" at bounding box center [855, 290] width 124 height 41
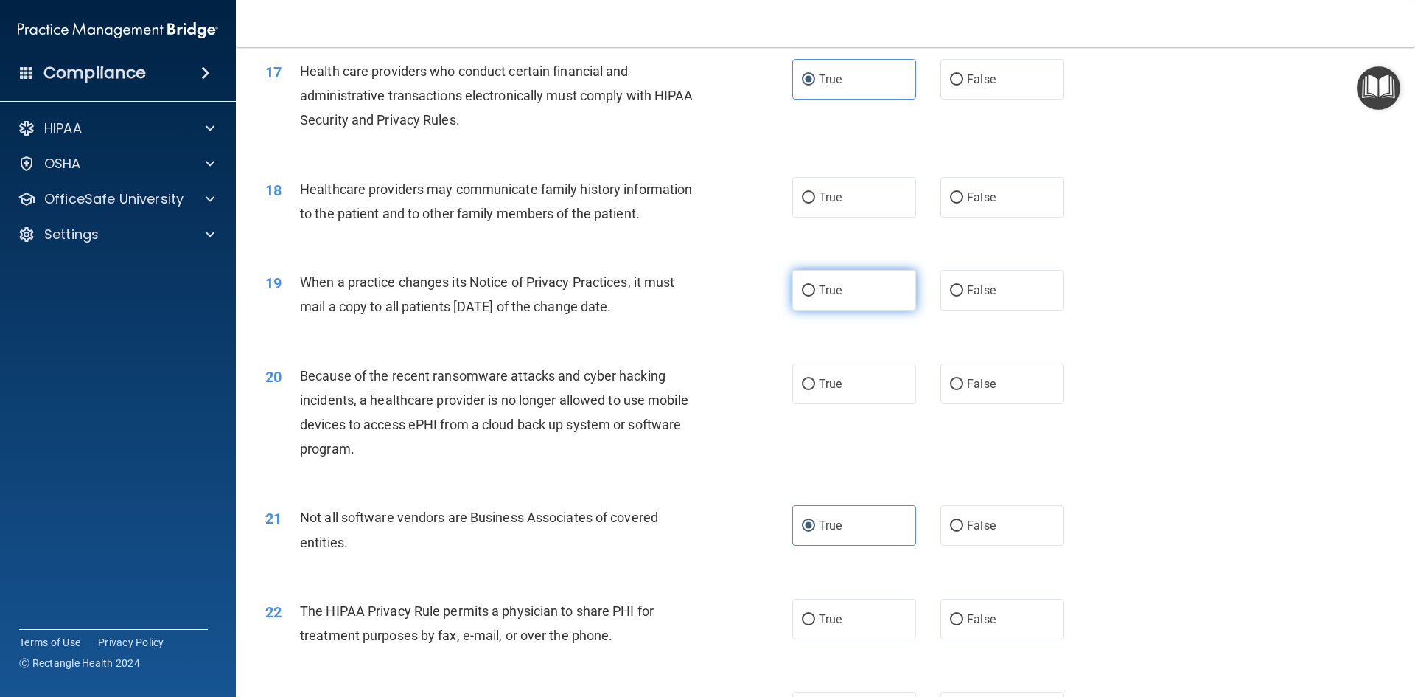
click at [815, 294] on input "True" at bounding box center [808, 290] width 13 height 11
radio input "true"
click at [950, 198] on input "False" at bounding box center [956, 197] width 13 height 11
radio input "true"
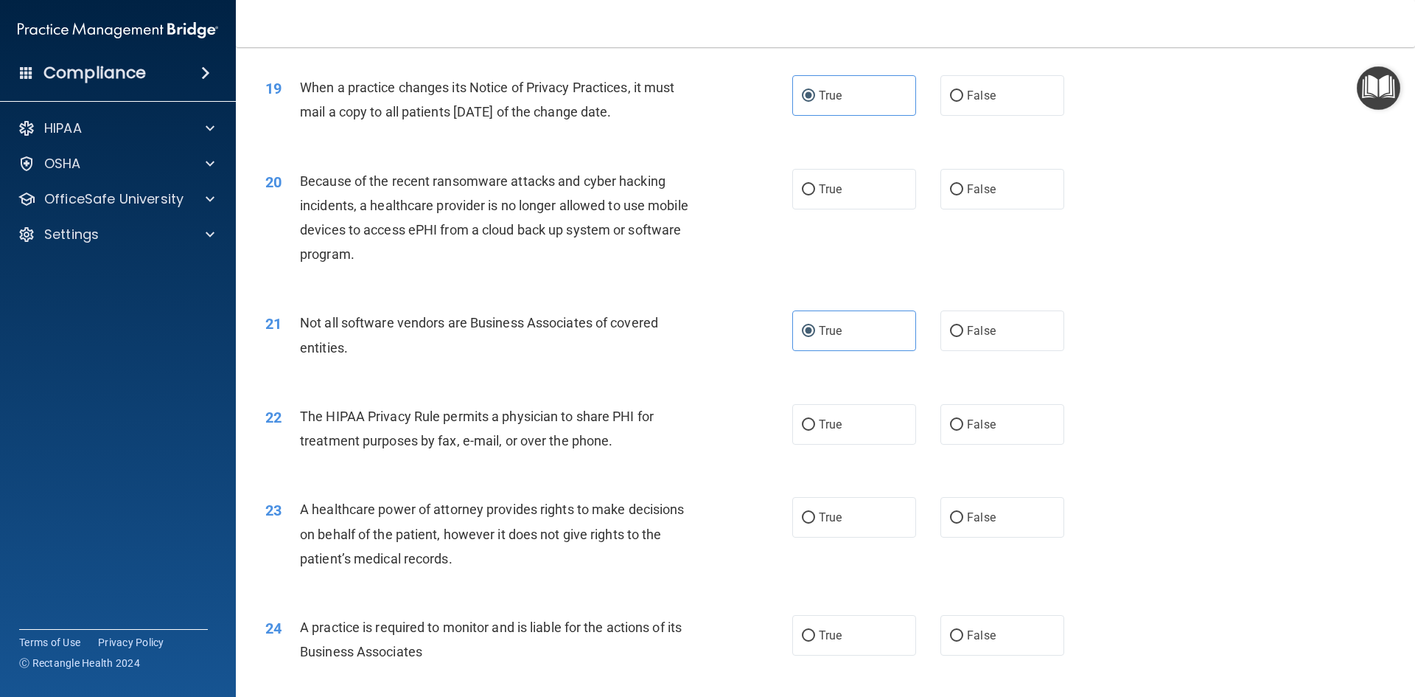
scroll to position [2064, 0]
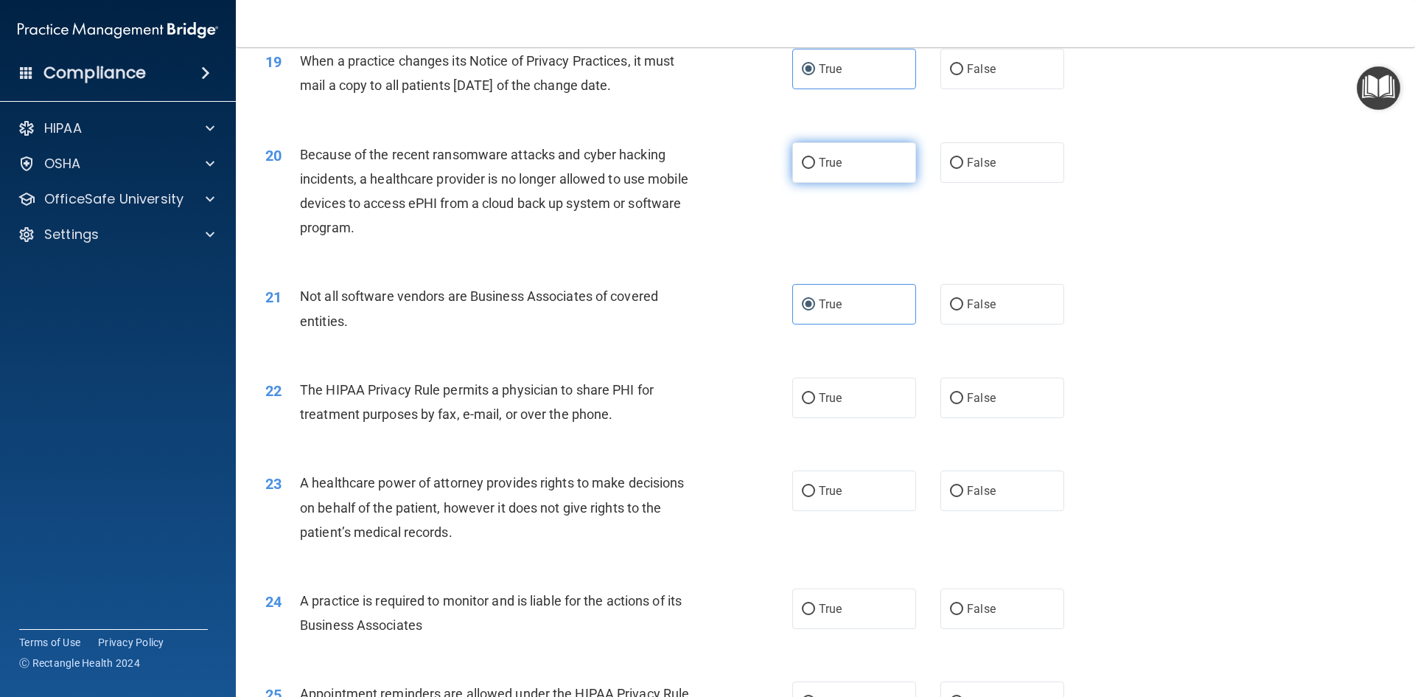
click at [833, 176] on label "True" at bounding box center [855, 162] width 124 height 41
click at [815, 169] on input "True" at bounding box center [808, 163] width 13 height 11
radio input "true"
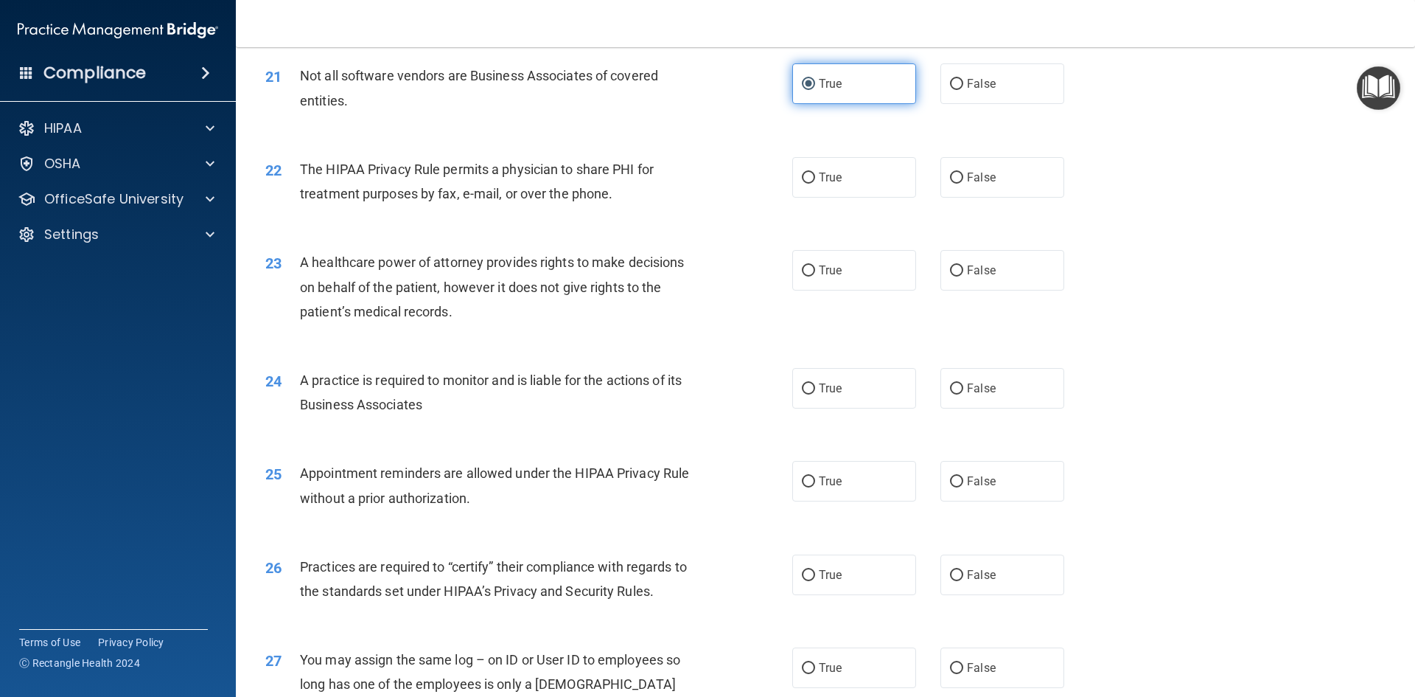
scroll to position [2285, 0]
click at [981, 184] on label "False" at bounding box center [1003, 176] width 124 height 41
click at [964, 183] on input "False" at bounding box center [956, 177] width 13 height 11
radio input "true"
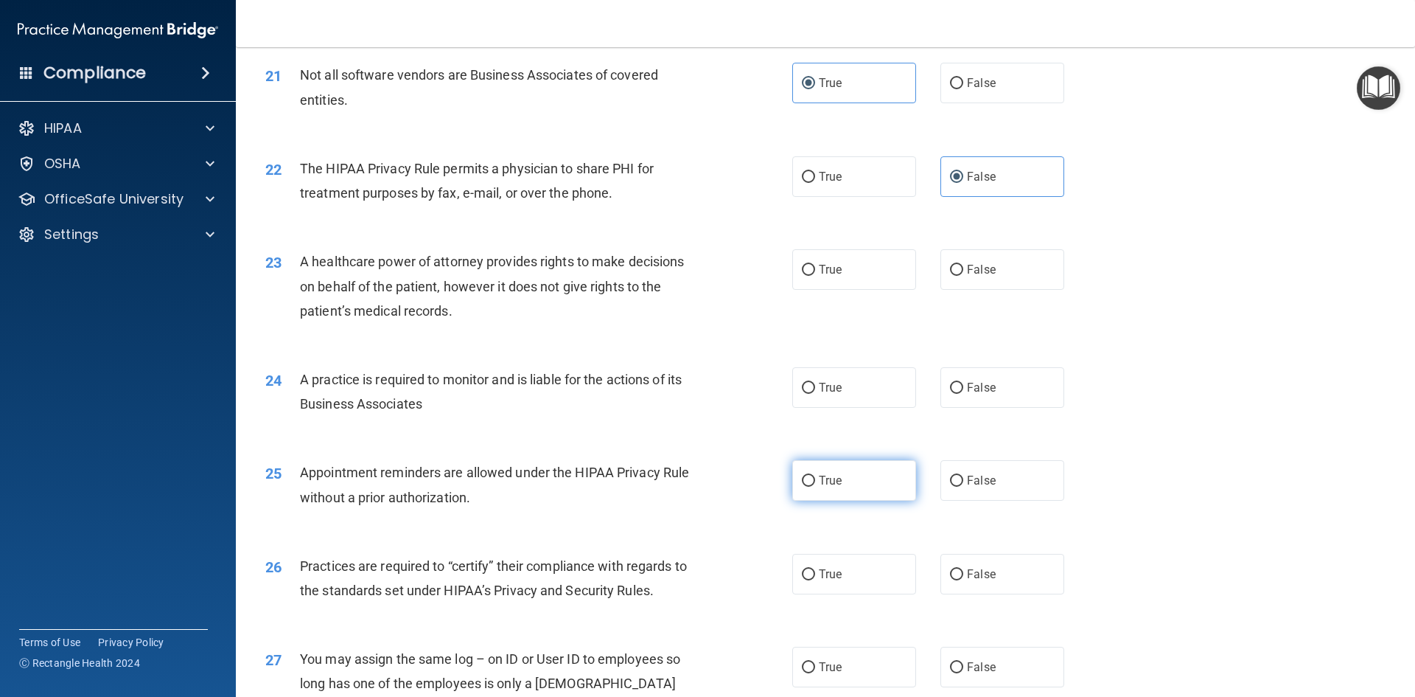
click at [885, 484] on label "True" at bounding box center [855, 480] width 124 height 41
click at [815, 484] on input "True" at bounding box center [808, 481] width 13 height 11
radio input "true"
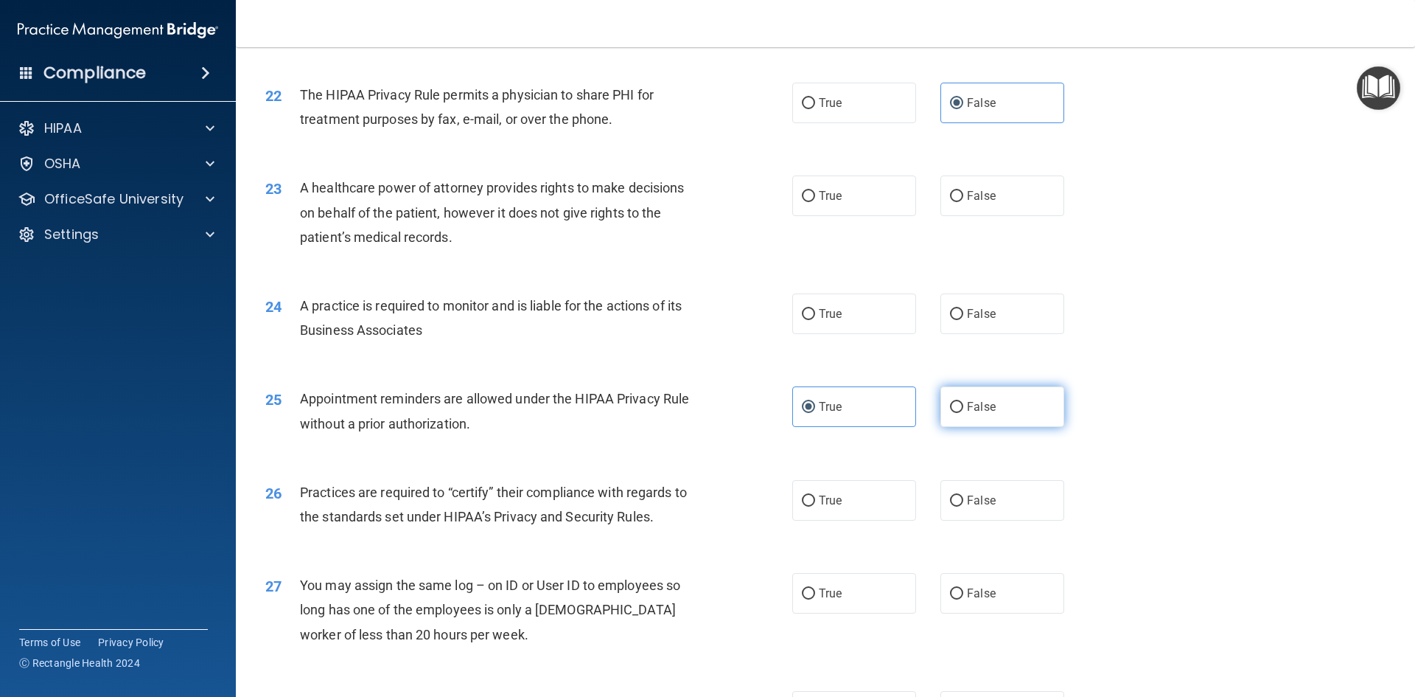
click at [1026, 422] on label "False" at bounding box center [1003, 406] width 124 height 41
click at [964, 413] on input "False" at bounding box center [956, 407] width 13 height 11
radio input "true"
radio input "false"
click at [841, 510] on label "True" at bounding box center [855, 500] width 124 height 41
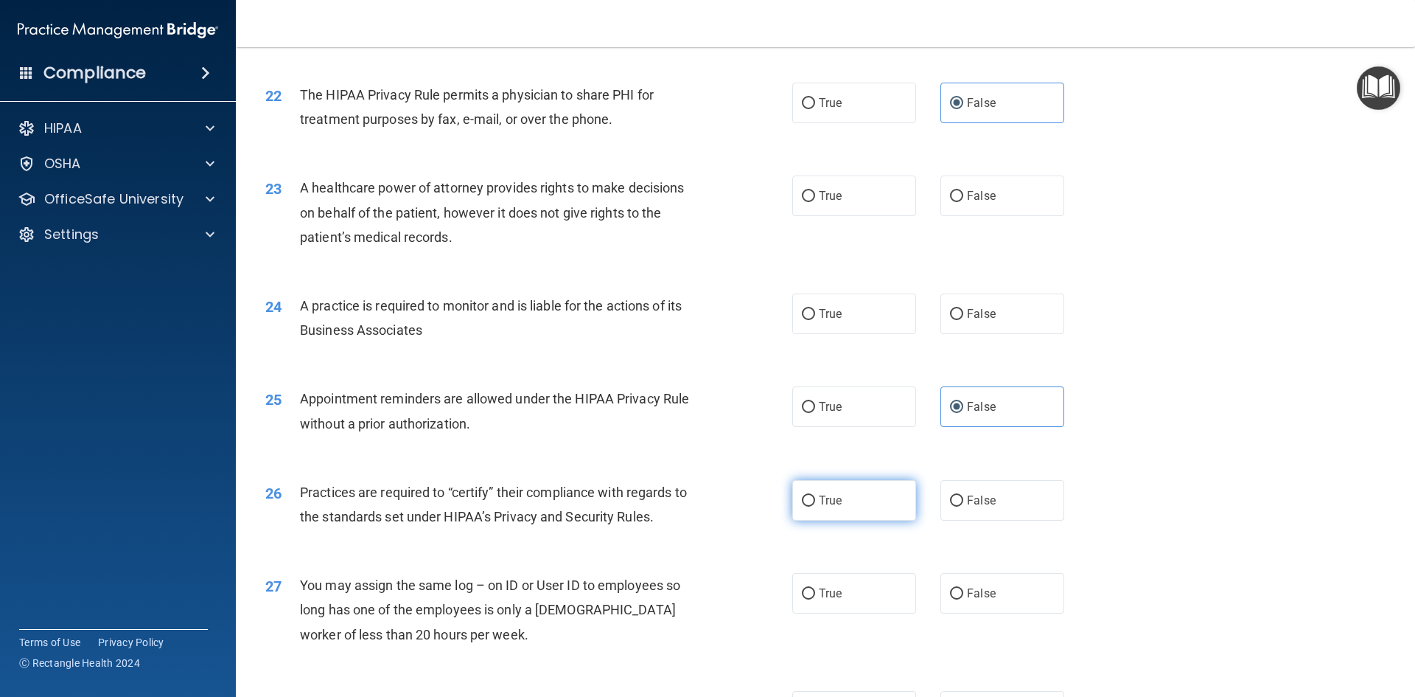
click at [815, 506] on input "True" at bounding box center [808, 500] width 13 height 11
radio input "true"
click at [950, 588] on input "False" at bounding box center [956, 593] width 13 height 11
radio input "true"
click at [827, 317] on span "True" at bounding box center [830, 314] width 23 height 14
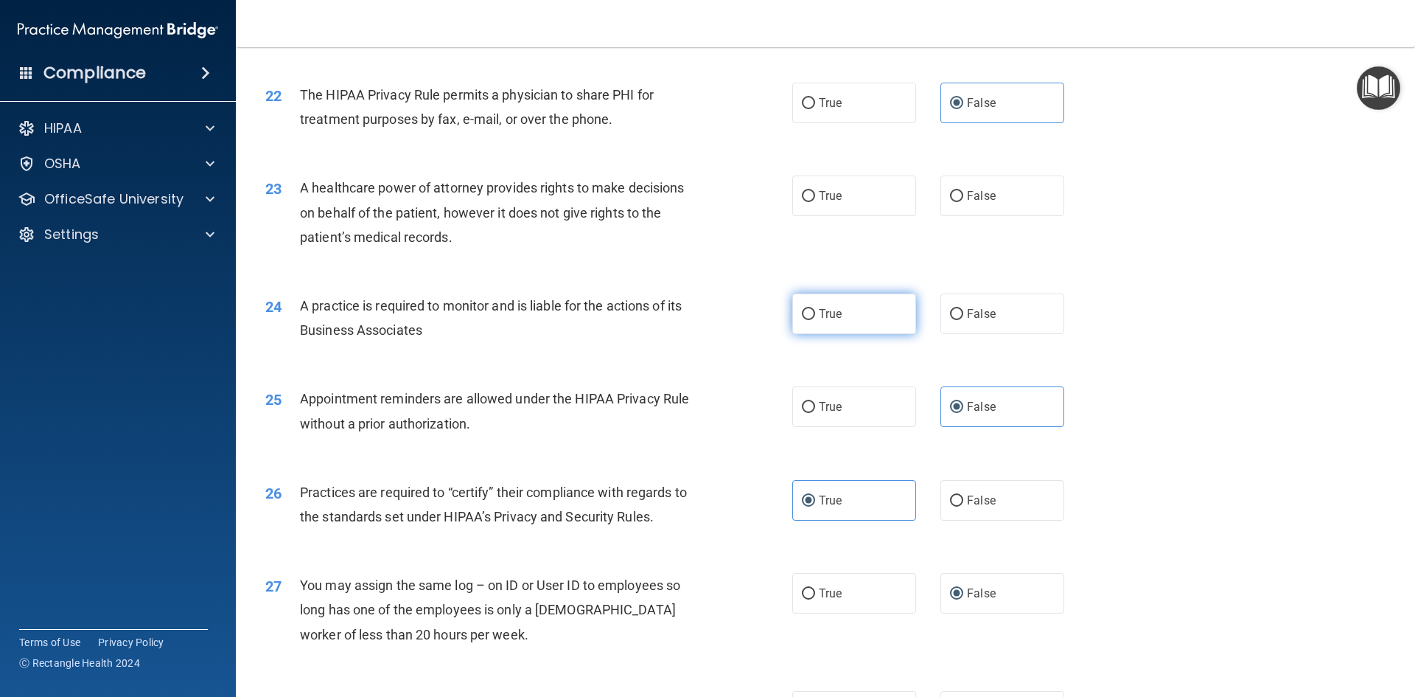
click at [815, 317] on input "True" at bounding box center [808, 314] width 13 height 11
radio input "true"
click at [802, 201] on input "True" at bounding box center [808, 196] width 13 height 11
radio input "true"
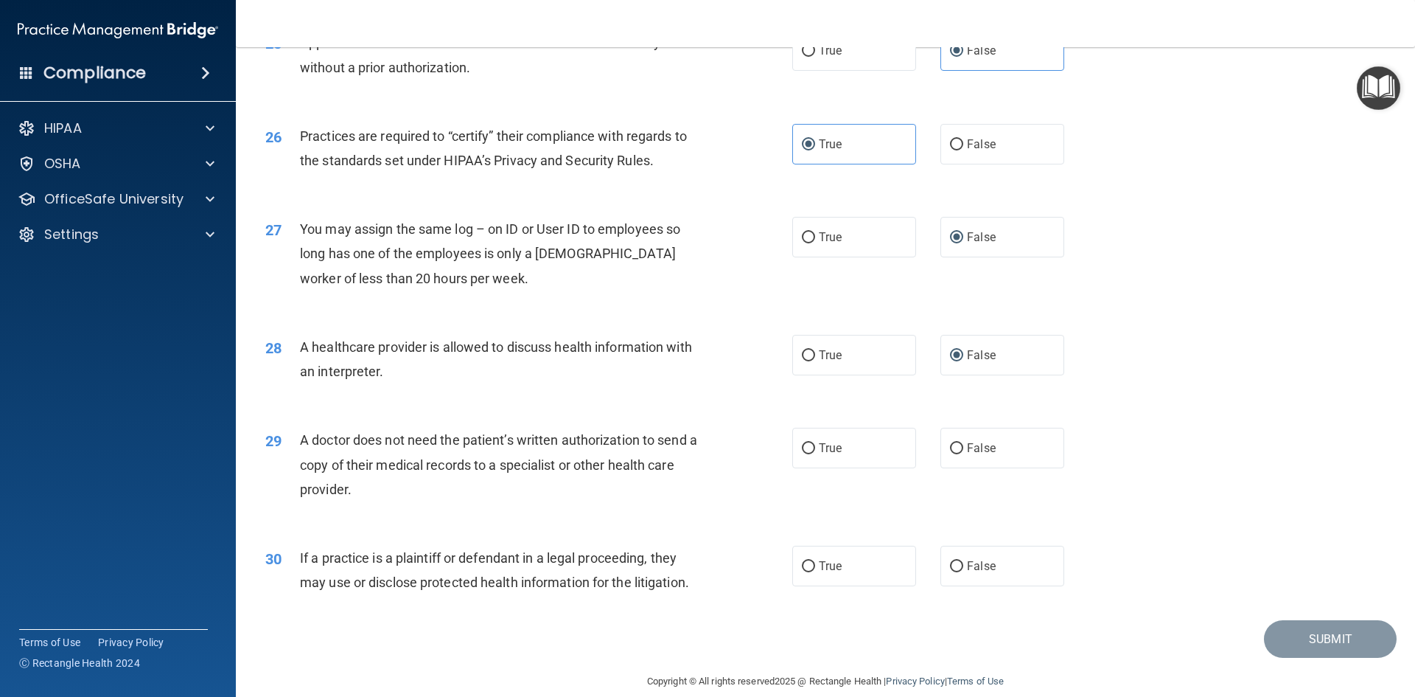
scroll to position [2735, 0]
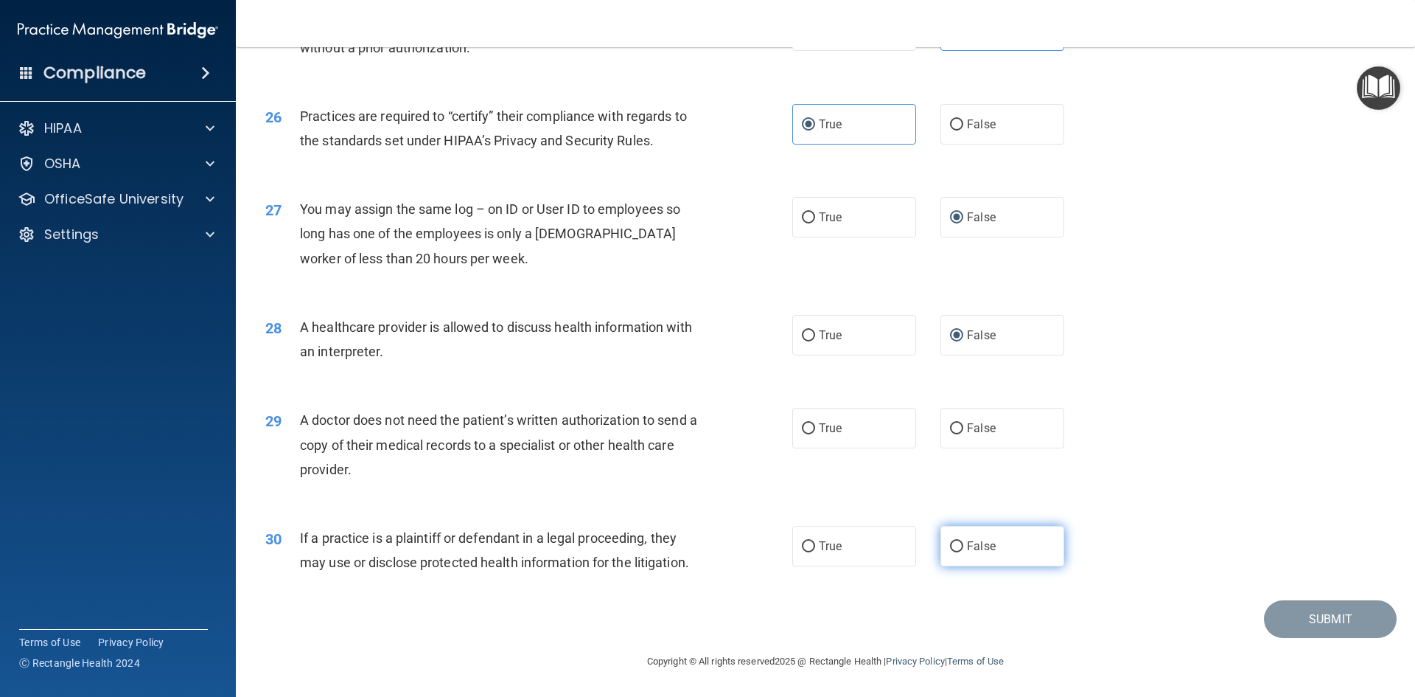
click at [978, 533] on label "False" at bounding box center [1003, 546] width 124 height 41
click at [964, 541] on input "False" at bounding box center [956, 546] width 13 height 11
radio input "true"
click at [967, 431] on span "False" at bounding box center [981, 428] width 29 height 14
click at [964, 431] on input "False" at bounding box center [956, 428] width 13 height 11
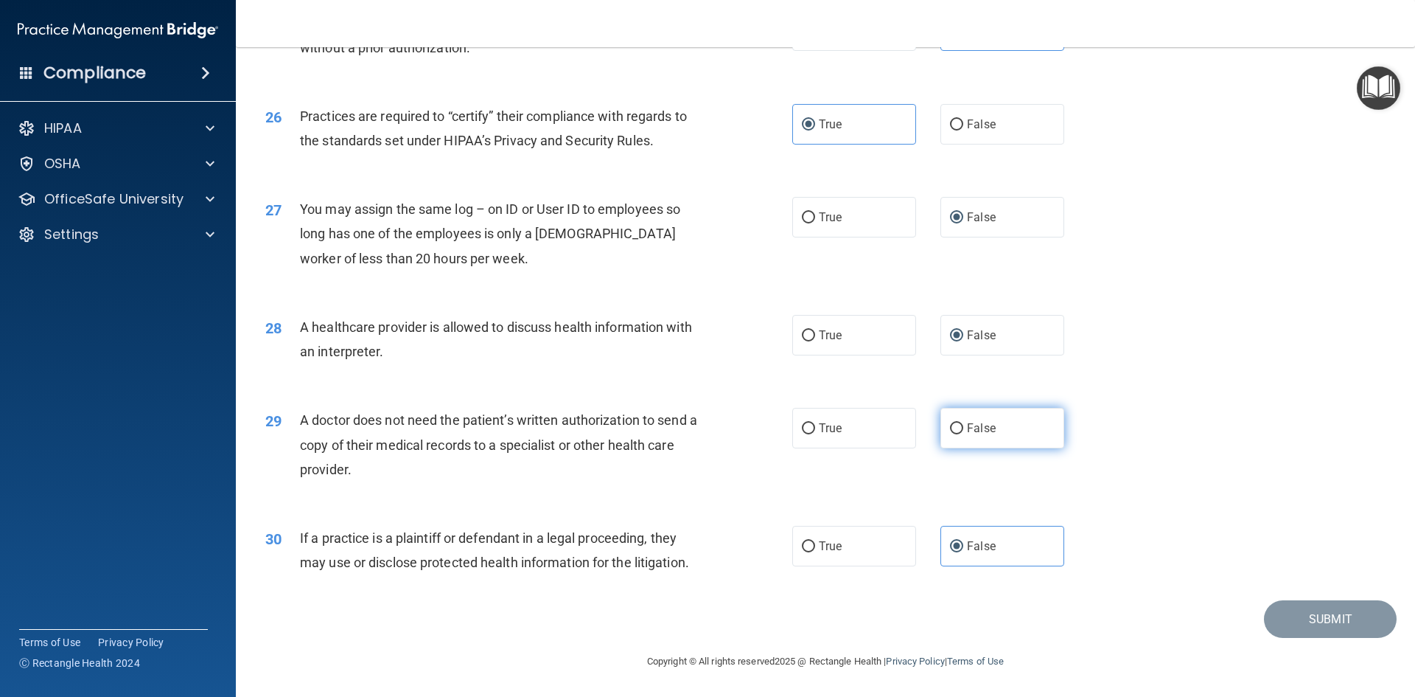
radio input "true"
click at [1287, 607] on button "Submit" at bounding box center [1330, 619] width 133 height 38
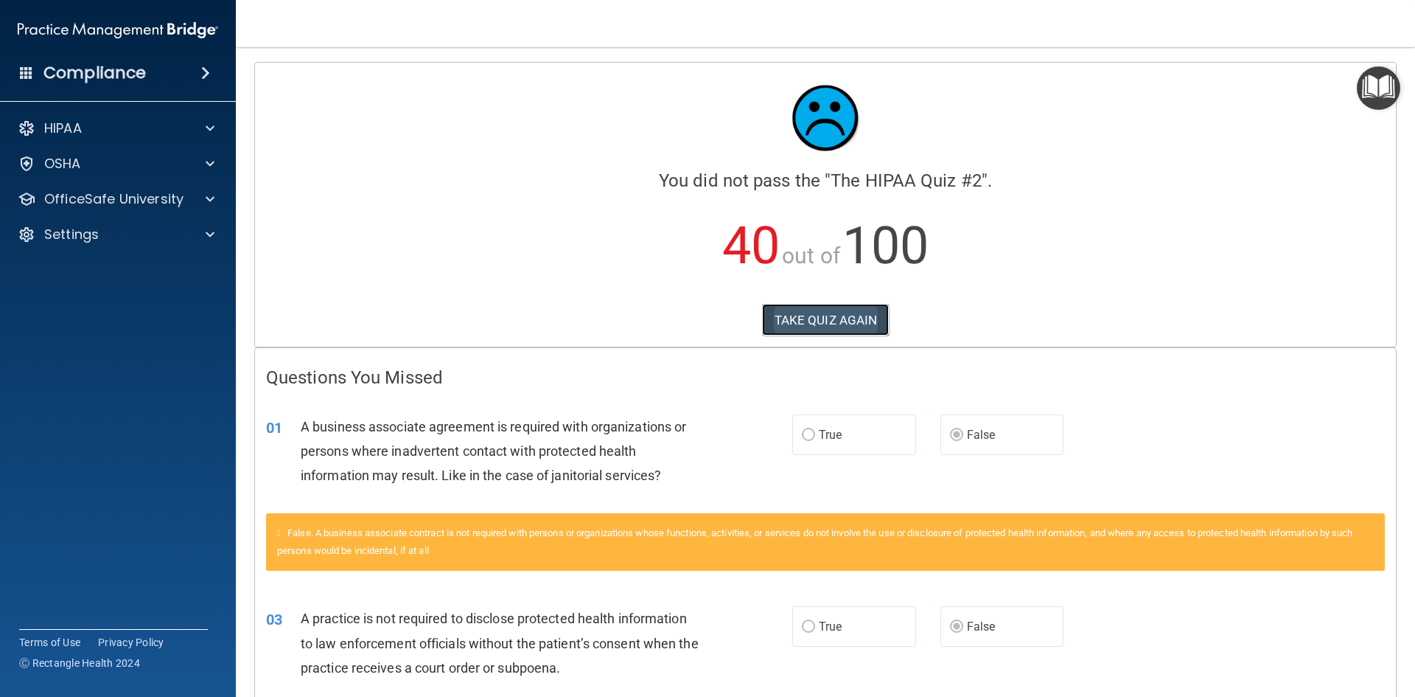
click at [809, 313] on button "TAKE QUIZ AGAIN" at bounding box center [826, 320] width 128 height 32
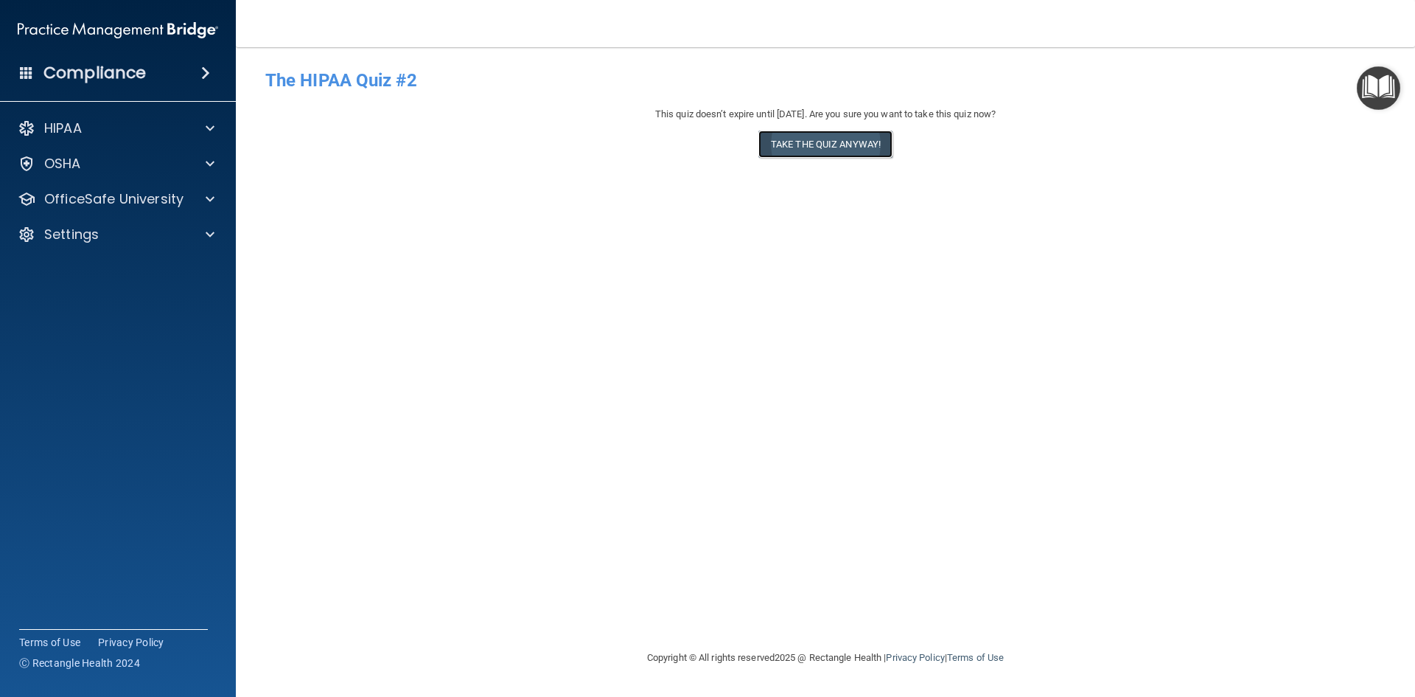
click at [815, 144] on button "Take the quiz anyway!" at bounding box center [826, 143] width 134 height 27
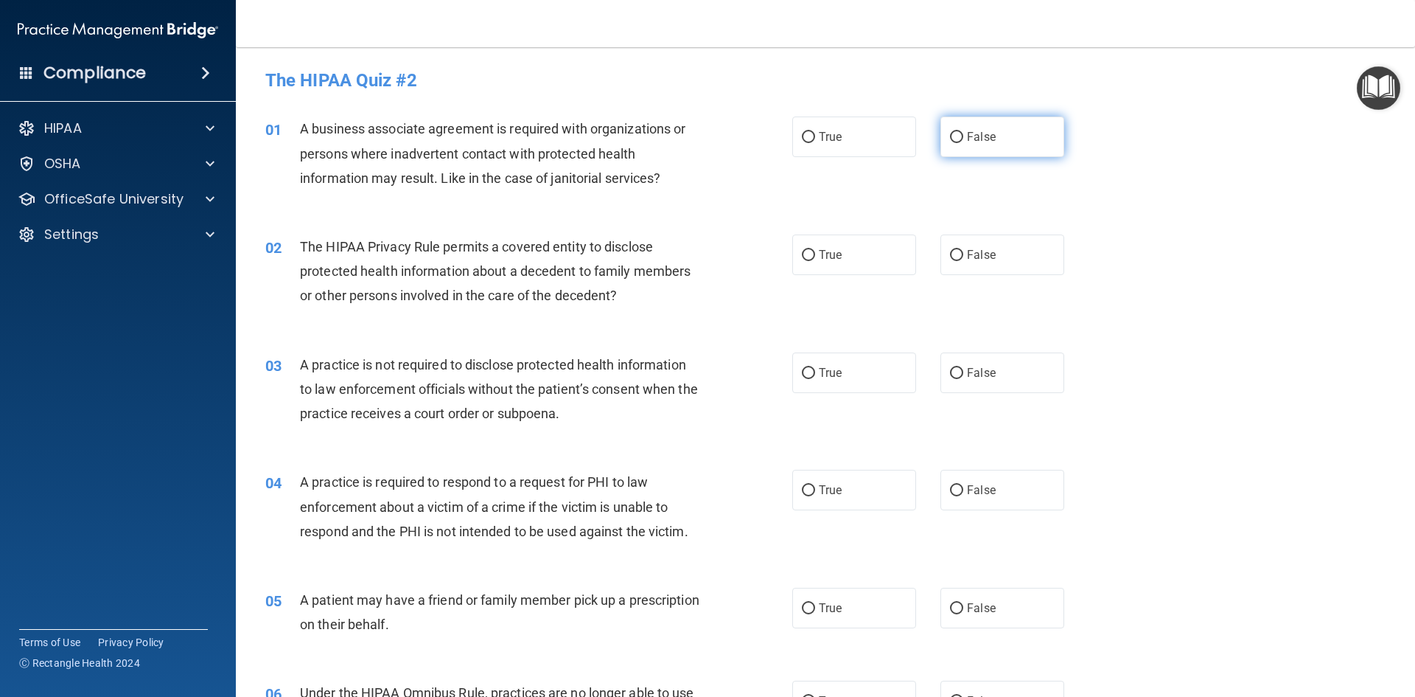
click at [956, 151] on label "False" at bounding box center [1003, 136] width 124 height 41
click at [956, 143] on input "False" at bounding box center [956, 137] width 13 height 11
radio input "true"
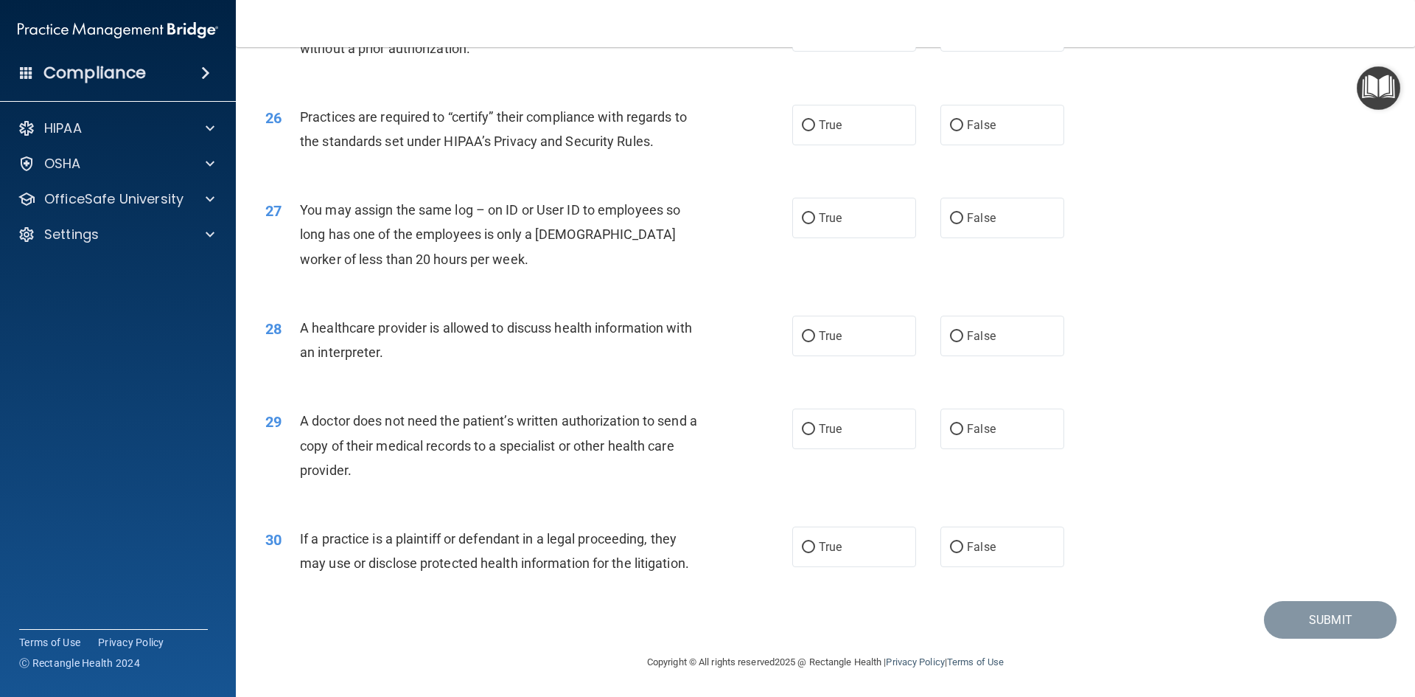
scroll to position [2735, 0]
click at [801, 557] on label "True" at bounding box center [855, 546] width 124 height 41
click at [802, 552] on input "True" at bounding box center [808, 546] width 13 height 11
radio input "true"
click at [822, 439] on label "True" at bounding box center [855, 428] width 124 height 41
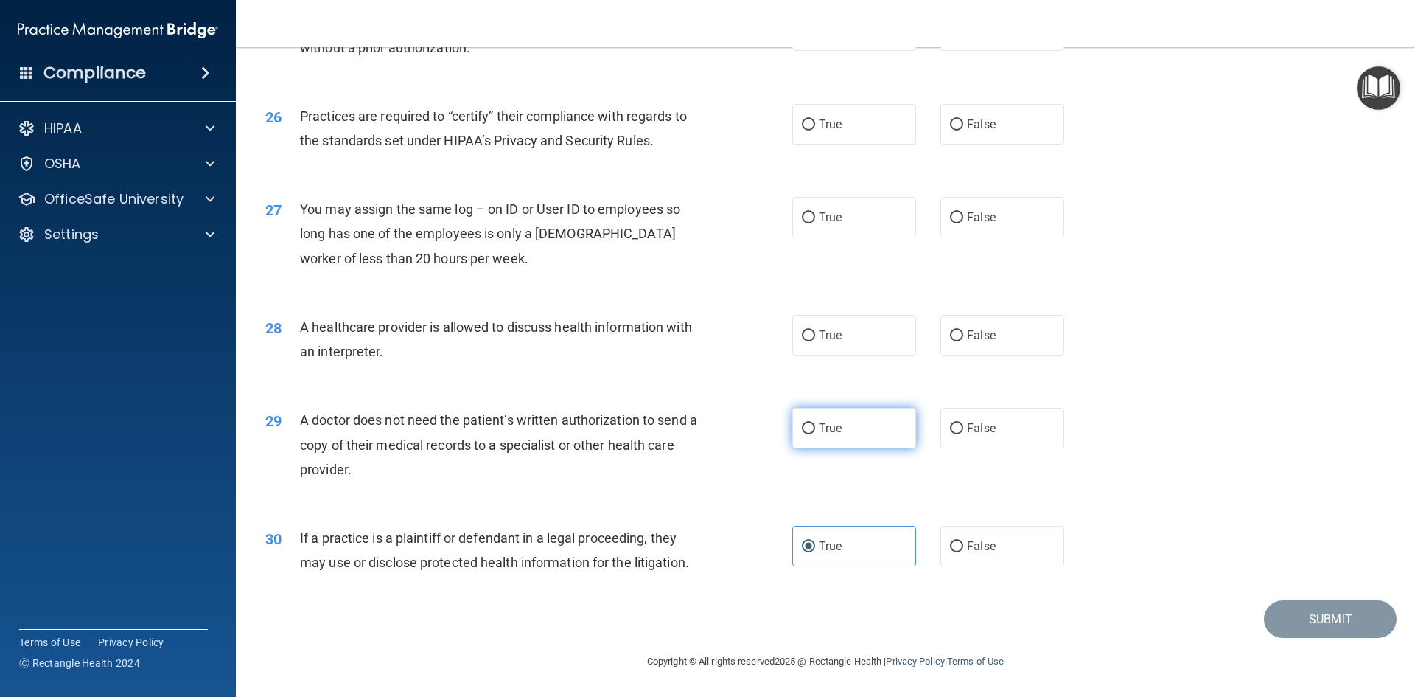
click at [815, 434] on input "True" at bounding box center [808, 428] width 13 height 11
radio input "true"
click at [905, 332] on label "True" at bounding box center [855, 335] width 124 height 41
click at [815, 332] on input "True" at bounding box center [808, 335] width 13 height 11
radio input "true"
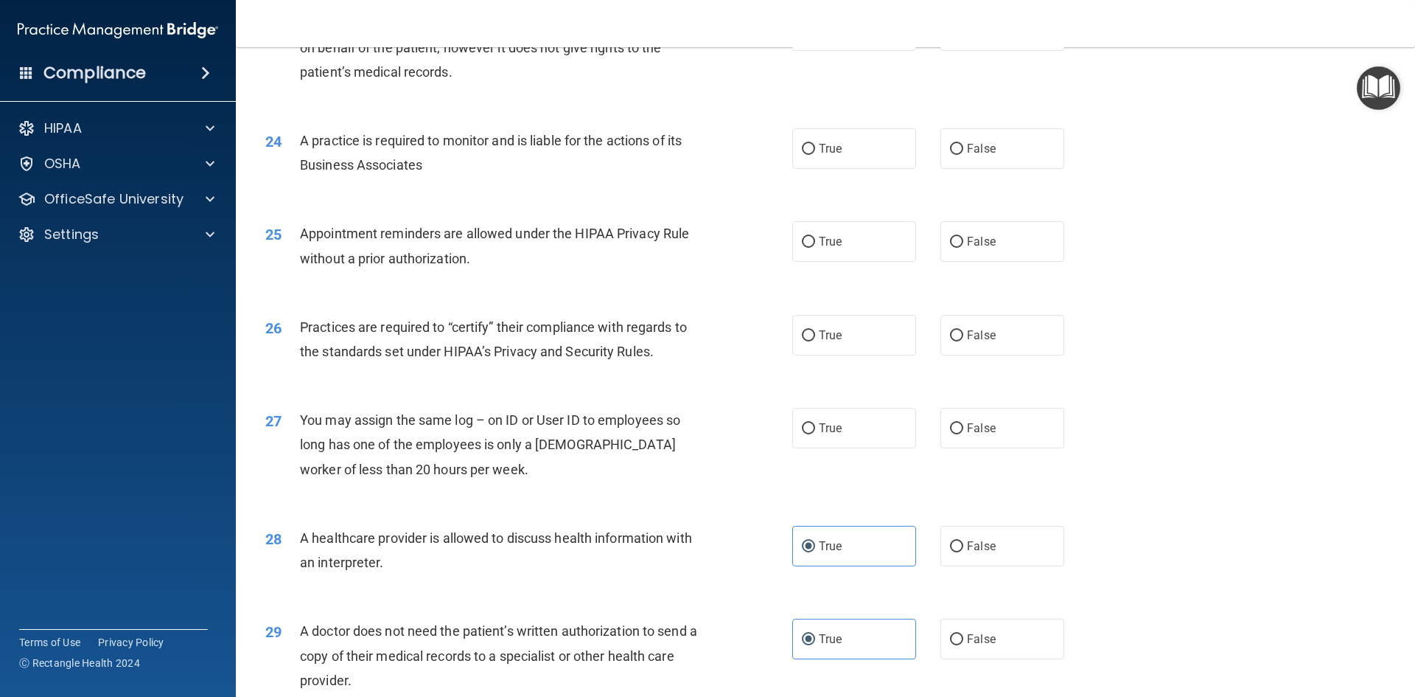
scroll to position [2514, 0]
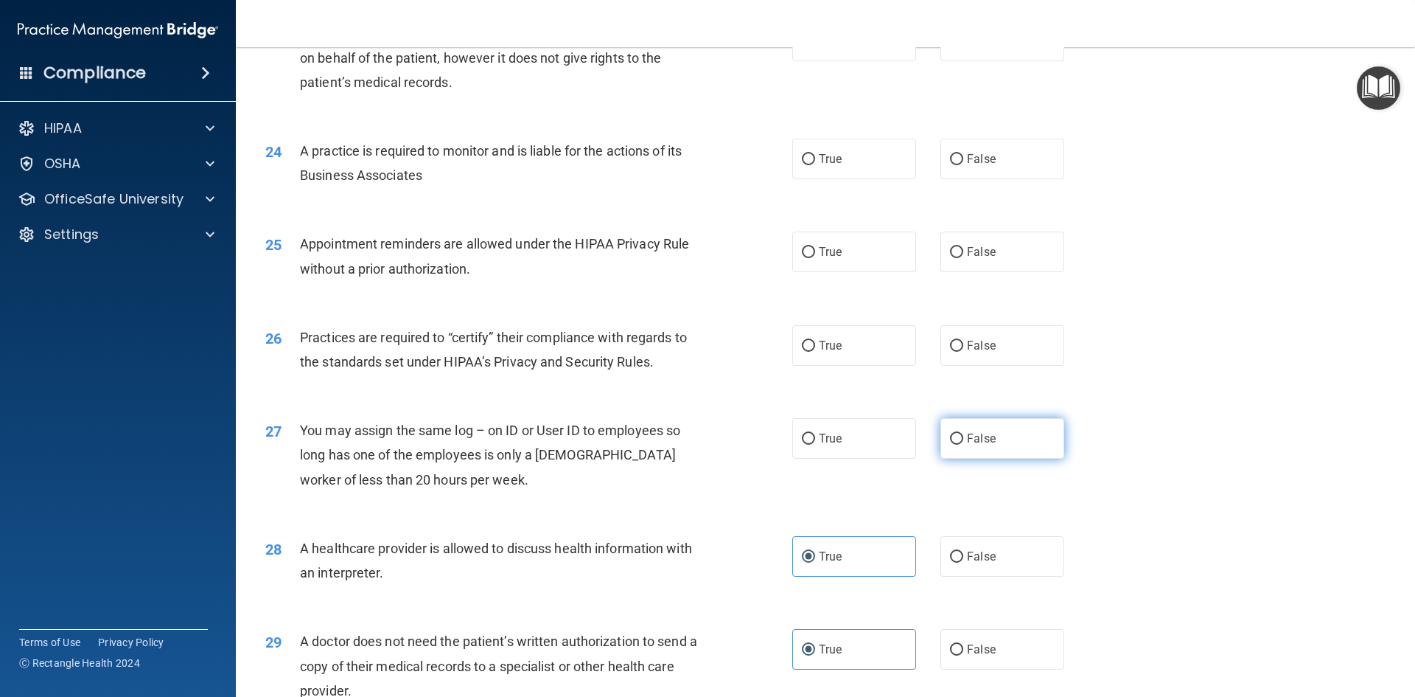
click at [952, 439] on input "False" at bounding box center [956, 438] width 13 height 11
radio input "true"
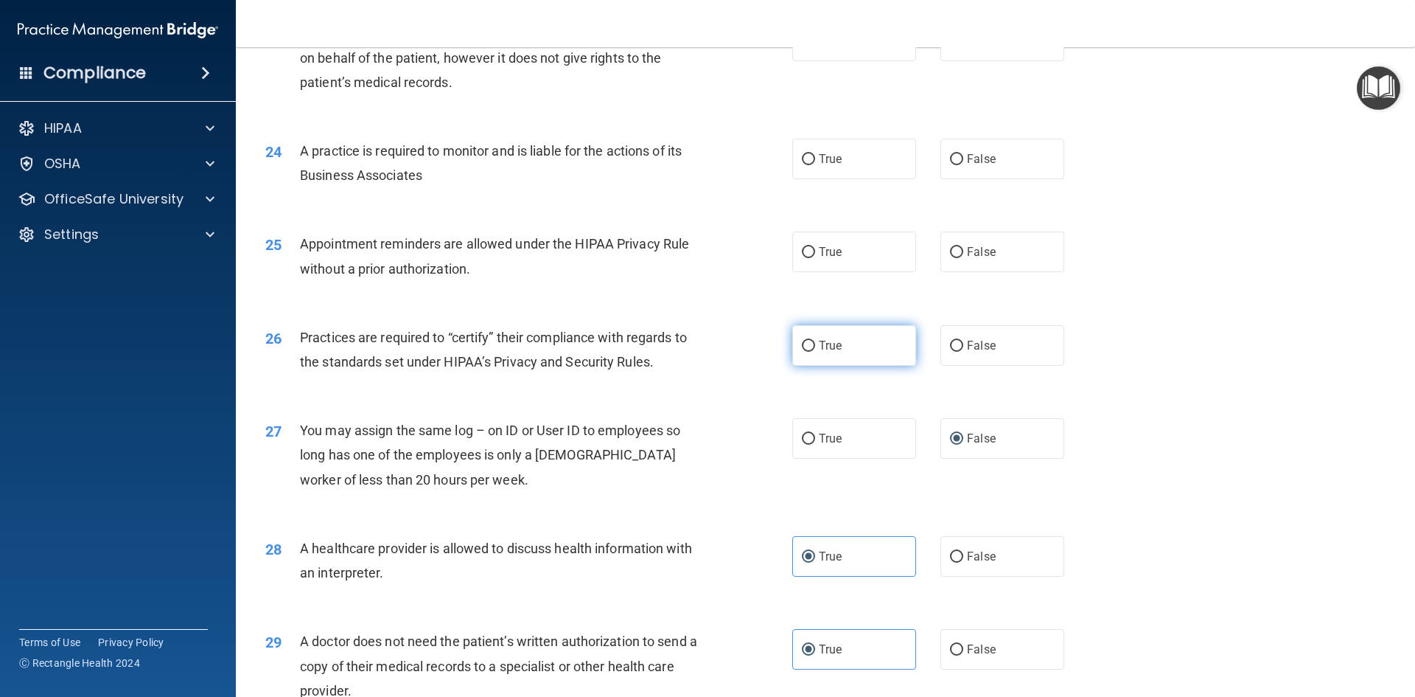
click at [819, 349] on span "True" at bounding box center [830, 345] width 23 height 14
click at [815, 349] on input "True" at bounding box center [808, 346] width 13 height 11
radio input "true"
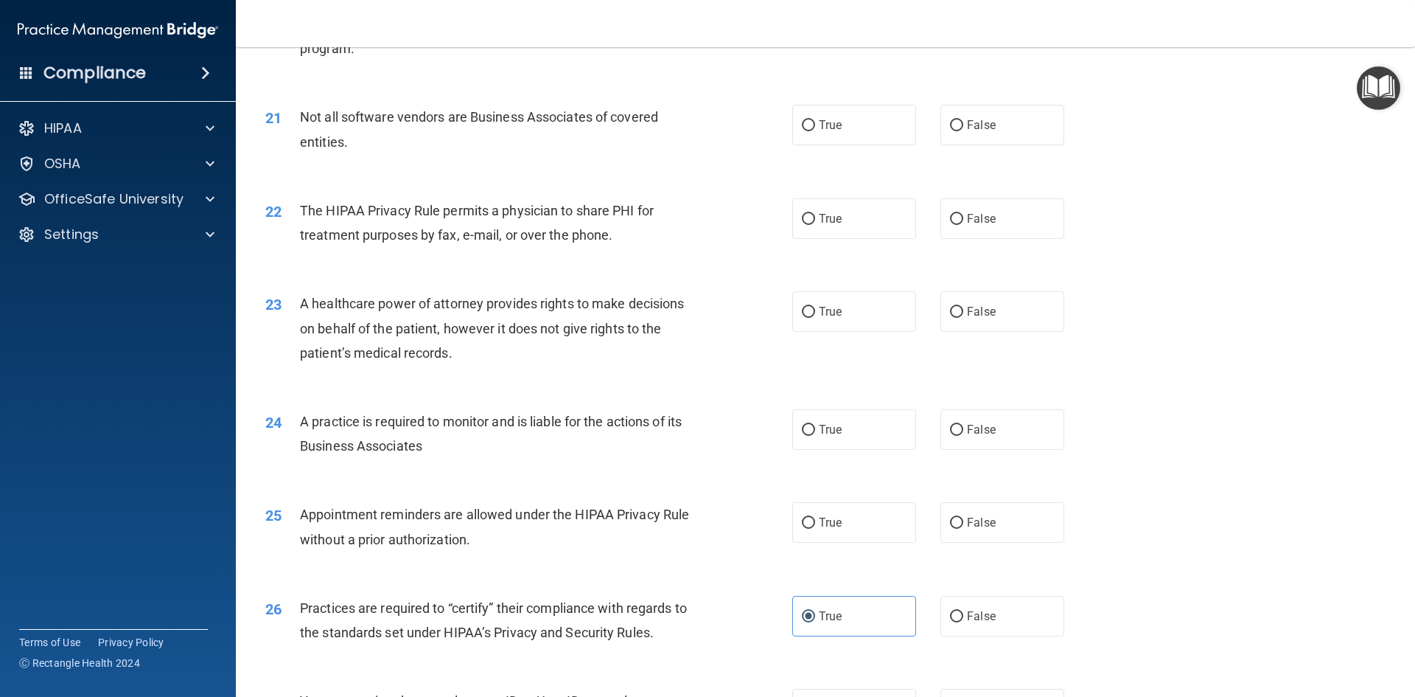
scroll to position [2219, 0]
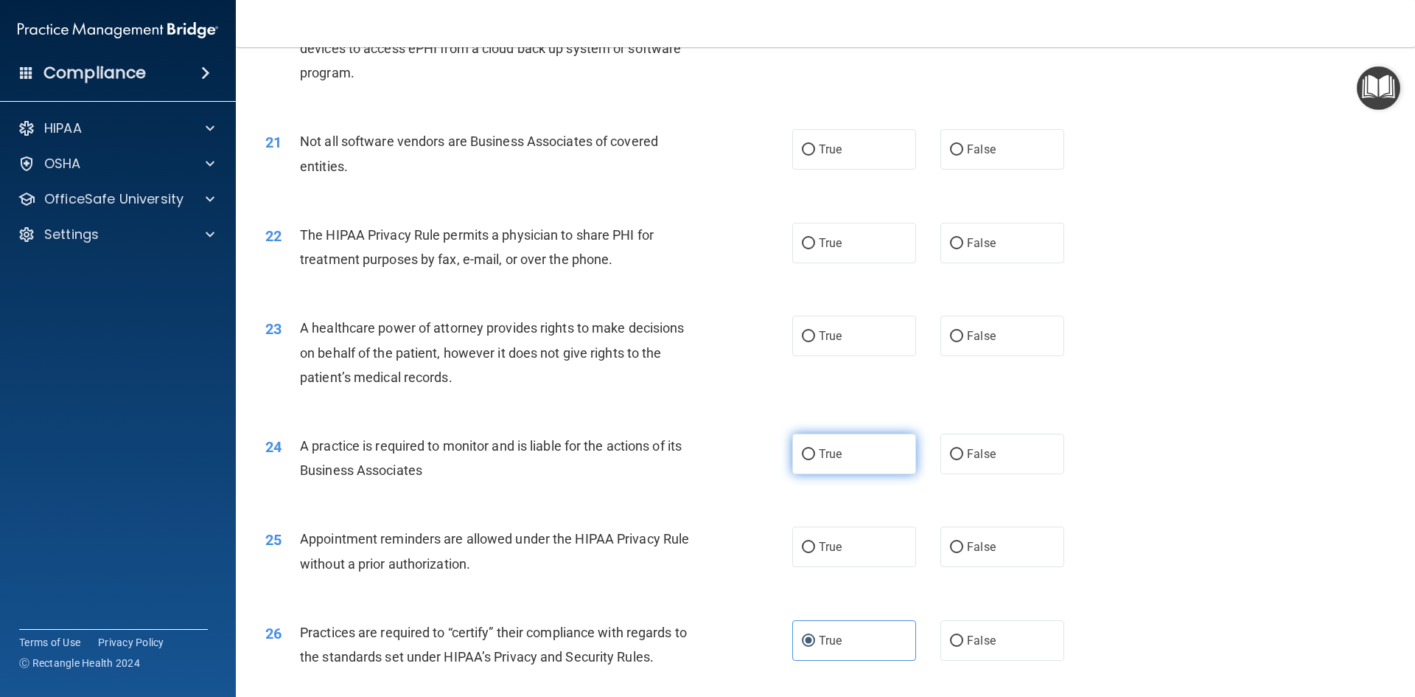
click at [819, 458] on span "True" at bounding box center [830, 454] width 23 height 14
click at [815, 458] on input "True" at bounding box center [808, 454] width 13 height 11
radio input "true"
click at [819, 551] on span "True" at bounding box center [830, 547] width 23 height 14
click at [815, 551] on input "True" at bounding box center [808, 547] width 13 height 11
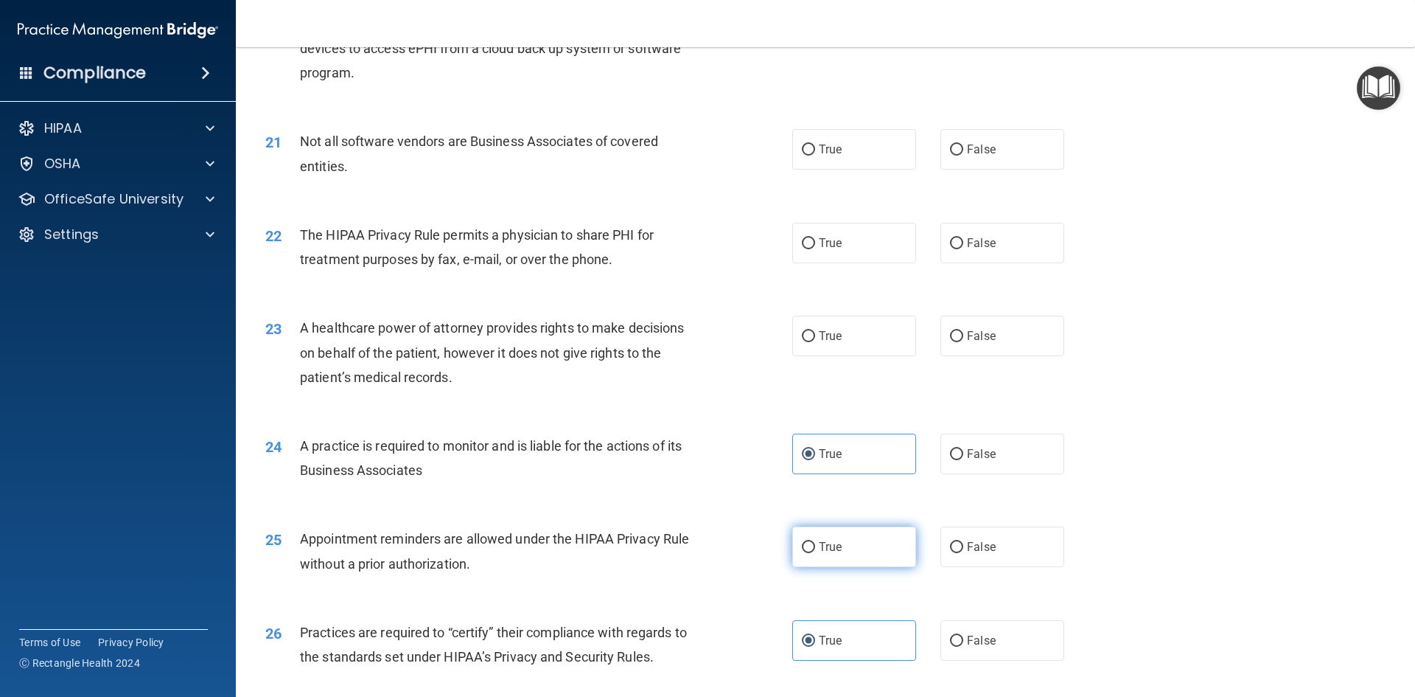
radio input "true"
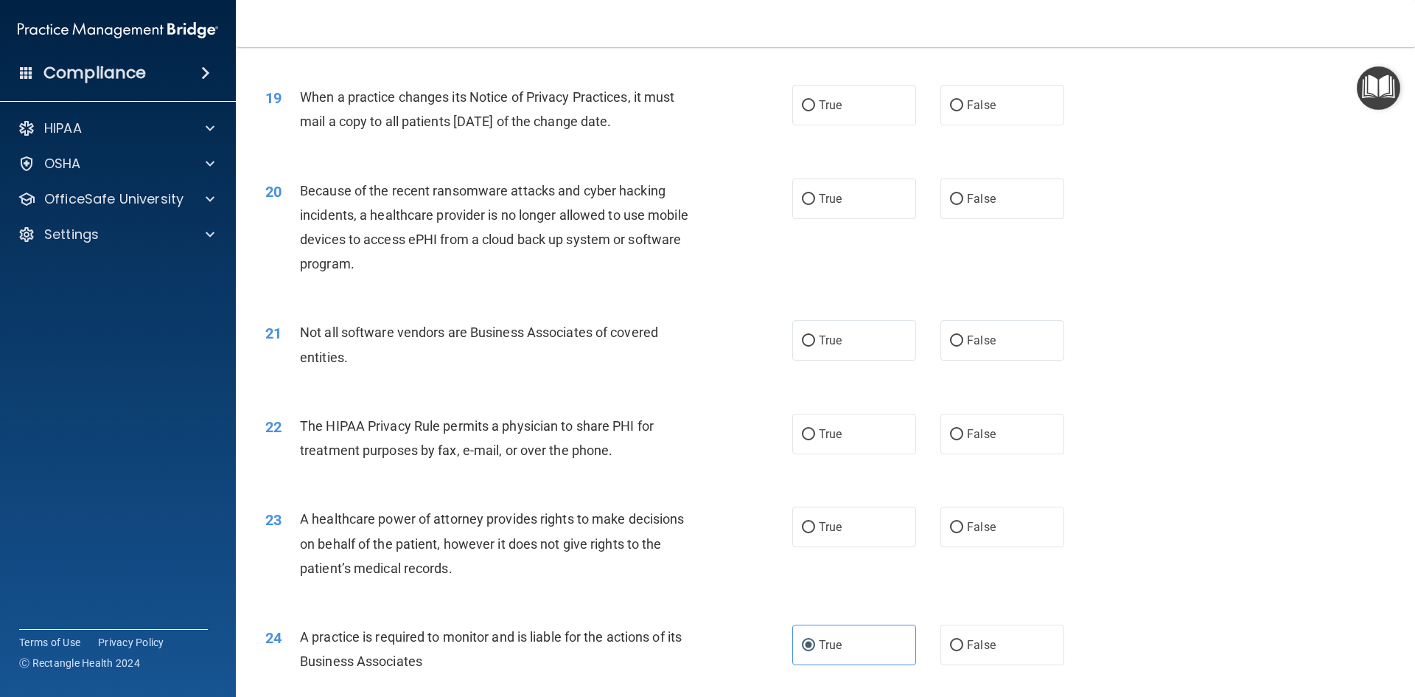
scroll to position [1998, 0]
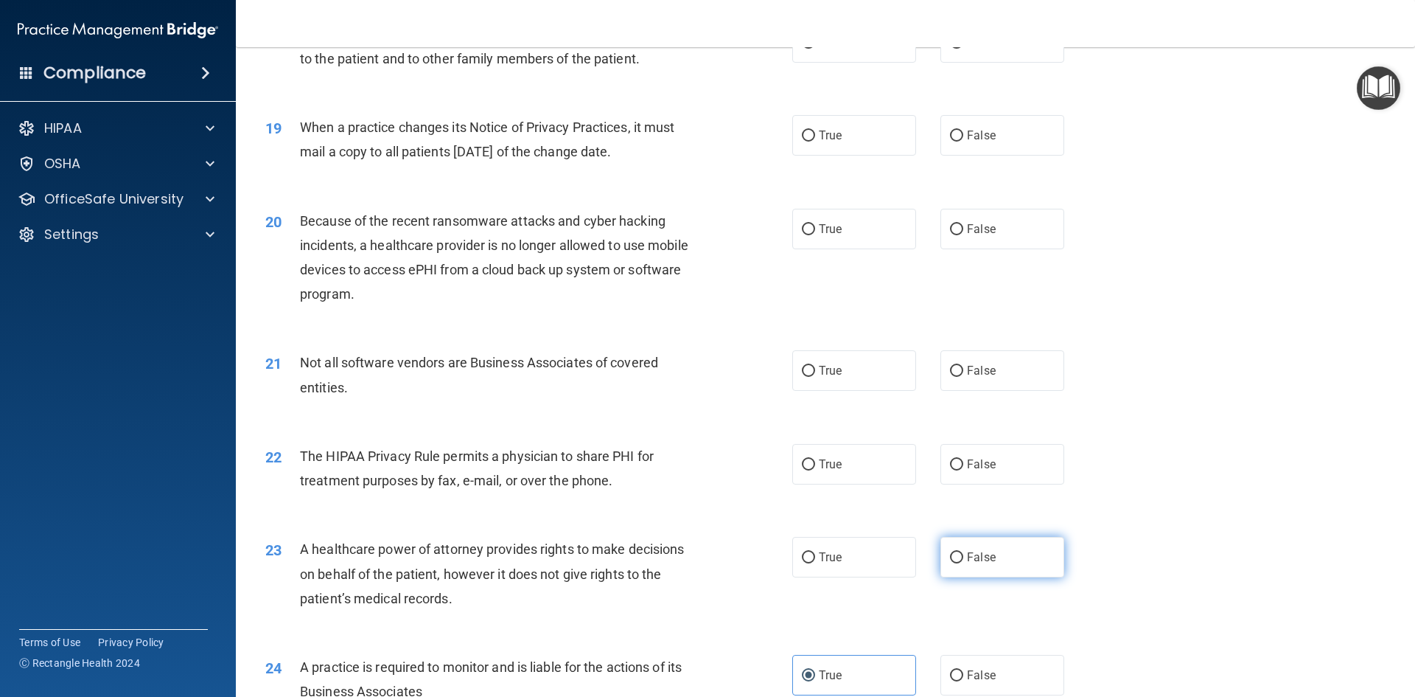
click at [995, 566] on label "False" at bounding box center [1003, 557] width 124 height 41
click at [964, 563] on input "False" at bounding box center [956, 557] width 13 height 11
radio input "true"
click at [950, 366] on input "False" at bounding box center [956, 371] width 13 height 11
radio input "true"
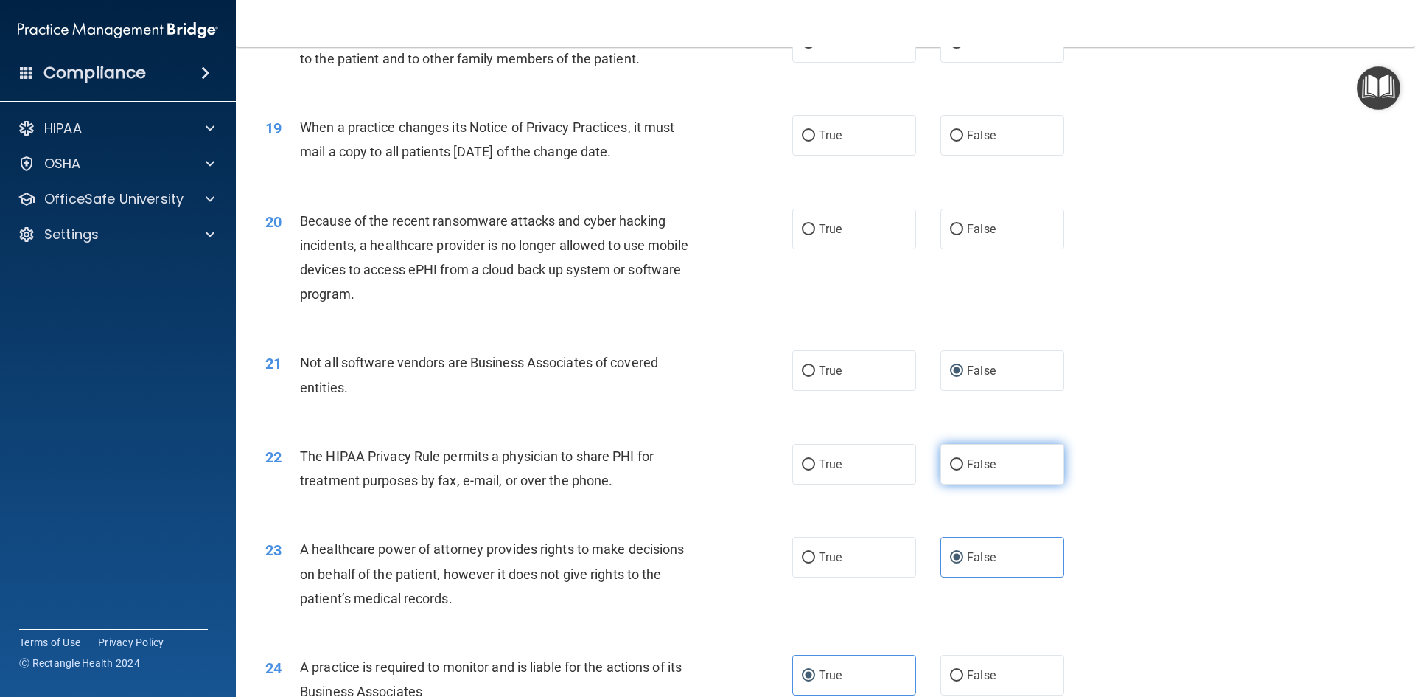
click at [989, 474] on label "False" at bounding box center [1003, 464] width 124 height 41
click at [964, 470] on input "False" at bounding box center [956, 464] width 13 height 11
radio input "true"
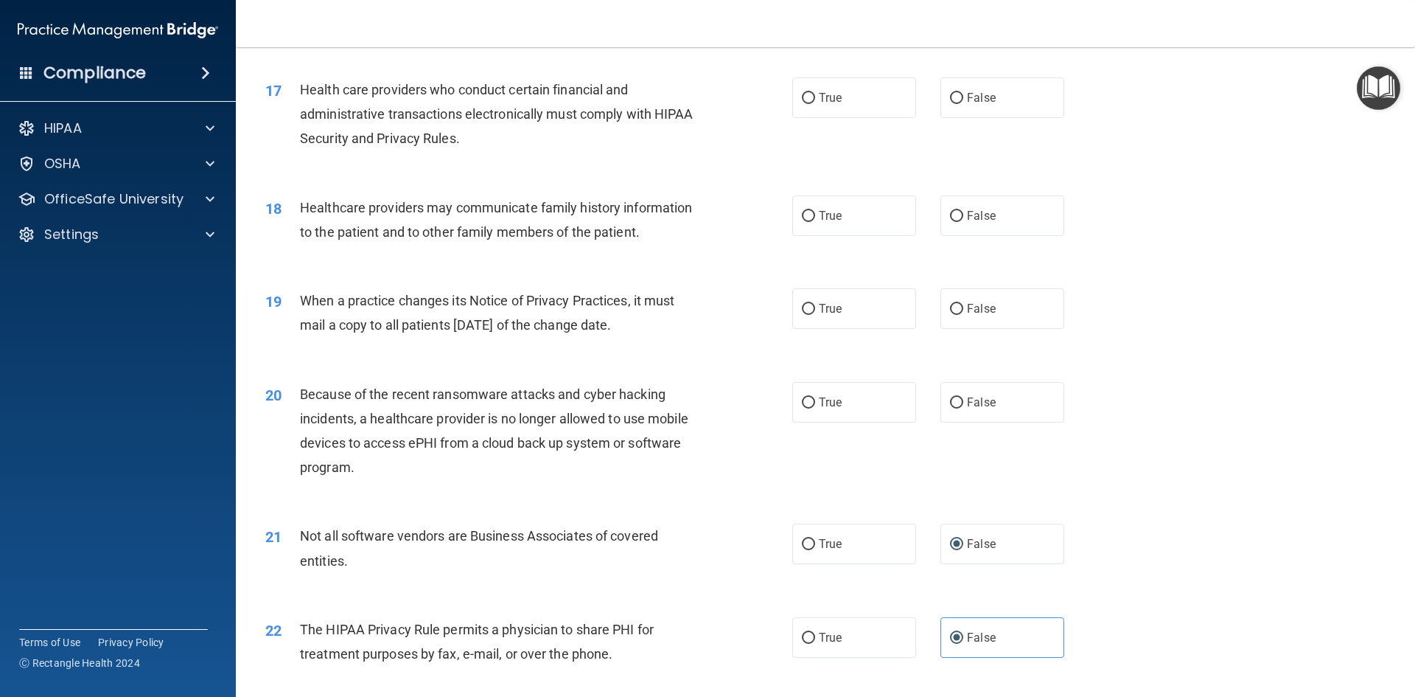
scroll to position [1777, 0]
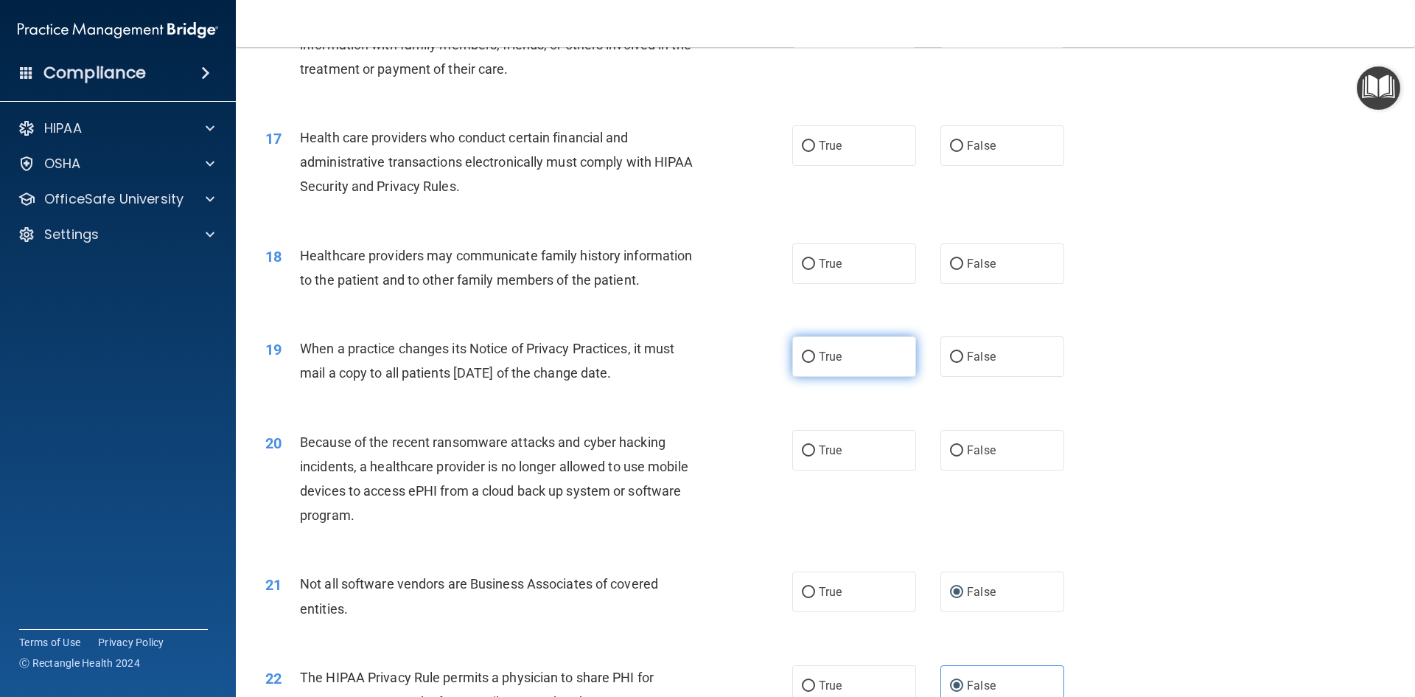
click at [814, 363] on label "True" at bounding box center [855, 356] width 124 height 41
click at [814, 363] on input "True" at bounding box center [808, 357] width 13 height 11
radio input "true"
click at [843, 454] on label "True" at bounding box center [855, 450] width 124 height 41
click at [815, 454] on input "True" at bounding box center [808, 450] width 13 height 11
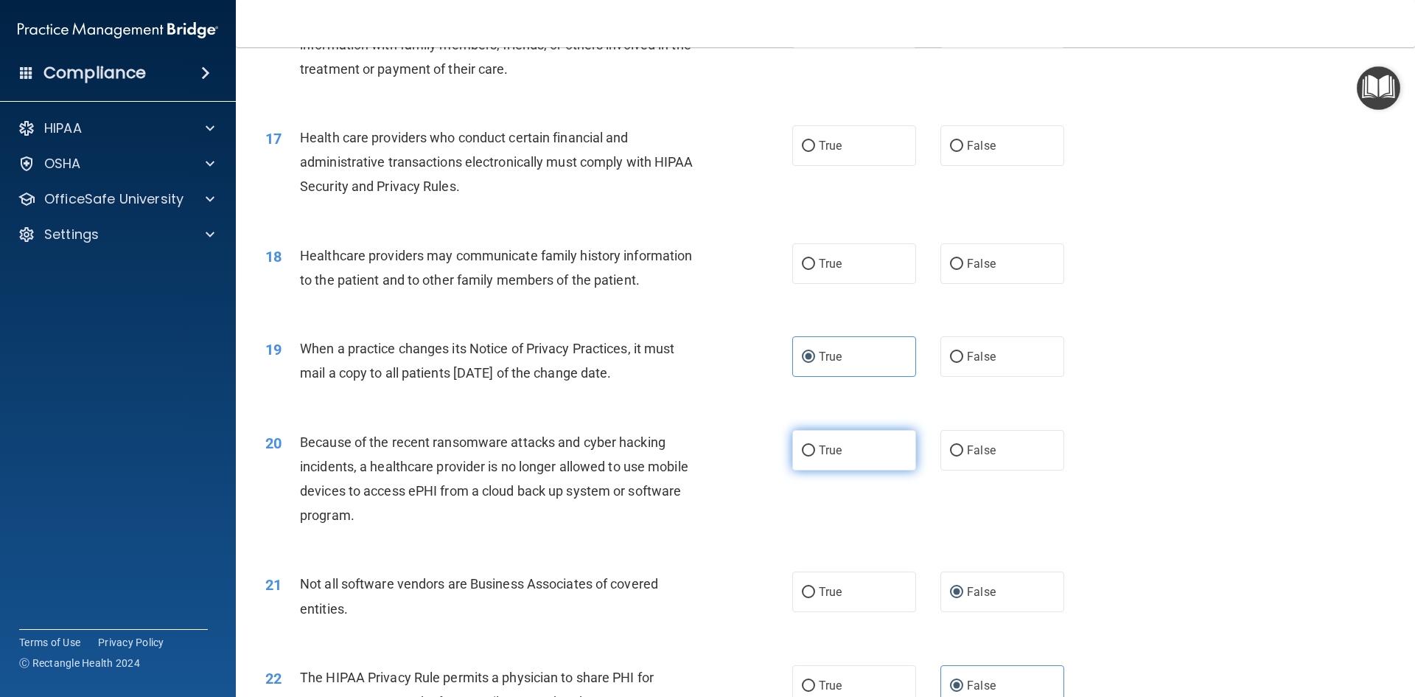
radio input "true"
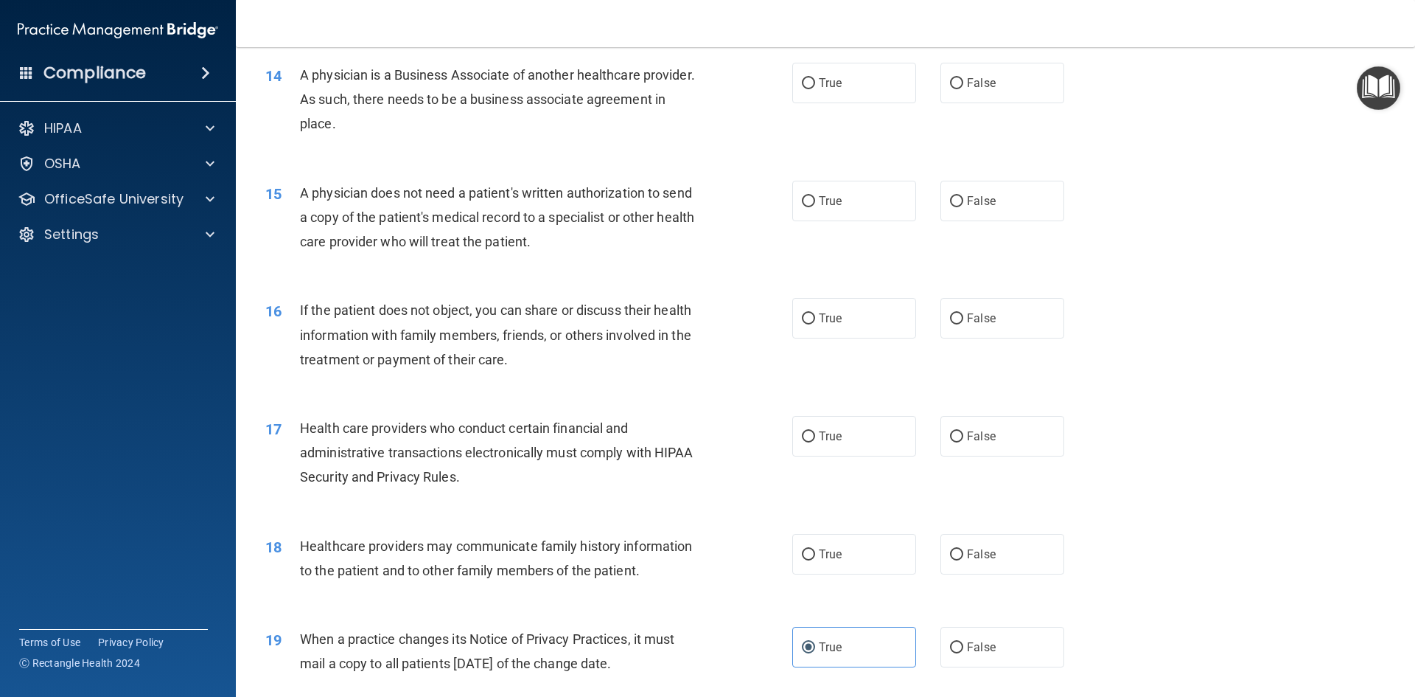
scroll to position [1482, 0]
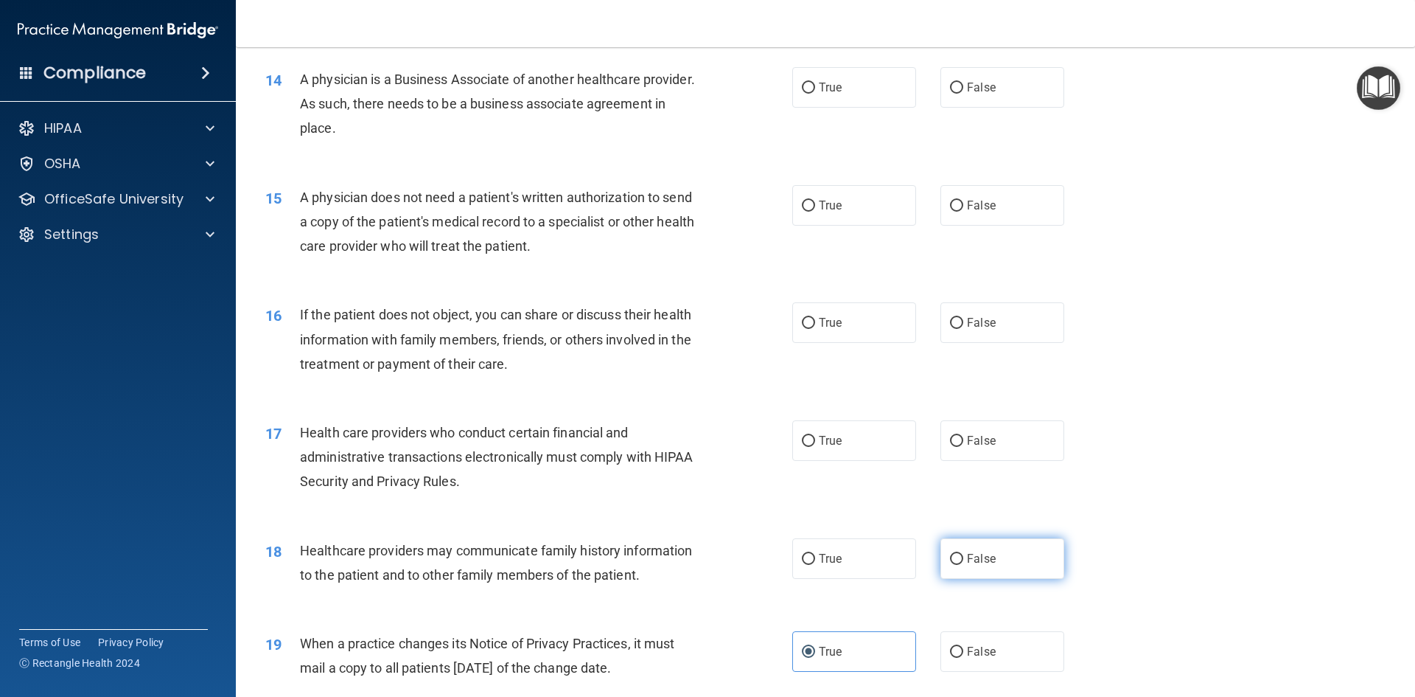
click at [1035, 575] on label "False" at bounding box center [1003, 558] width 124 height 41
click at [964, 565] on input "False" at bounding box center [956, 559] width 13 height 11
radio input "true"
click at [863, 450] on label "True" at bounding box center [855, 440] width 124 height 41
click at [815, 447] on input "True" at bounding box center [808, 441] width 13 height 11
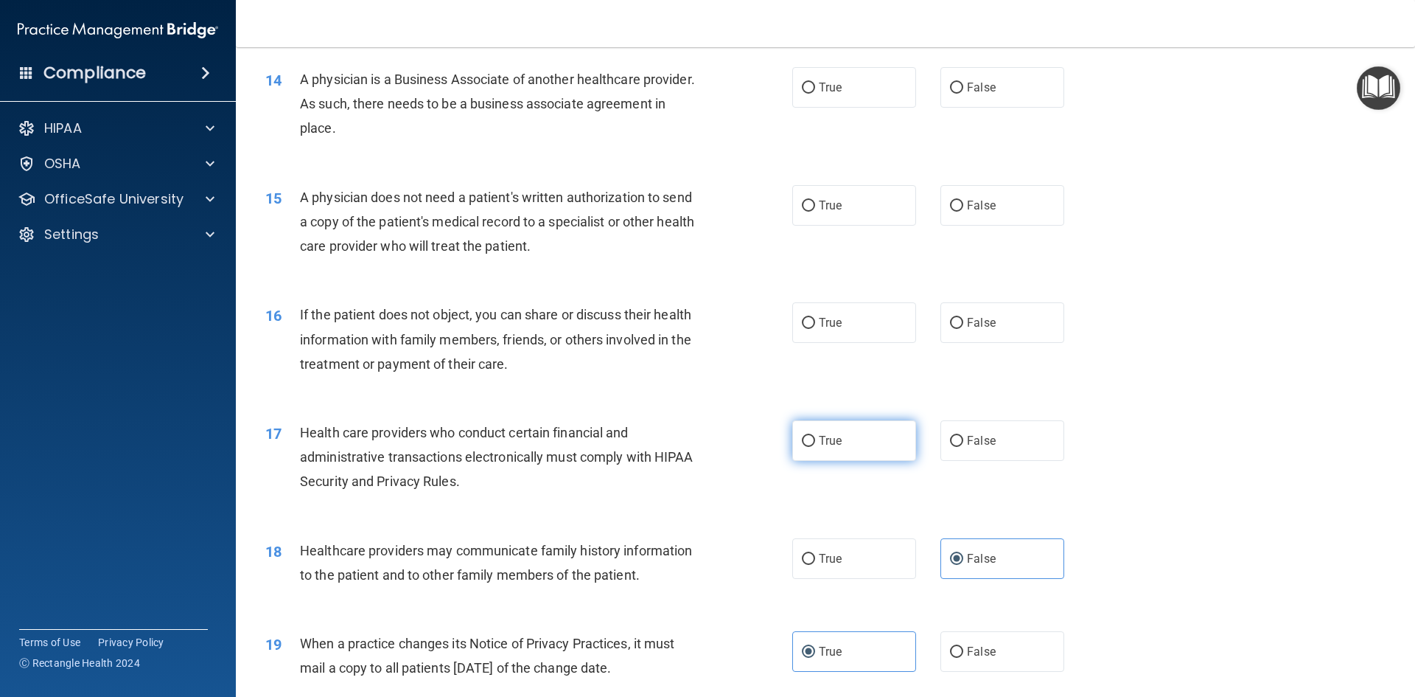
radio input "true"
click at [989, 327] on label "False" at bounding box center [1003, 322] width 124 height 41
click at [964, 327] on input "False" at bounding box center [956, 323] width 13 height 11
radio input "true"
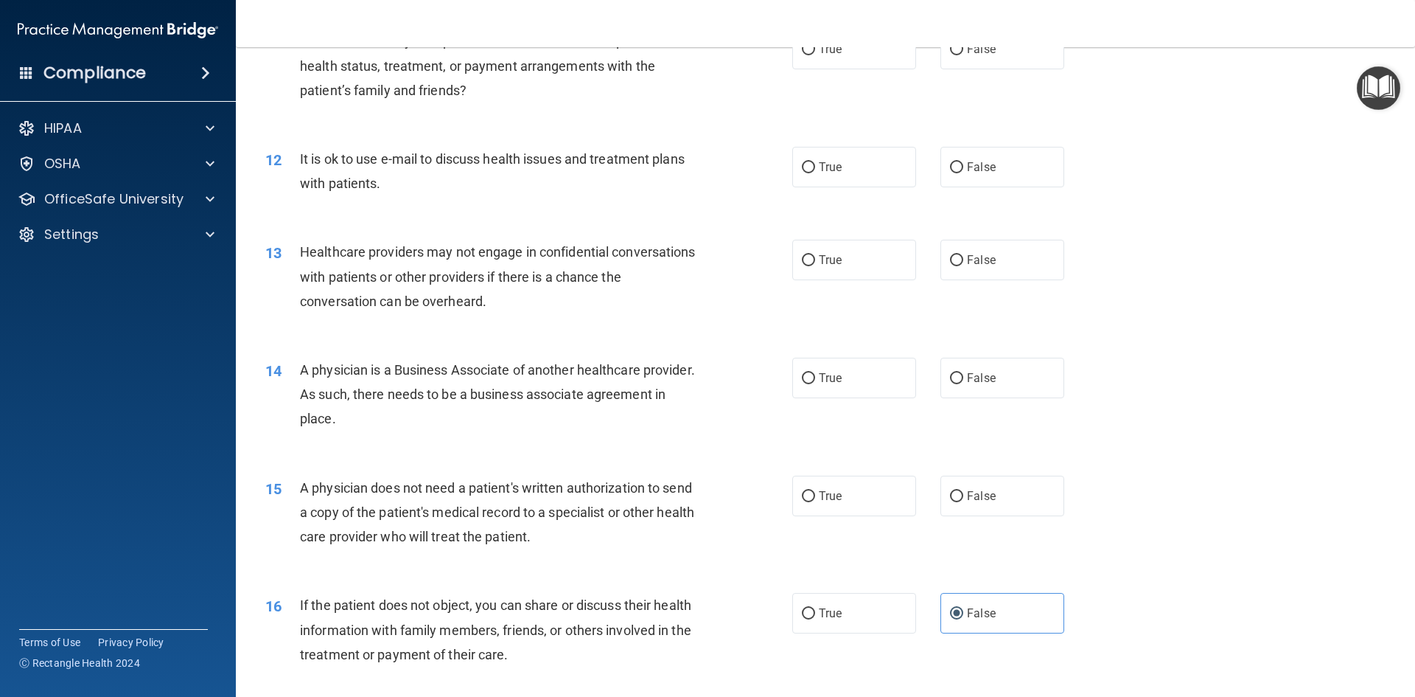
scroll to position [1187, 0]
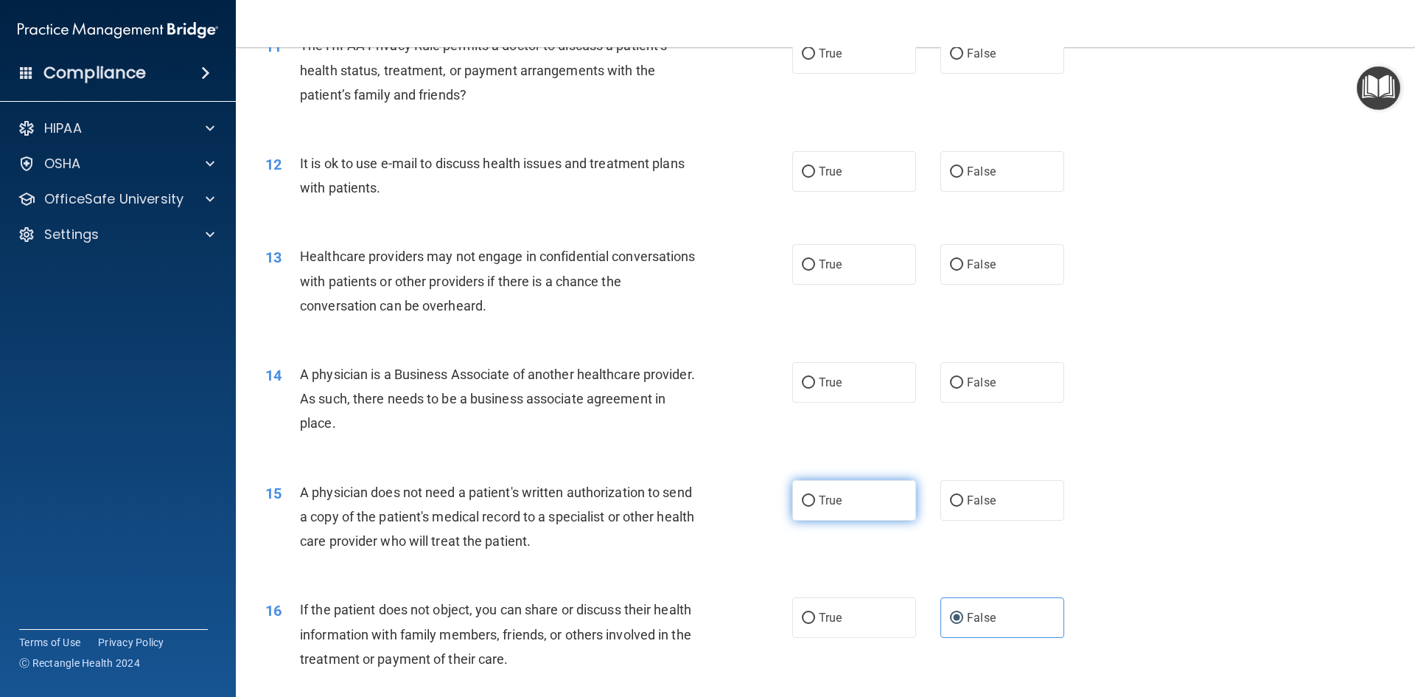
click at [846, 512] on label "True" at bounding box center [855, 500] width 124 height 41
click at [815, 506] on input "True" at bounding box center [808, 500] width 13 height 11
radio input "true"
click at [804, 386] on input "True" at bounding box center [808, 382] width 13 height 11
radio input "true"
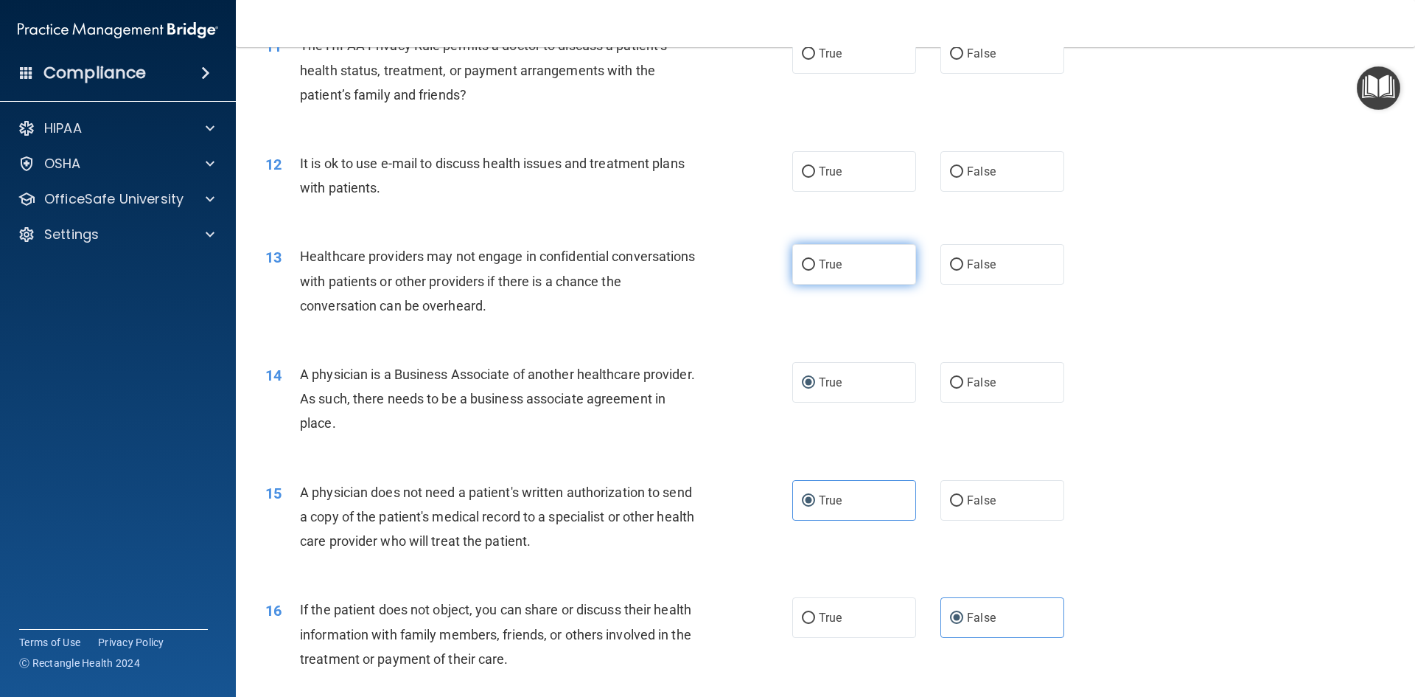
click at [901, 277] on label "True" at bounding box center [855, 264] width 124 height 41
click at [815, 271] on input "True" at bounding box center [808, 265] width 13 height 11
radio input "true"
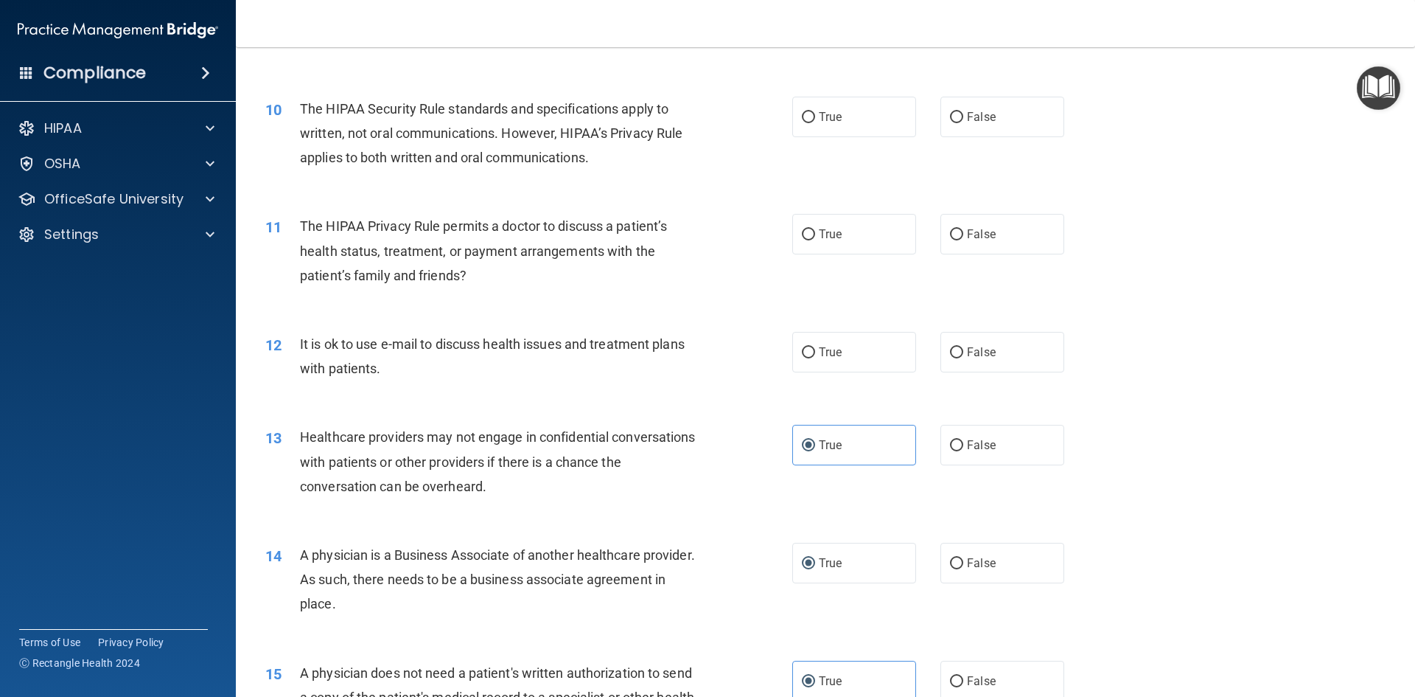
scroll to position [892, 0]
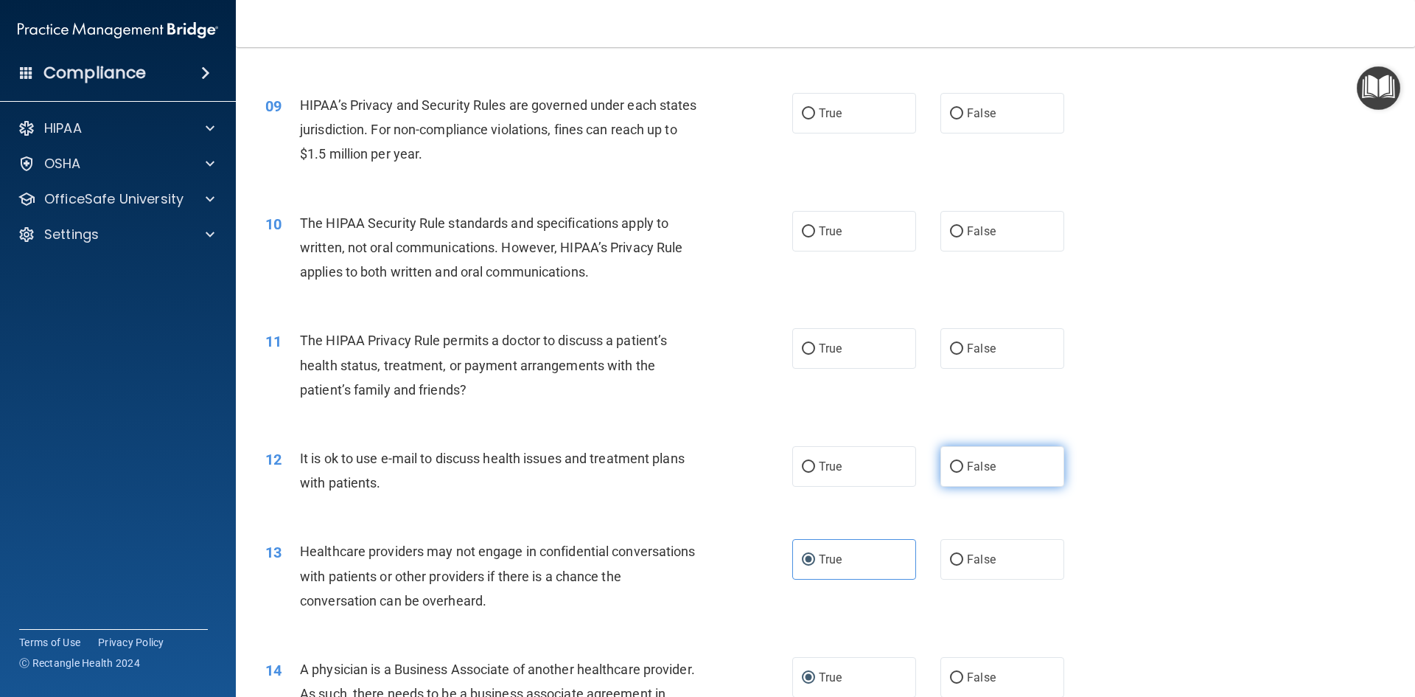
click at [995, 469] on label "False" at bounding box center [1003, 466] width 124 height 41
click at [964, 469] on input "False" at bounding box center [956, 467] width 13 height 11
radio input "true"
click at [990, 361] on label "False" at bounding box center [1003, 348] width 124 height 41
click at [964, 355] on input "False" at bounding box center [956, 349] width 13 height 11
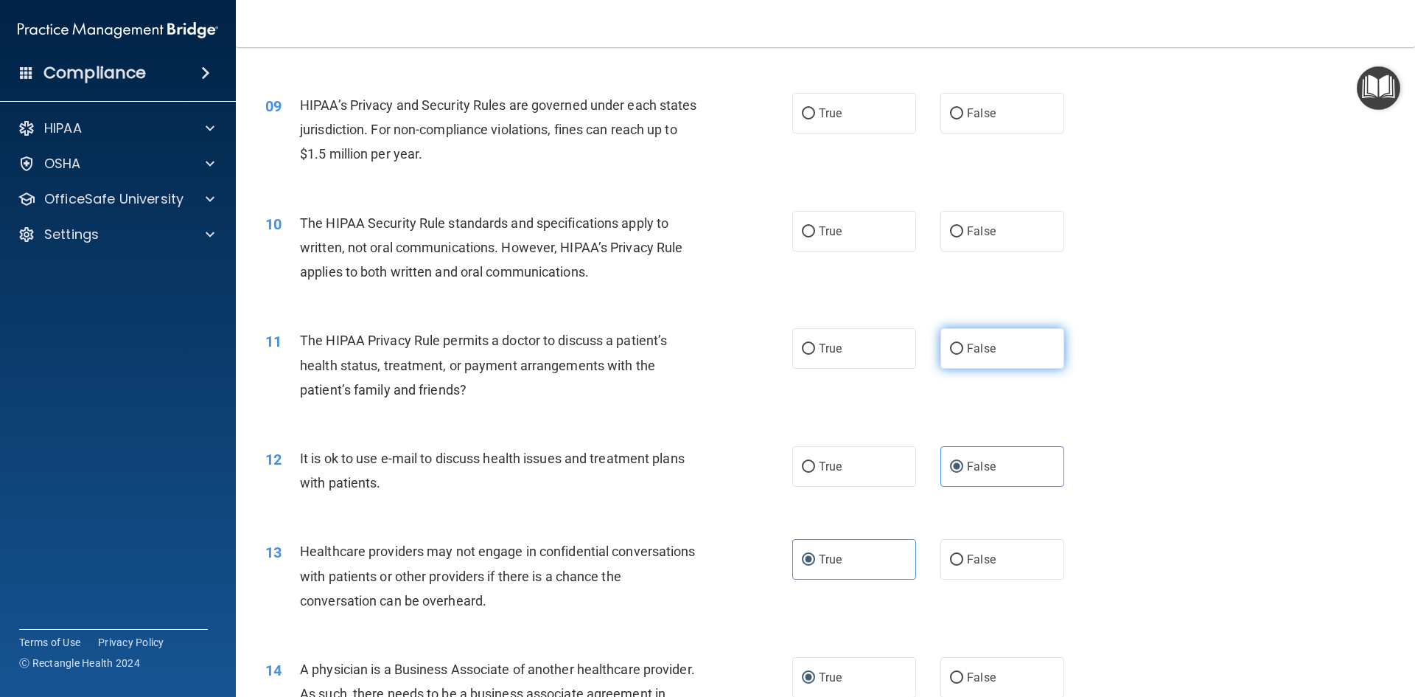
radio input "true"
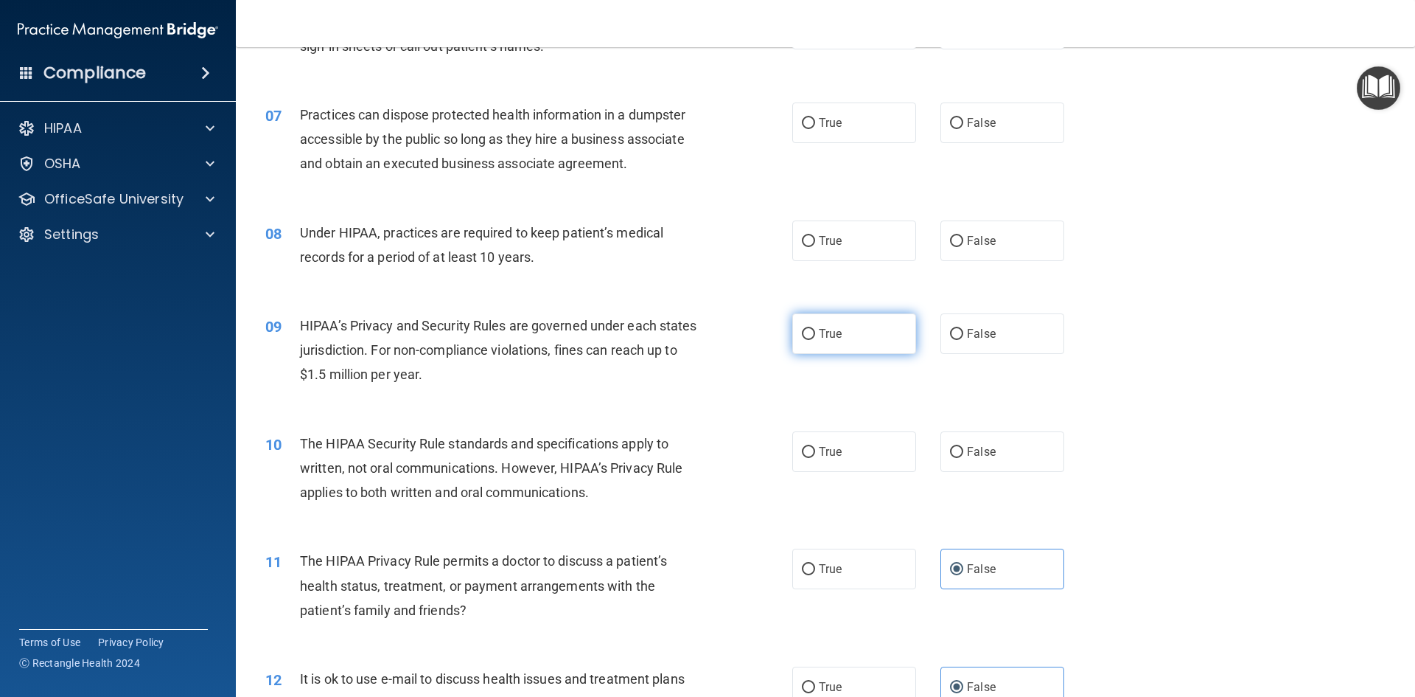
scroll to position [671, 0]
click at [849, 341] on label "True" at bounding box center [855, 334] width 124 height 41
click at [815, 341] on input "True" at bounding box center [808, 335] width 13 height 11
radio input "true"
click at [796, 461] on label "True" at bounding box center [855, 452] width 124 height 41
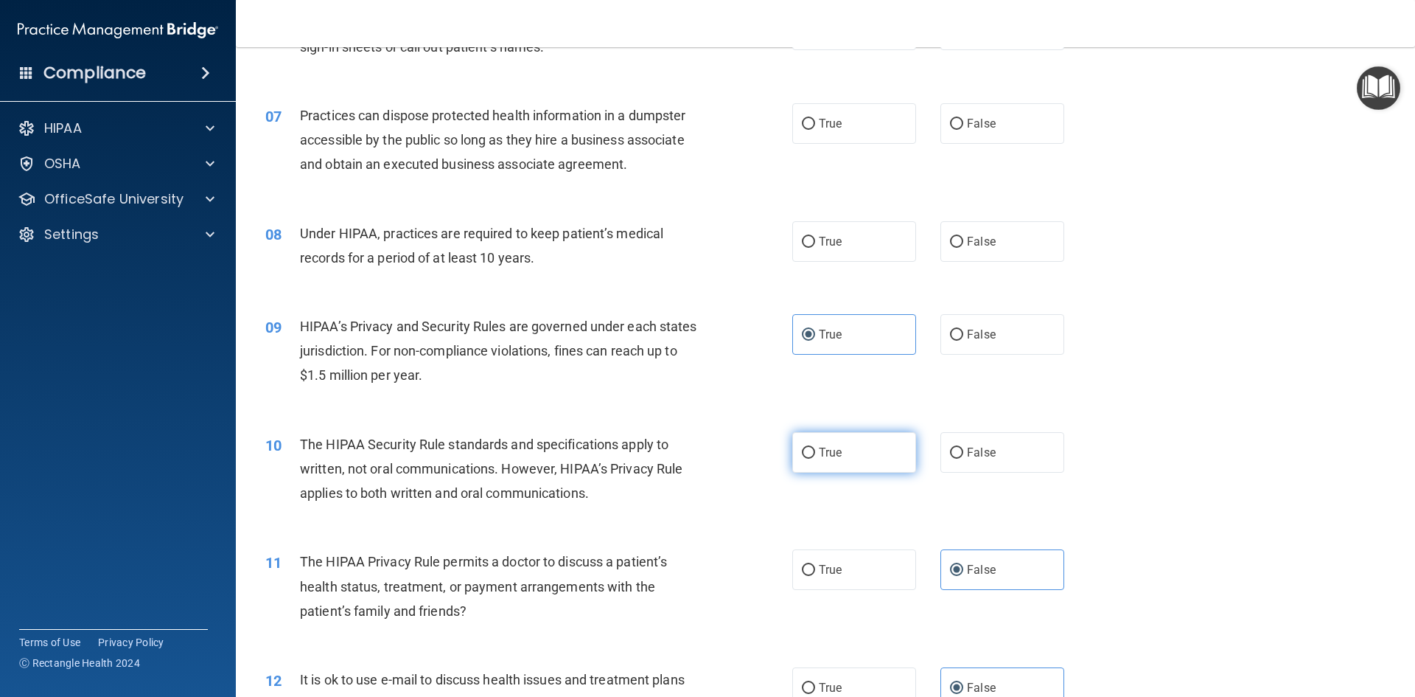
click at [802, 459] on input "True" at bounding box center [808, 452] width 13 height 11
radio input "true"
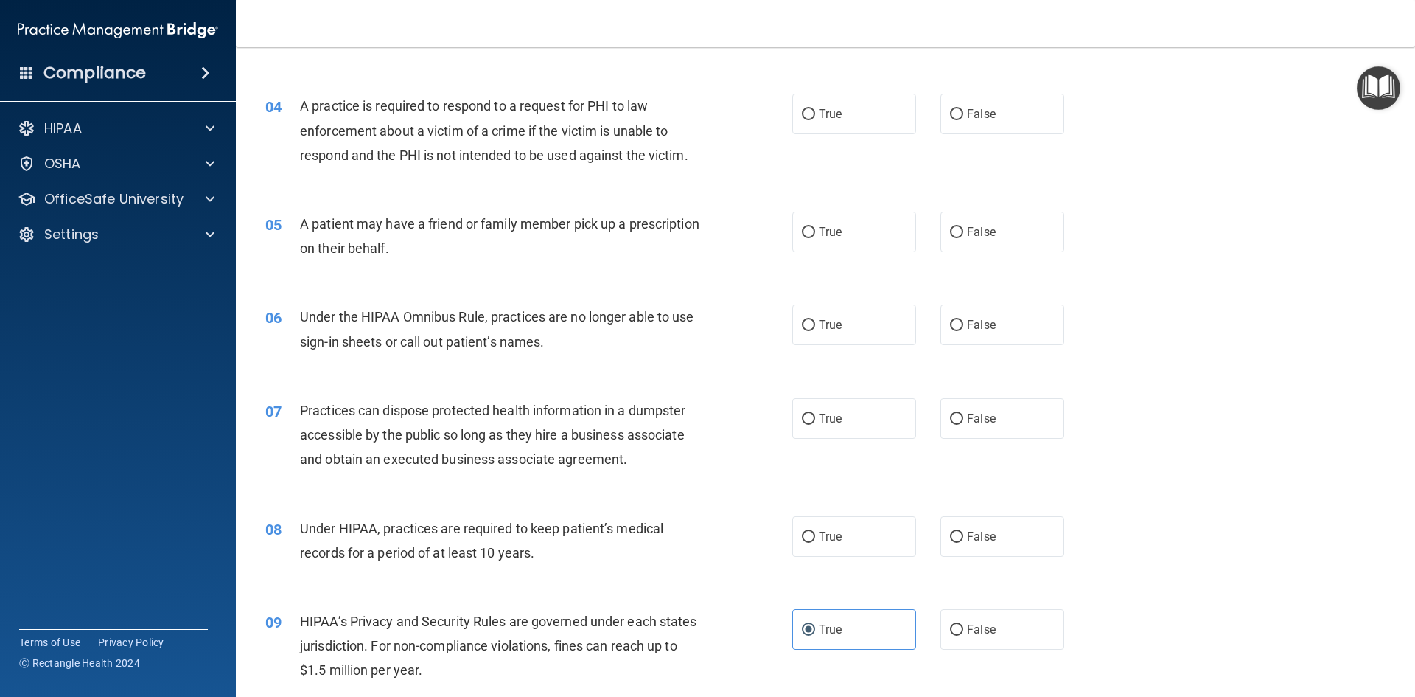
scroll to position [302, 0]
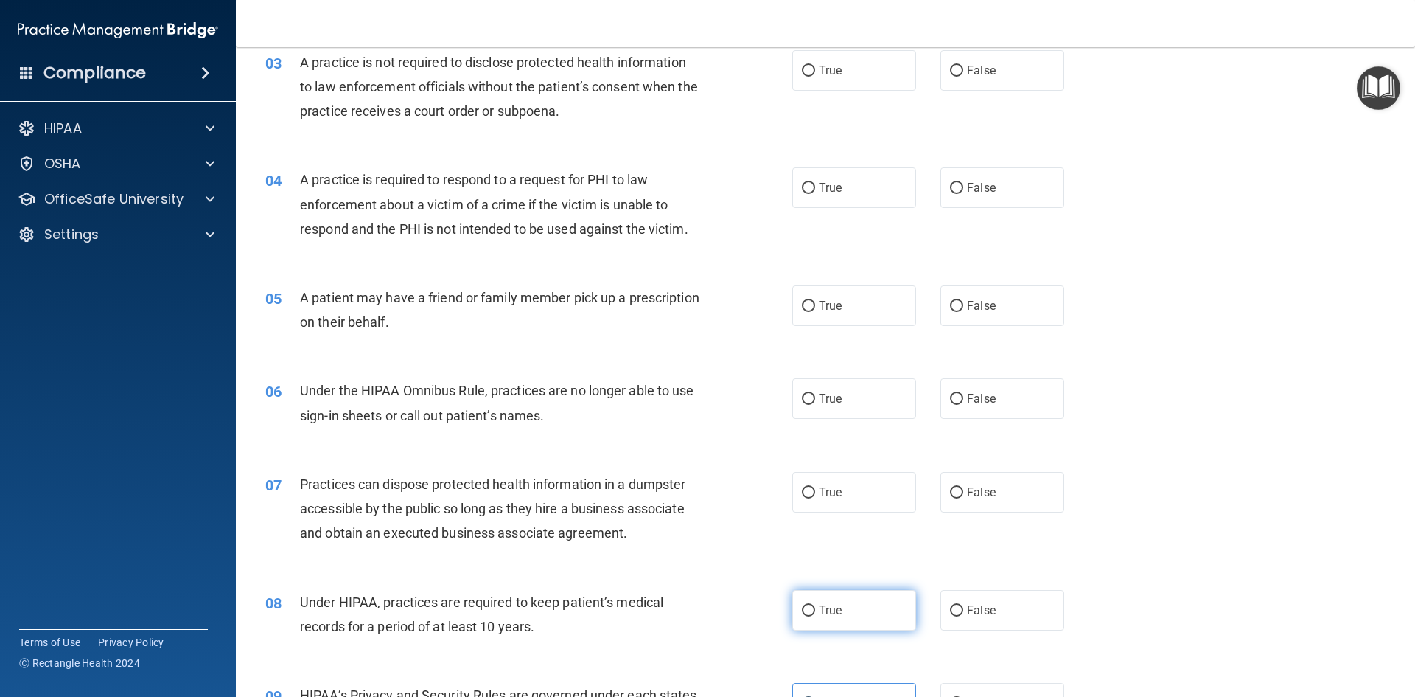
click at [793, 608] on label "True" at bounding box center [855, 610] width 124 height 41
click at [802, 608] on input "True" at bounding box center [808, 610] width 13 height 11
radio input "true"
click at [958, 499] on label "False" at bounding box center [1003, 492] width 124 height 41
click at [958, 498] on input "False" at bounding box center [956, 492] width 13 height 11
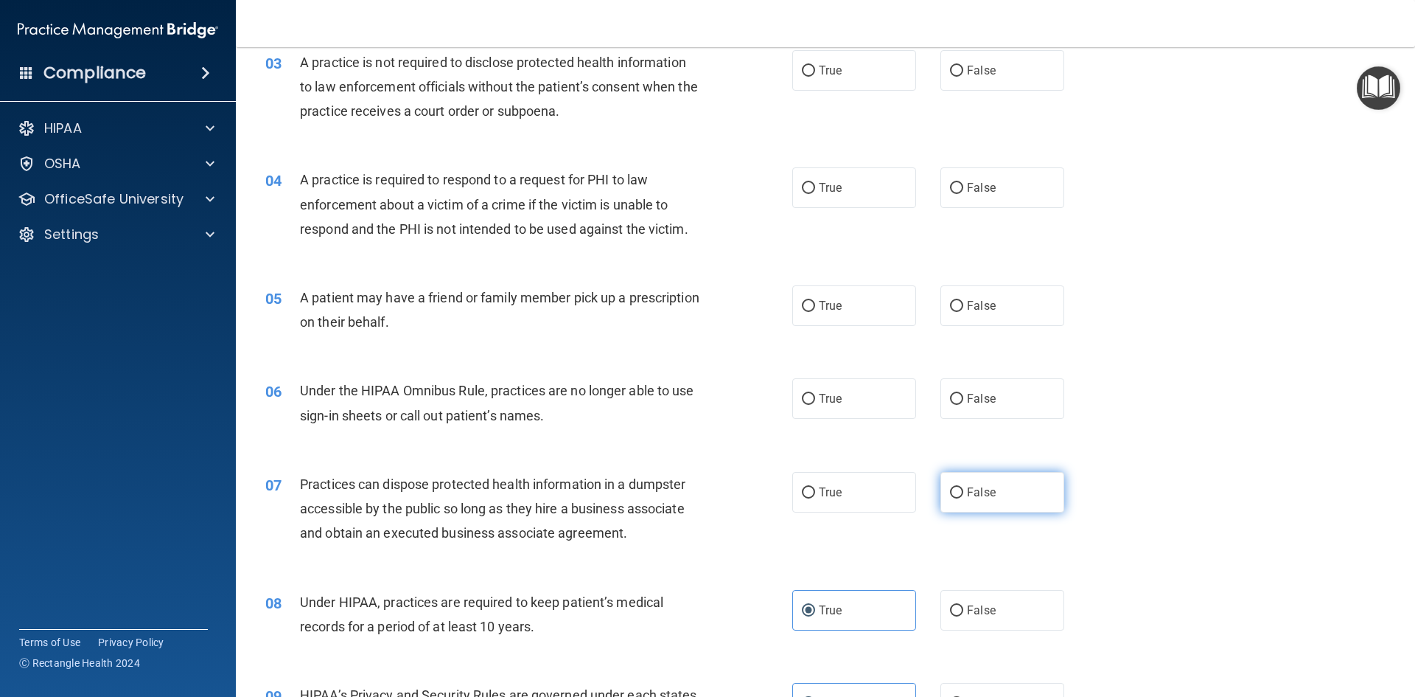
radio input "true"
click at [812, 400] on label "True" at bounding box center [855, 398] width 124 height 41
click at [812, 400] on input "True" at bounding box center [808, 399] width 13 height 11
radio input "true"
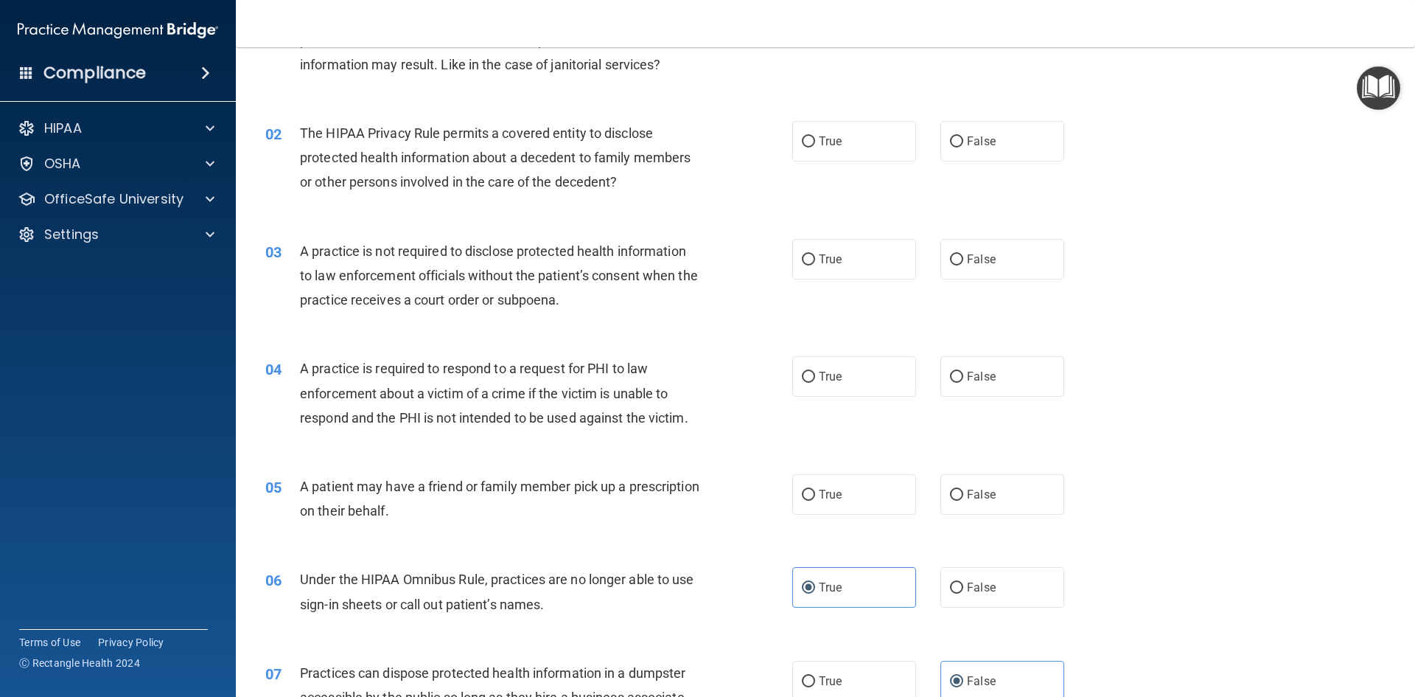
scroll to position [81, 0]
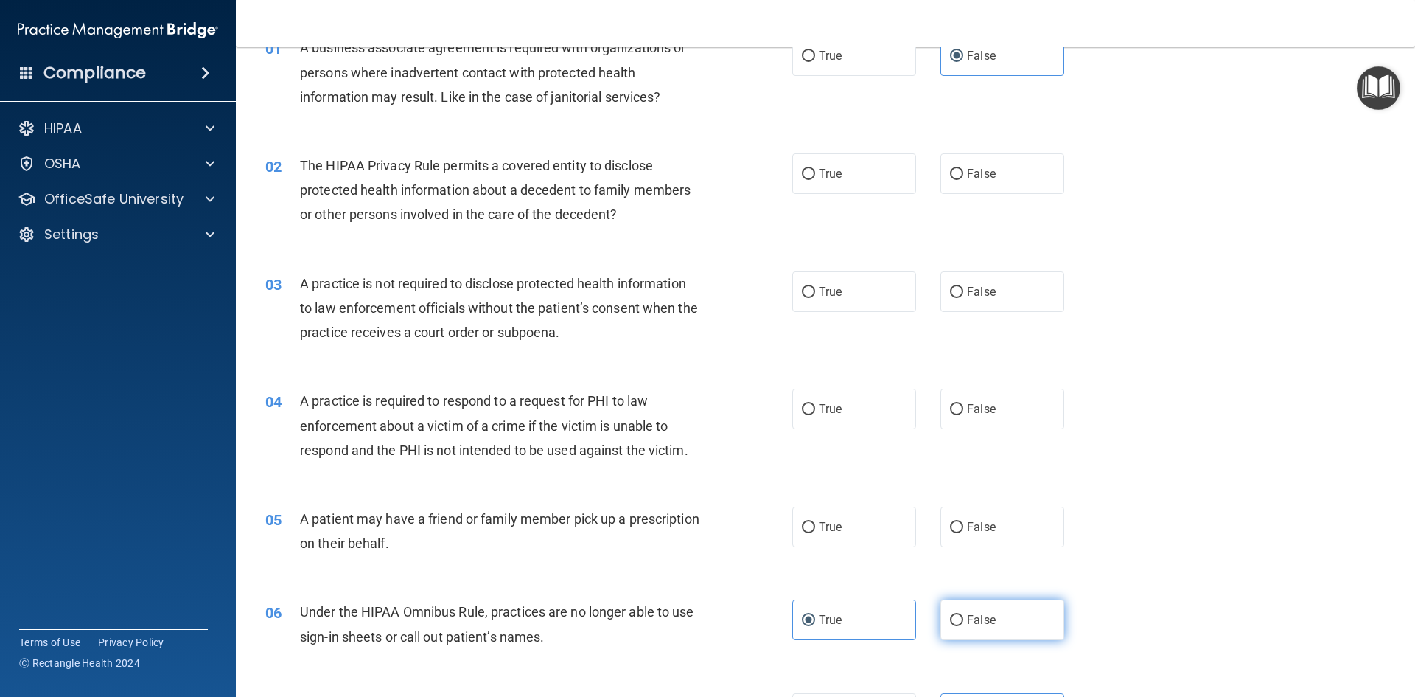
click at [978, 612] on label "False" at bounding box center [1003, 619] width 124 height 41
click at [964, 615] on input "False" at bounding box center [956, 620] width 13 height 11
radio input "true"
radio input "false"
click at [852, 532] on label "True" at bounding box center [855, 526] width 124 height 41
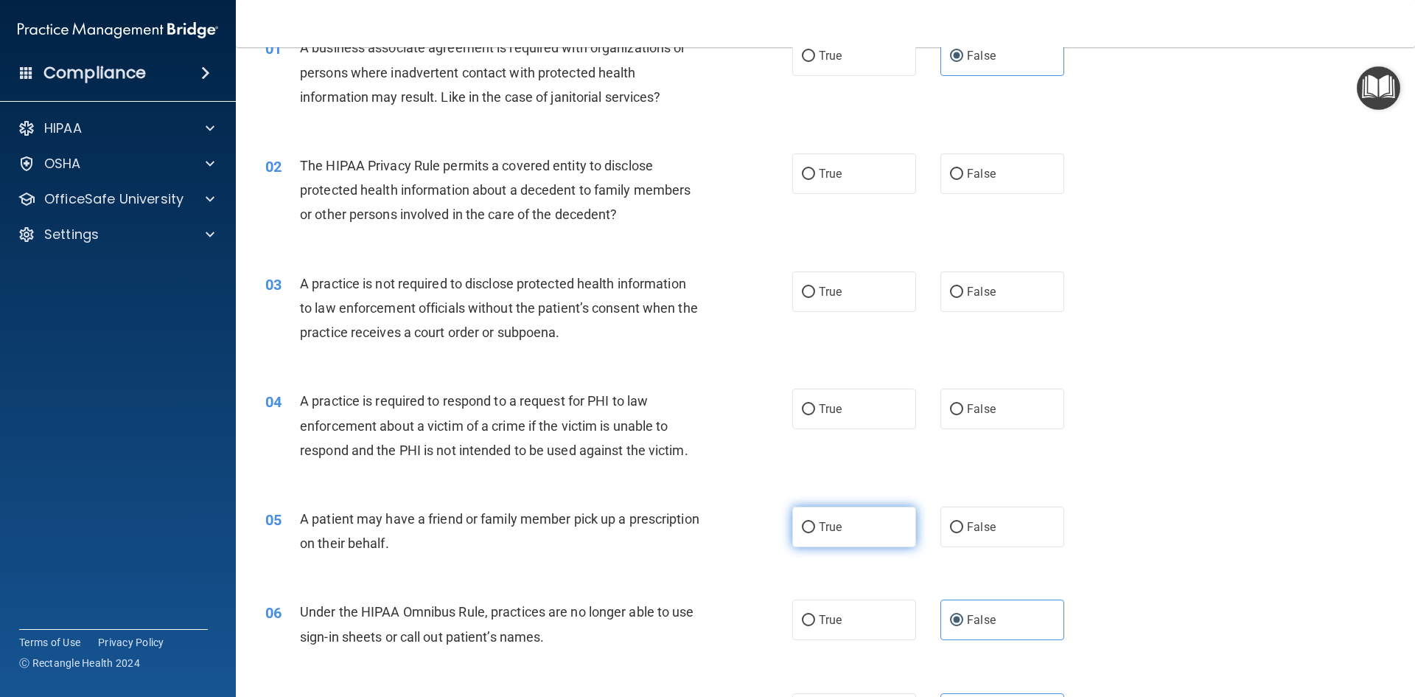
click at [815, 532] on input "True" at bounding box center [808, 527] width 13 height 11
radio input "true"
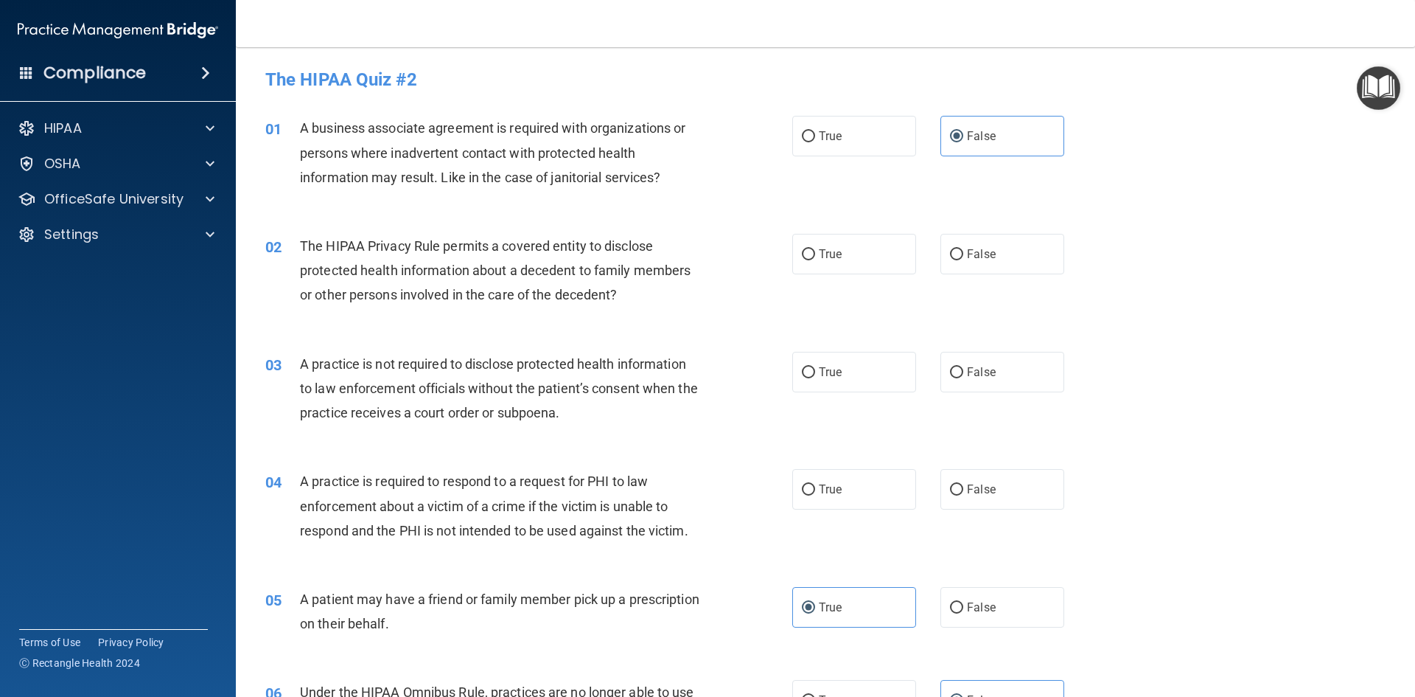
scroll to position [0, 0]
click at [829, 248] on span "True" at bounding box center [830, 255] width 23 height 14
click at [815, 250] on input "True" at bounding box center [808, 255] width 13 height 11
radio input "true"
click at [827, 379] on span "True" at bounding box center [830, 373] width 23 height 14
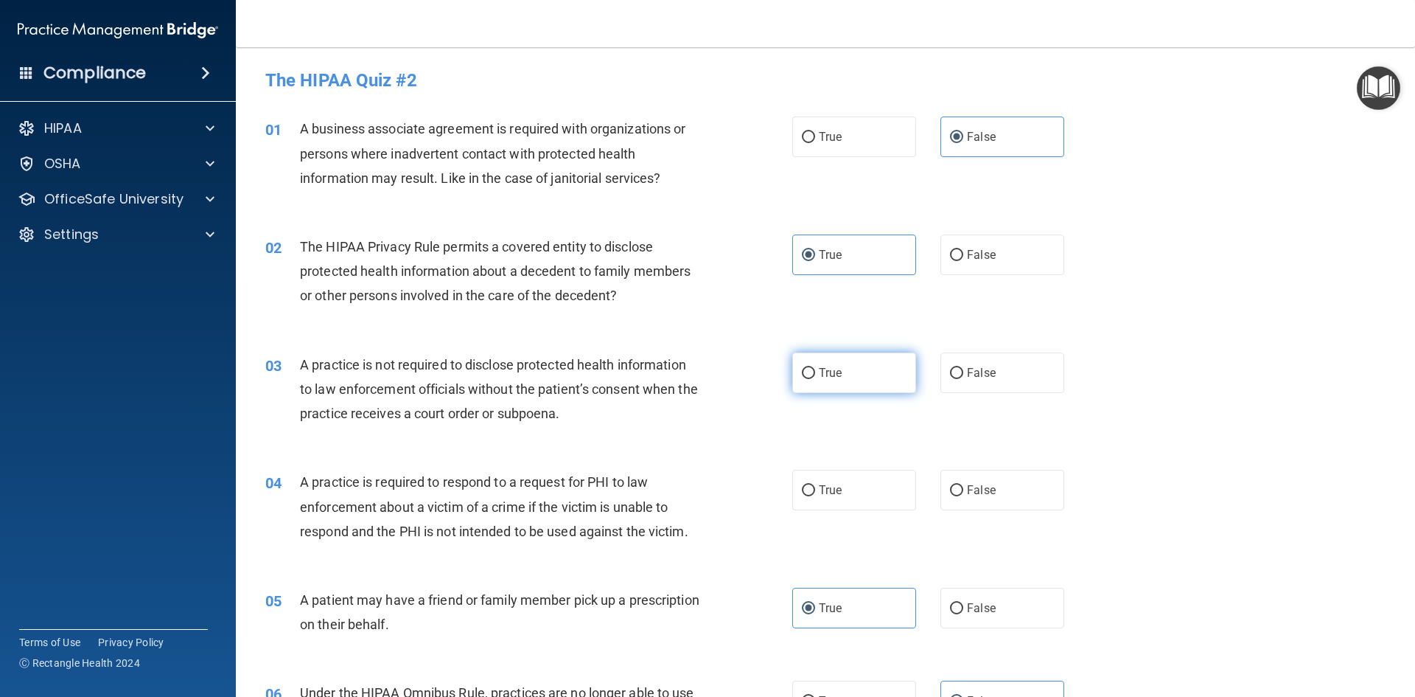
click at [815, 379] on input "True" at bounding box center [808, 373] width 13 height 11
radio input "true"
click at [950, 494] on input "False" at bounding box center [956, 490] width 13 height 11
radio input "true"
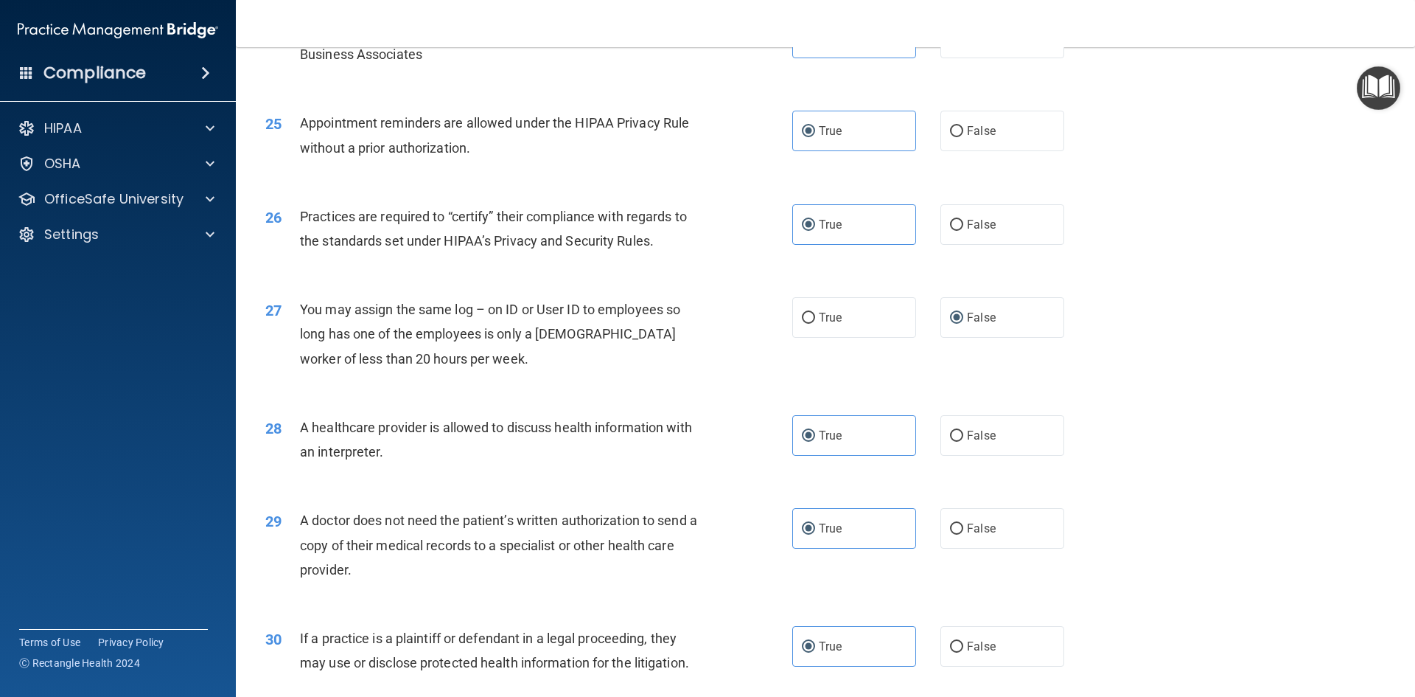
scroll to position [2735, 0]
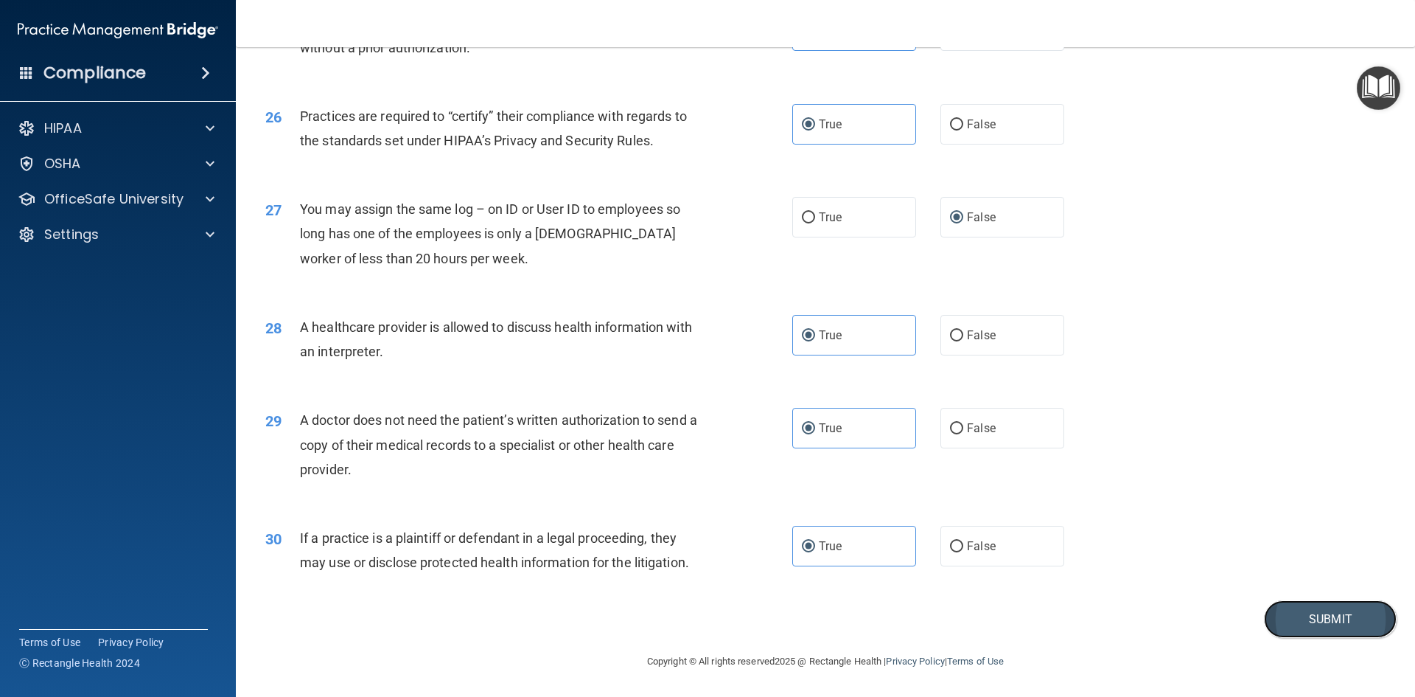
click at [1343, 612] on button "Submit" at bounding box center [1330, 619] width 133 height 38
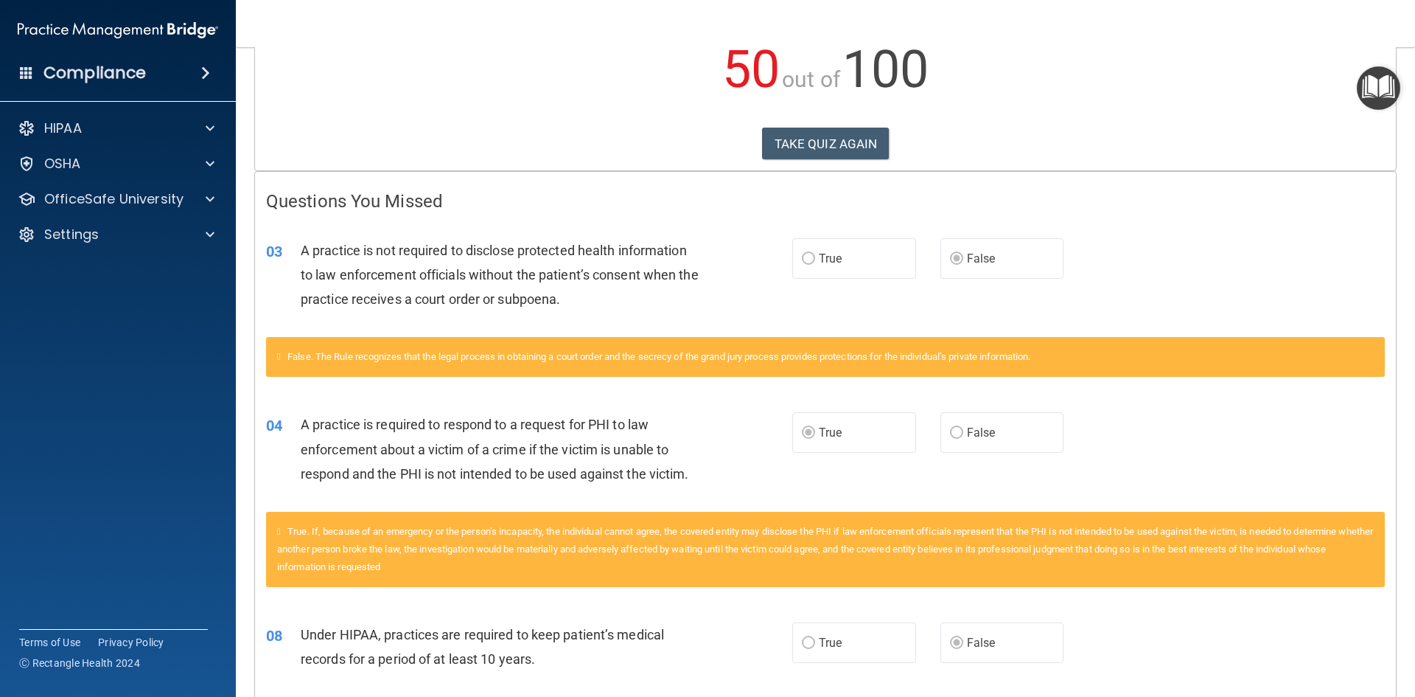
scroll to position [295, 0]
